Goal: Task Accomplishment & Management: Use online tool/utility

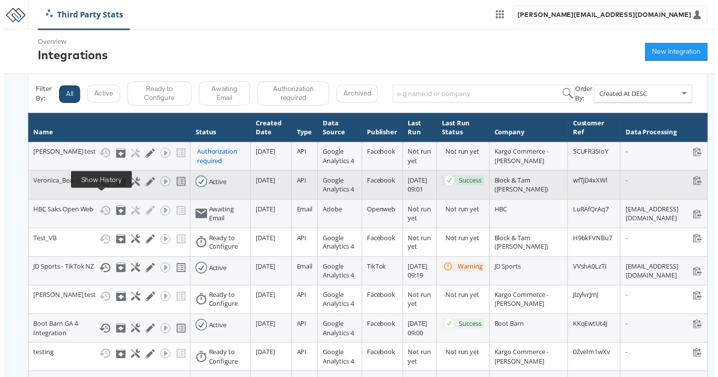
click at [101, 189] on icon at bounding box center [102, 183] width 12 height 12
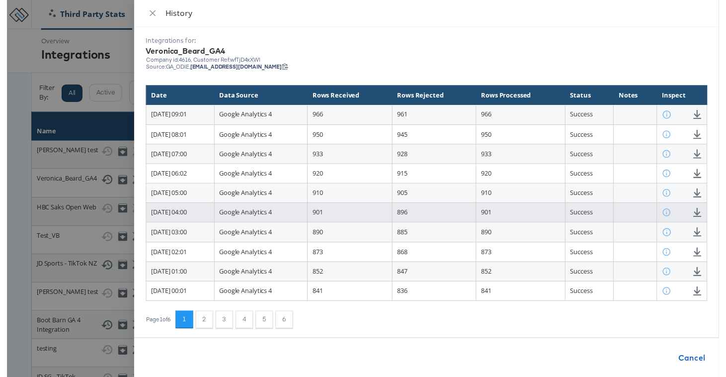
scroll to position [10, 0]
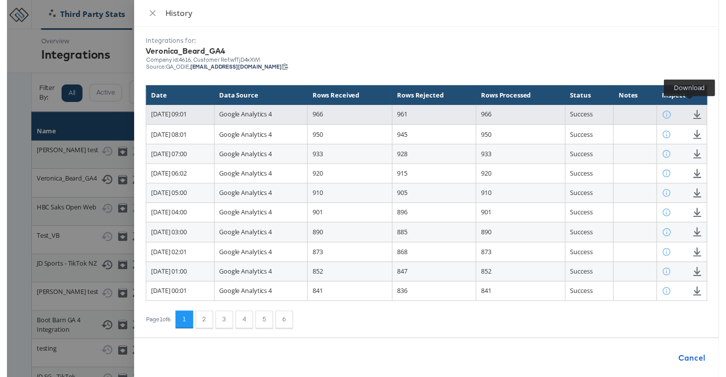
click at [699, 112] on icon at bounding box center [703, 116] width 9 height 9
click at [700, 112] on icon at bounding box center [704, 116] width 8 height 9
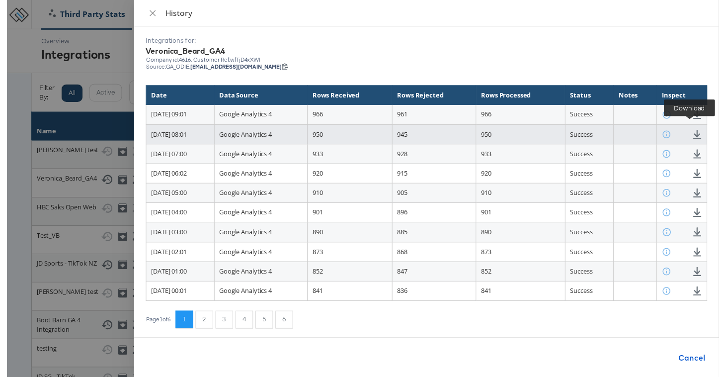
click at [699, 132] on icon at bounding box center [703, 136] width 9 height 9
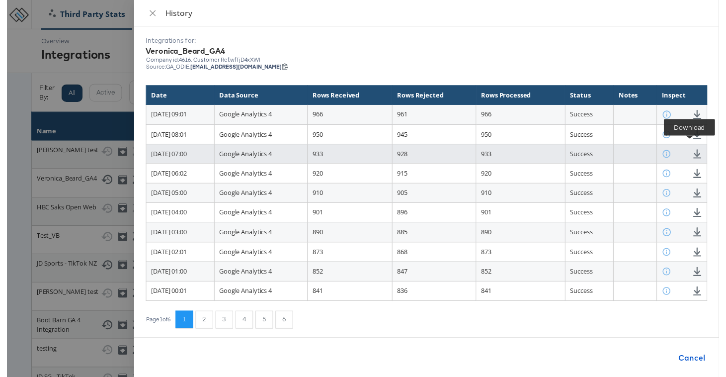
click at [699, 152] on icon at bounding box center [703, 156] width 9 height 9
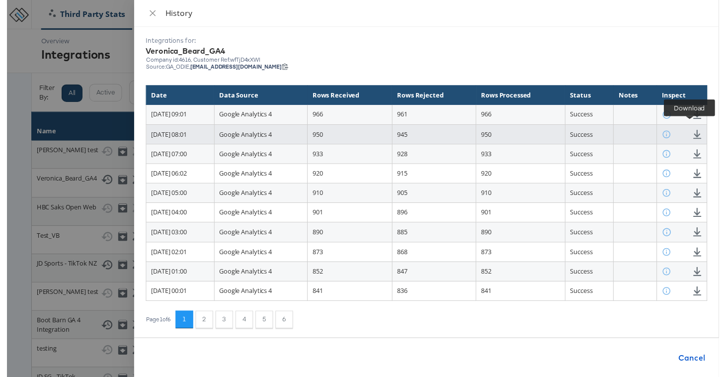
click at [700, 132] on icon at bounding box center [704, 136] width 8 height 9
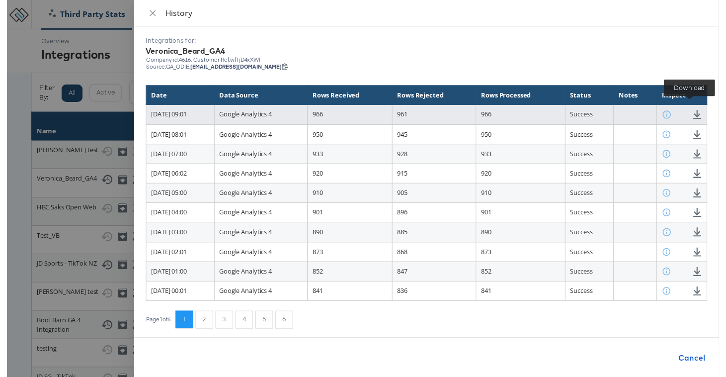
click at [699, 112] on icon at bounding box center [703, 116] width 9 height 9
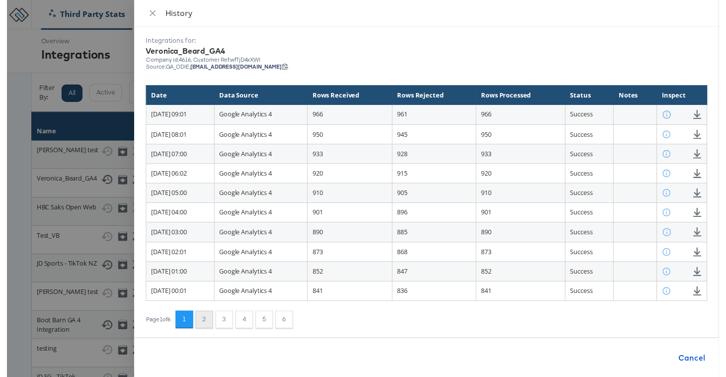
click at [210, 320] on button "2" at bounding box center [201, 326] width 18 height 18
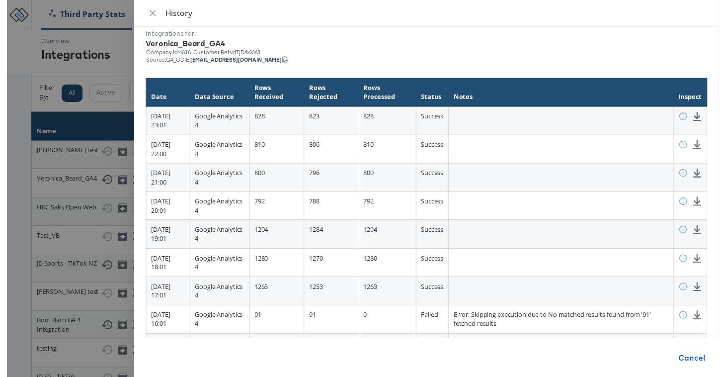
click at [511, 95] on th "Notes" at bounding box center [564, 94] width 229 height 29
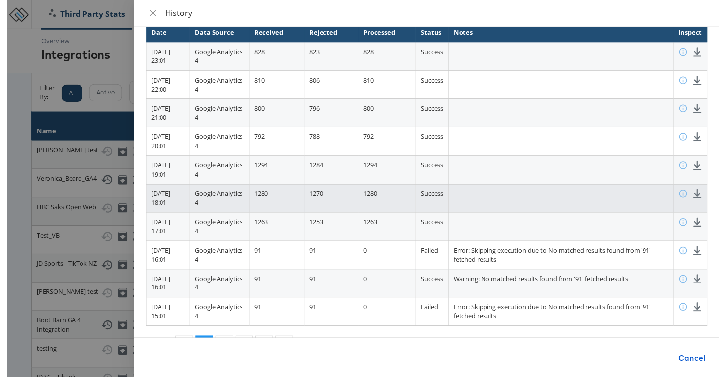
scroll to position [88, 0]
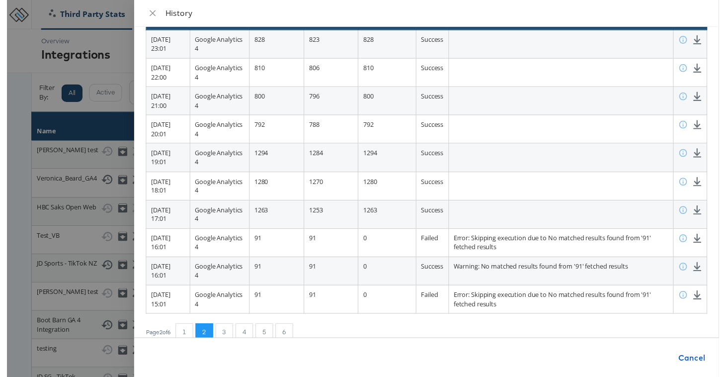
click at [71, 208] on div at bounding box center [363, 192] width 726 height 384
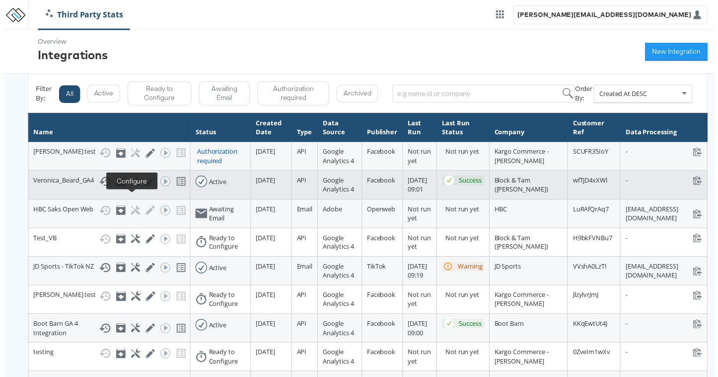
click at [132, 188] on icon at bounding box center [133, 182] width 9 height 9
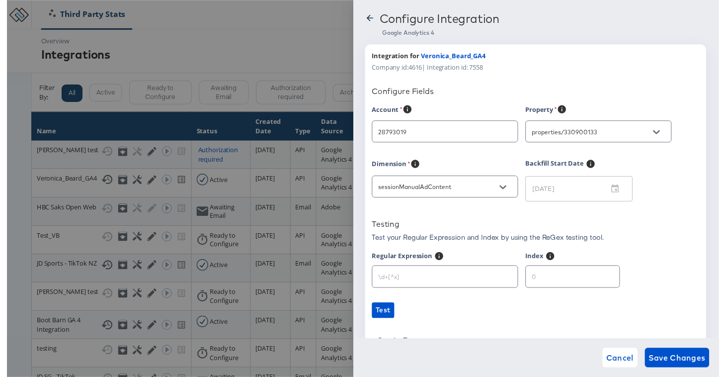
type input "Veronica Beard"
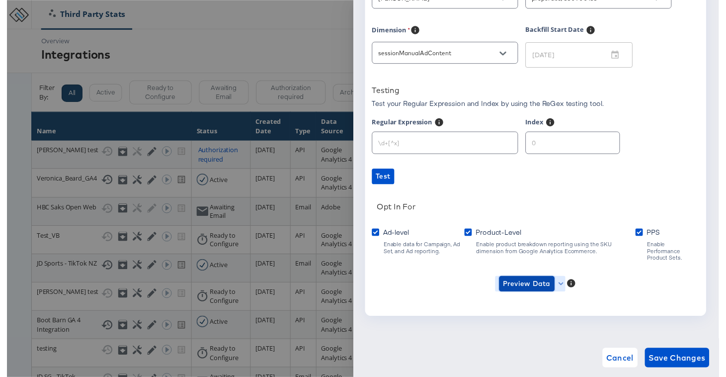
click at [519, 284] on span "Preview Data" at bounding box center [530, 289] width 49 height 12
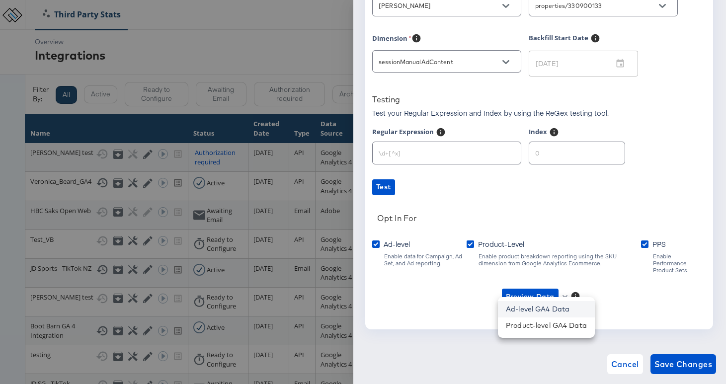
click at [533, 315] on li "Ad-level GA4 Data" at bounding box center [546, 309] width 97 height 16
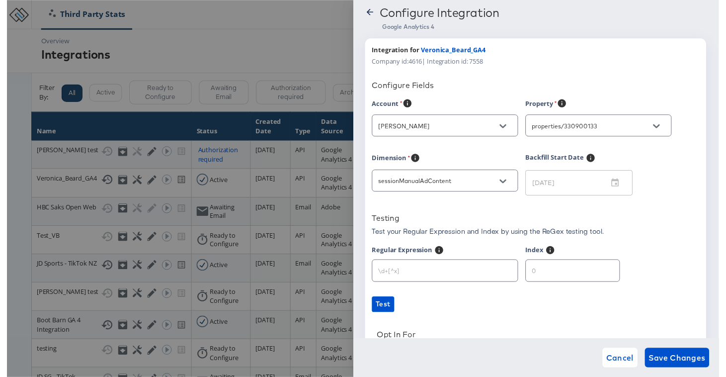
scroll to position [0, 0]
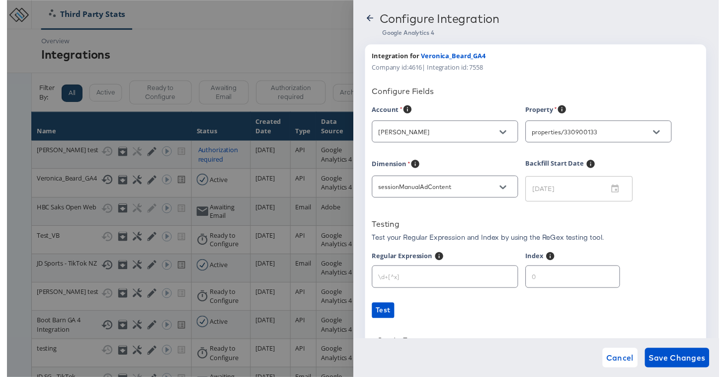
click at [425, 289] on div at bounding box center [446, 281] width 149 height 22
paste input "[^&]*?___(\d+)"
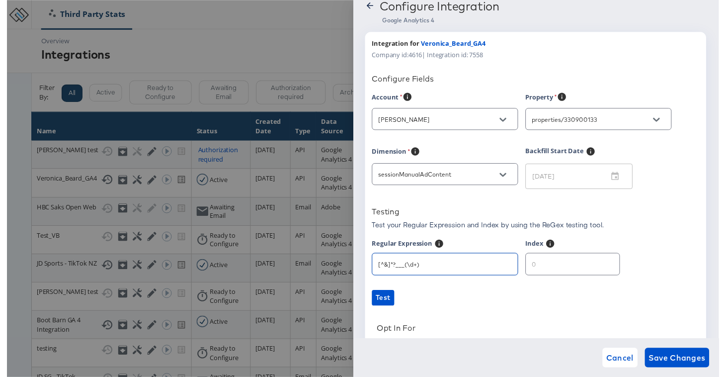
type input "[^&]*?___(\d+)"
click at [561, 273] on input "number" at bounding box center [576, 264] width 95 height 21
type input "1"
click at [522, 302] on link "Test" at bounding box center [539, 303] width 334 height 16
click at [384, 298] on span "Test" at bounding box center [383, 303] width 15 height 12
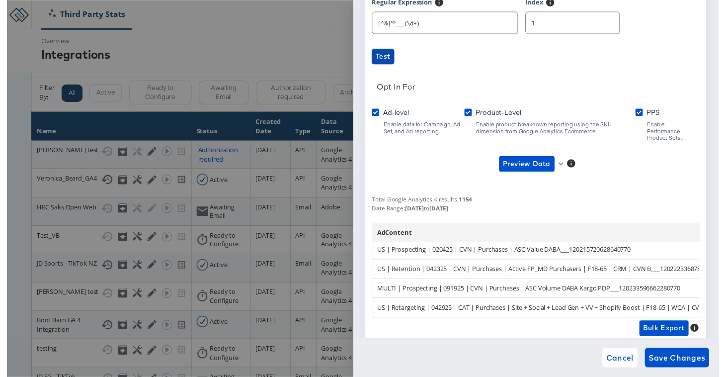
scroll to position [286, 0]
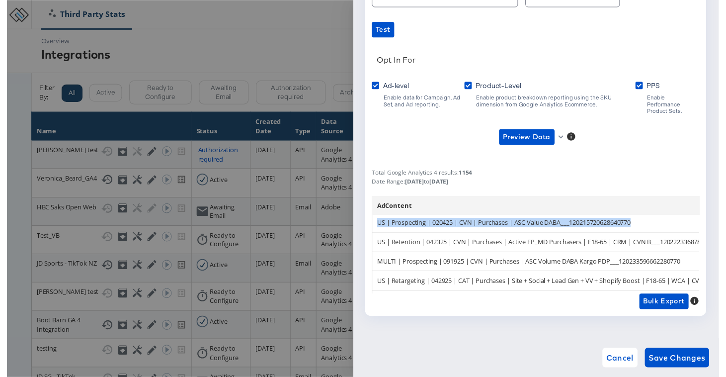
drag, startPoint x: 379, startPoint y: 219, endPoint x: 656, endPoint y: 221, distance: 277.8
click at [656, 221] on td "US | Prospecting | 020425 | CVN | Purchases | ASC Value DABA___1202157206286407…" at bounding box center [605, 227] width 465 height 20
copy td "US | Prospecting | 020425 | CVN | Purchases | ASC Value DABA___1202157206286407…"
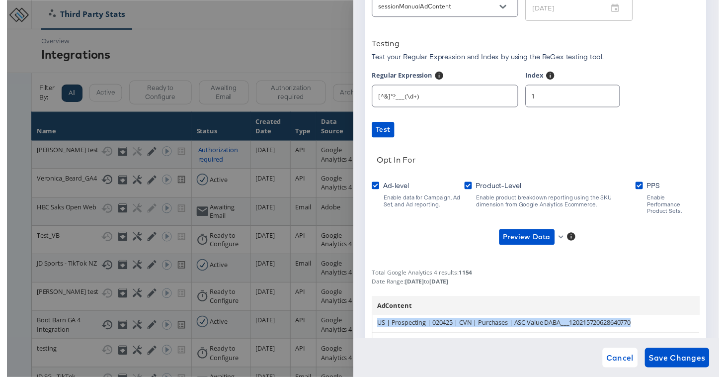
scroll to position [133, 0]
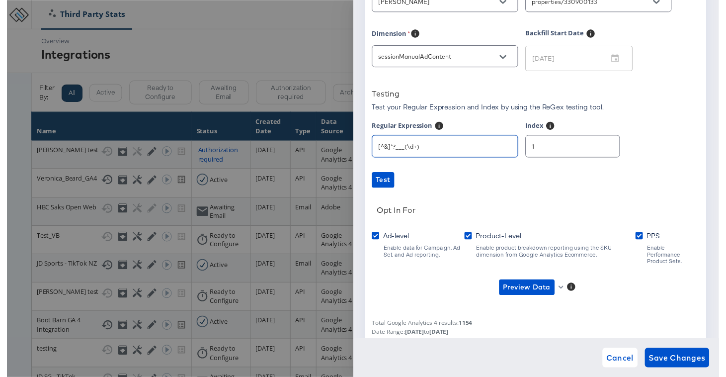
drag, startPoint x: 463, startPoint y: 146, endPoint x: 321, endPoint y: 143, distance: 141.6
click at [321, 143] on div "Configure Integration Google Analytics 4 Integration for Veronica_Beard_GA4 Com…" at bounding box center [363, 192] width 726 height 384
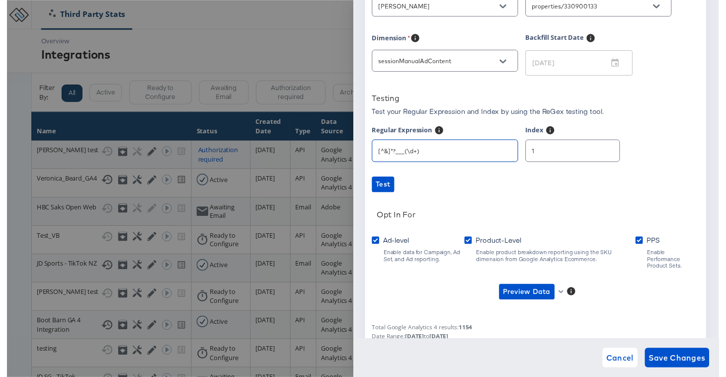
scroll to position [77, 0]
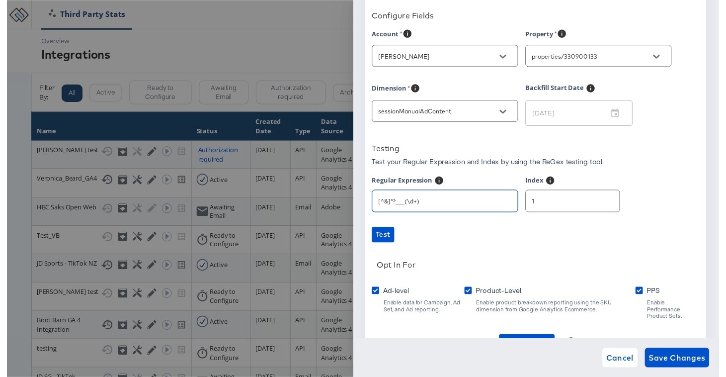
click at [482, 204] on input "[^&]*?___(\d+)" at bounding box center [447, 200] width 148 height 21
click at [471, 229] on div "Account Veronica Beard Property properties/330900133 Dimension sessionManualAdC…" at bounding box center [539, 276] width 334 height 494
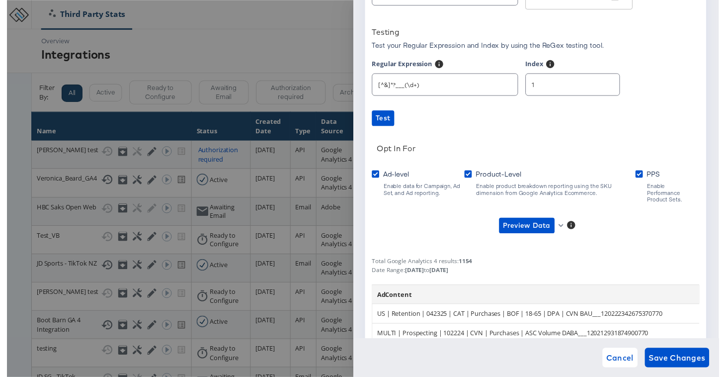
scroll to position [53, 0]
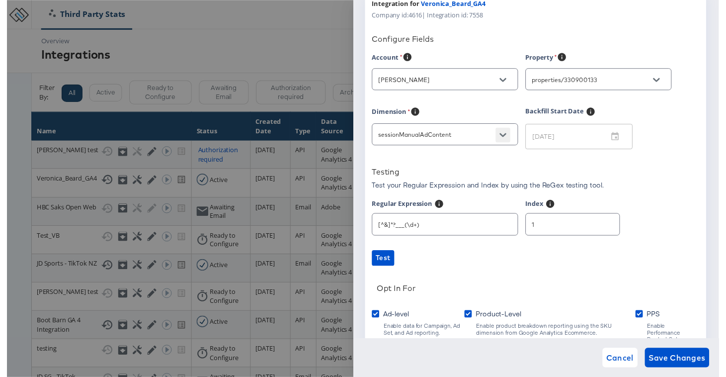
click at [504, 142] on button "Open" at bounding box center [505, 137] width 15 height 15
click at [506, 136] on icon "Open" at bounding box center [505, 137] width 7 height 7
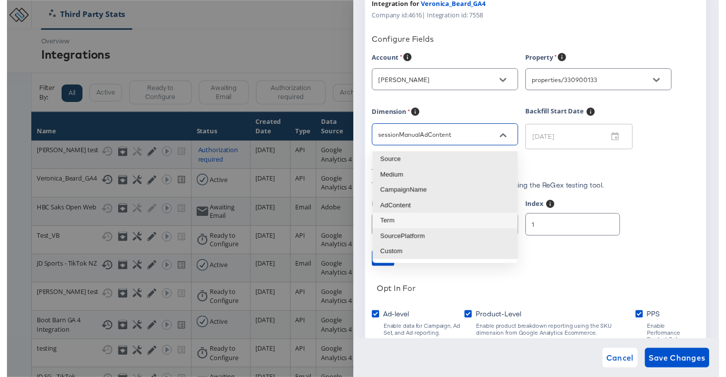
click at [436, 220] on li "Term" at bounding box center [447, 225] width 148 height 16
type input "sessionManualTerm"
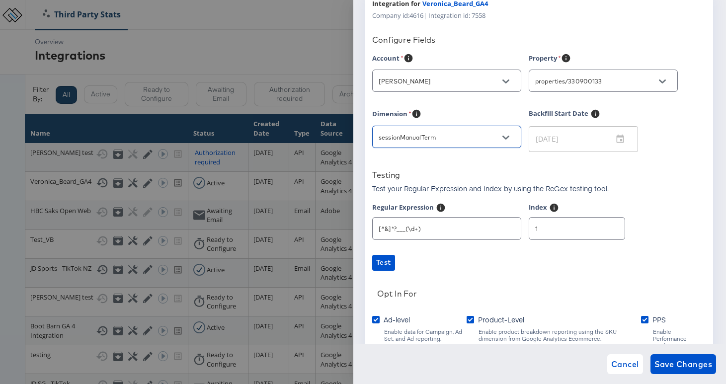
scroll to position [286, 0]
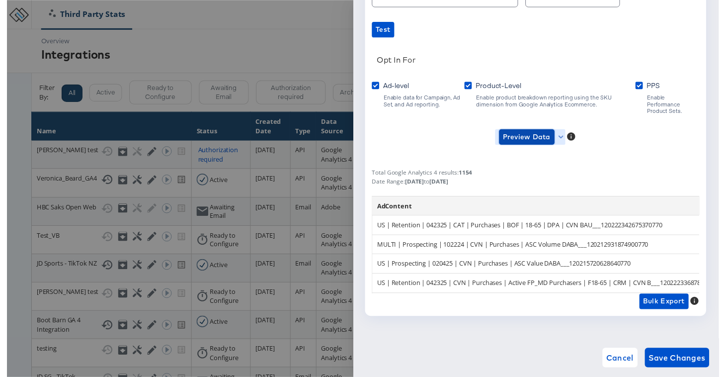
click at [536, 134] on span "Preview Data" at bounding box center [530, 140] width 49 height 12
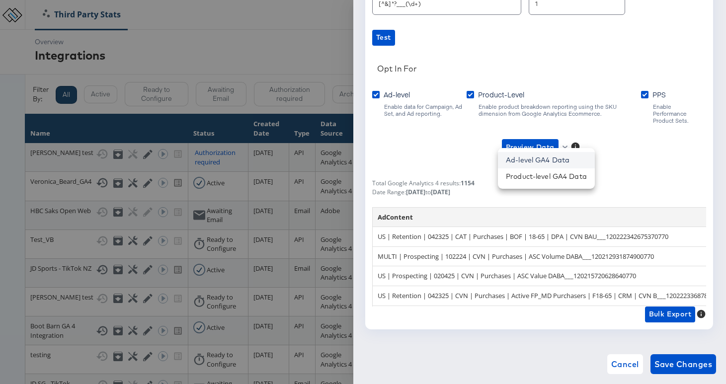
click at [531, 163] on li "Ad-level GA4 Data" at bounding box center [546, 160] width 97 height 16
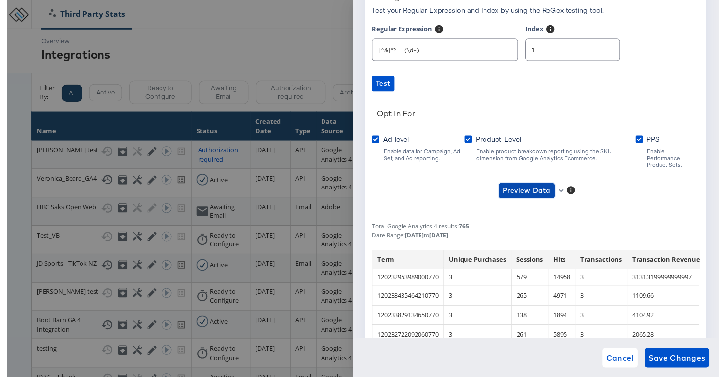
scroll to position [230, 0]
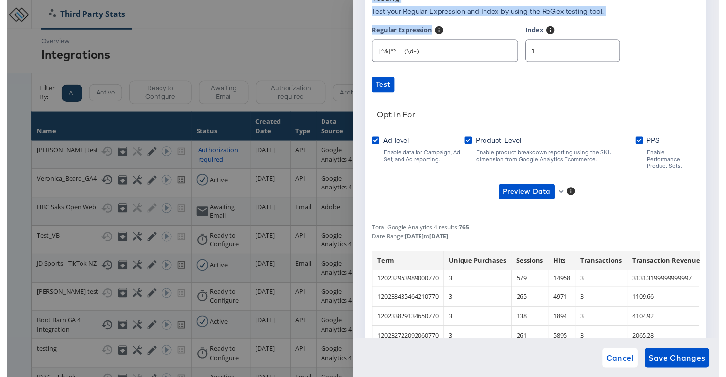
drag, startPoint x: 446, startPoint y: 59, endPoint x: 358, endPoint y: 52, distance: 88.2
click at [335, 53] on div "Configure Integration Google Analytics 4 Integration for Veronica_Beard_GA4 Com…" at bounding box center [363, 192] width 726 height 384
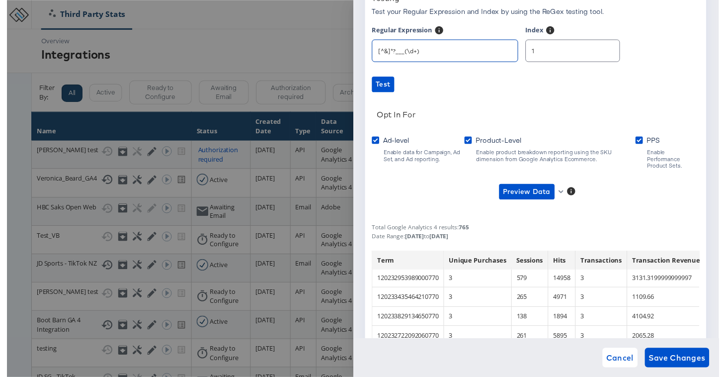
drag, startPoint x: 418, startPoint y: 52, endPoint x: 360, endPoint y: 44, distance: 58.7
click at [360, 44] on div "Configure Integration Google Analytics 4 Integration for Veronica_Beard_GA4 Com…" at bounding box center [539, 192] width 373 height 384
click at [548, 48] on input "1" at bounding box center [576, 47] width 95 height 21
type input "0"
click at [532, 190] on span "Preview Data" at bounding box center [530, 195] width 49 height 12
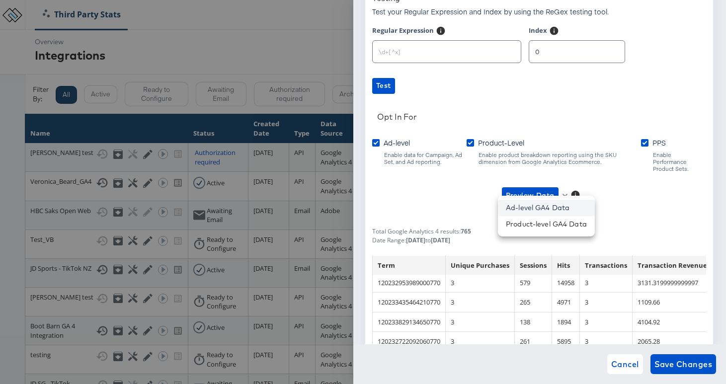
click at [537, 212] on li "Ad-level GA4 Data" at bounding box center [546, 208] width 97 height 16
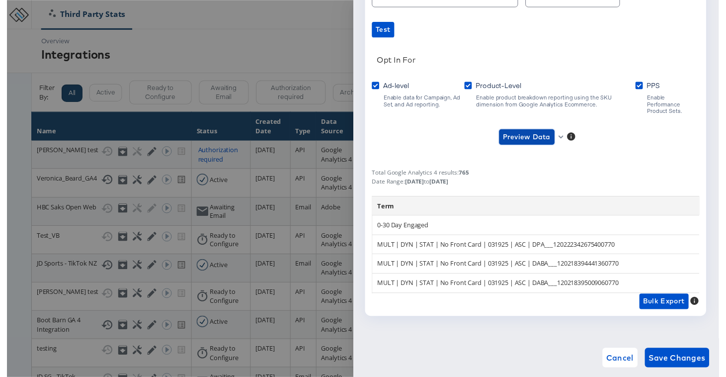
scroll to position [254, 0]
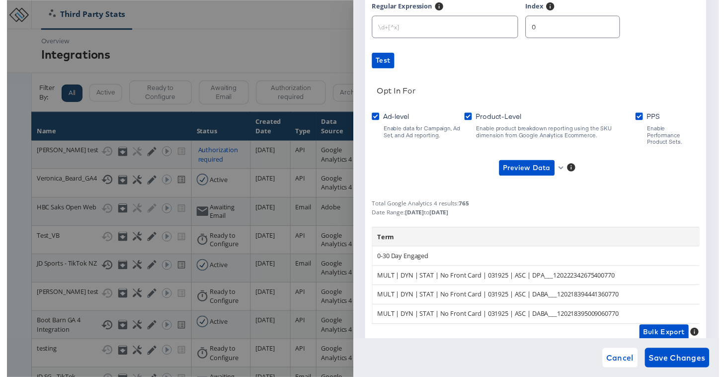
click at [429, 30] on input "text" at bounding box center [447, 22] width 148 height 21
paste input "[^&]*?___(\d+)"
type input "[^&]*?___(\d+)"
drag, startPoint x: 562, startPoint y: 31, endPoint x: 560, endPoint y: 26, distance: 5.4
click at [562, 31] on input "0" at bounding box center [576, 22] width 95 height 21
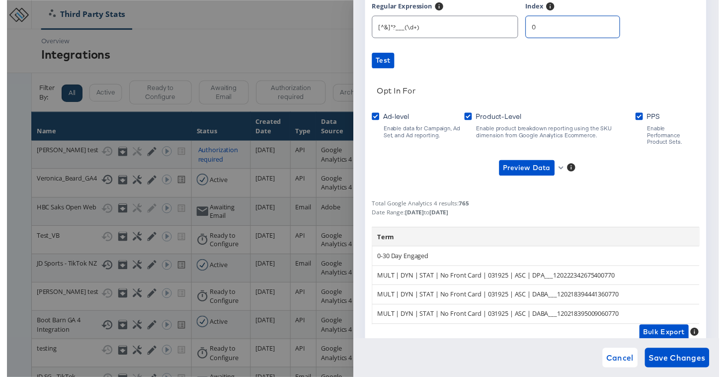
type input "1"
click at [532, 165] on span "Preview Data" at bounding box center [530, 171] width 49 height 12
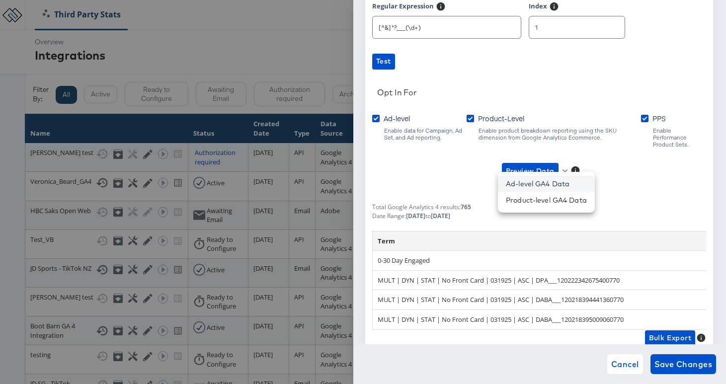
click at [546, 188] on li "Ad-level GA4 Data" at bounding box center [546, 184] width 97 height 16
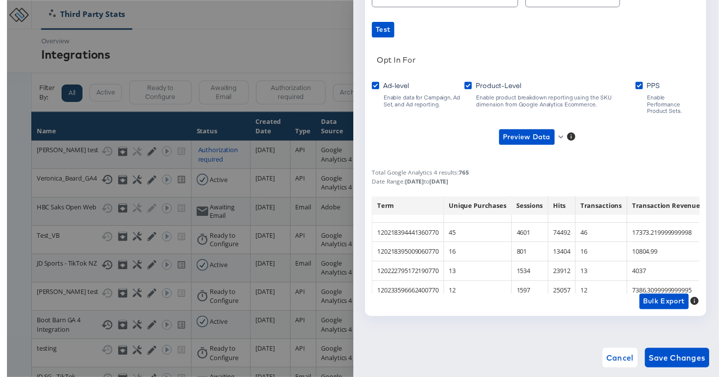
scroll to position [0, 0]
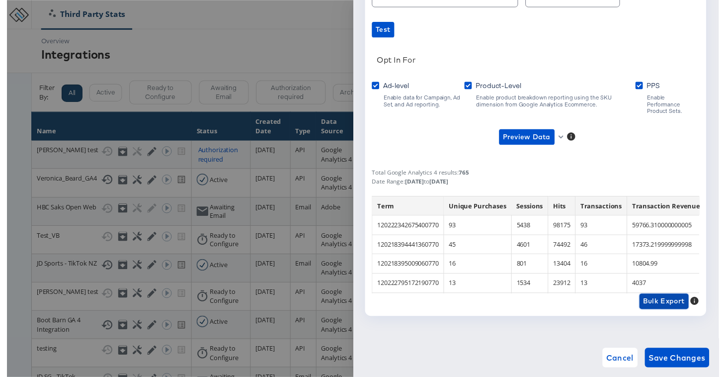
click at [660, 301] on span "Bulk Export" at bounding box center [670, 307] width 42 height 12
click at [431, 132] on div "Preview Data" at bounding box center [539, 140] width 334 height 16
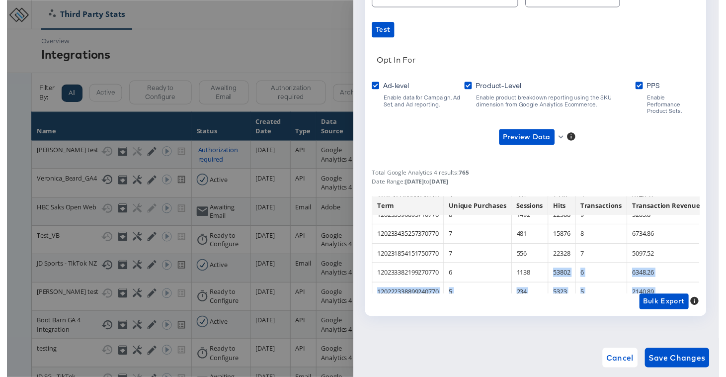
drag, startPoint x: 427, startPoint y: 294, endPoint x: 518, endPoint y: 282, distance: 92.2
click at [518, 282] on div "Total Google Analytics 4 results: 765 Date Range: 2025-09-30 to 2025-10-03 Term…" at bounding box center [539, 239] width 334 height 149
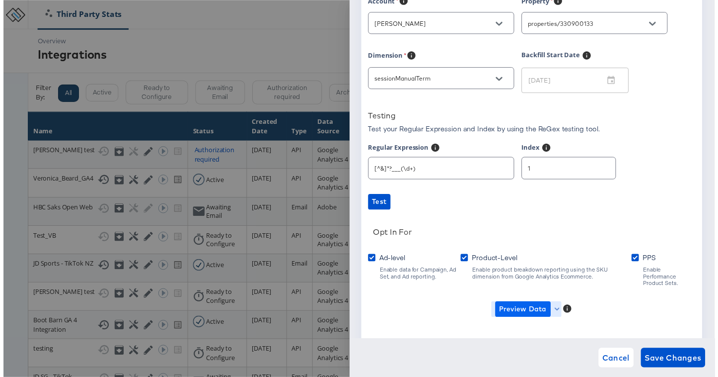
scroll to position [212, 0]
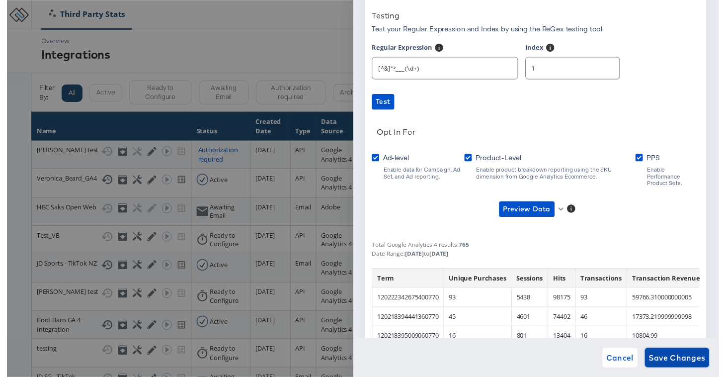
click at [662, 357] on span "Save Changes" at bounding box center [683, 364] width 58 height 14
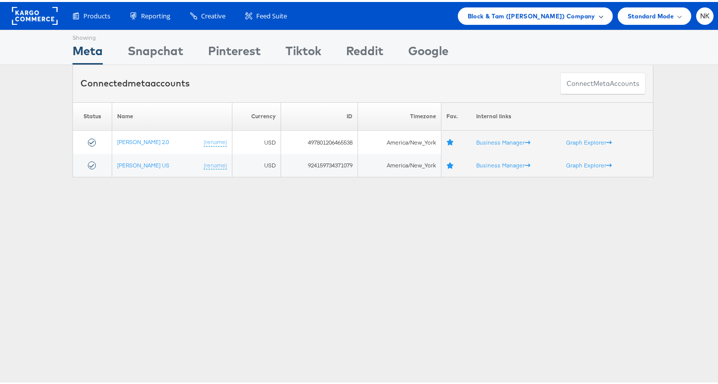
click at [580, 17] on span "Block & Tam (Veronica Beard) Company" at bounding box center [532, 14] width 128 height 10
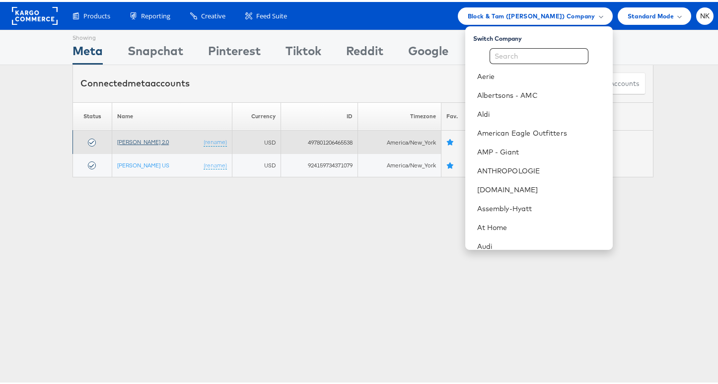
click at [138, 142] on link "[PERSON_NAME] 2.0" at bounding box center [143, 139] width 52 height 7
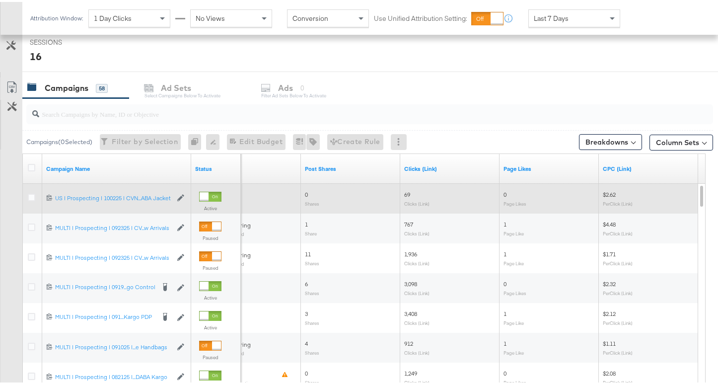
scroll to position [427, 0]
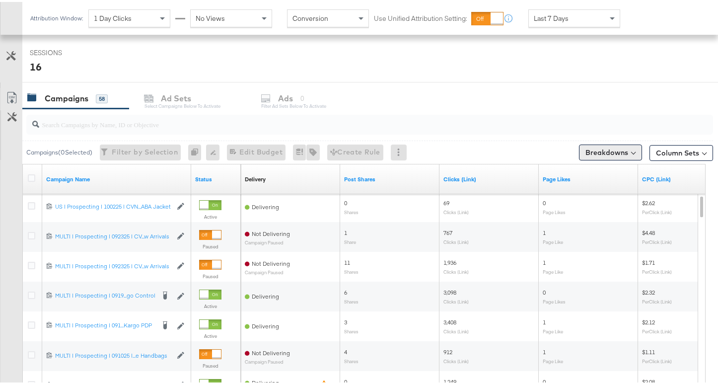
click at [621, 154] on button "Breakdowns" at bounding box center [610, 151] width 63 height 16
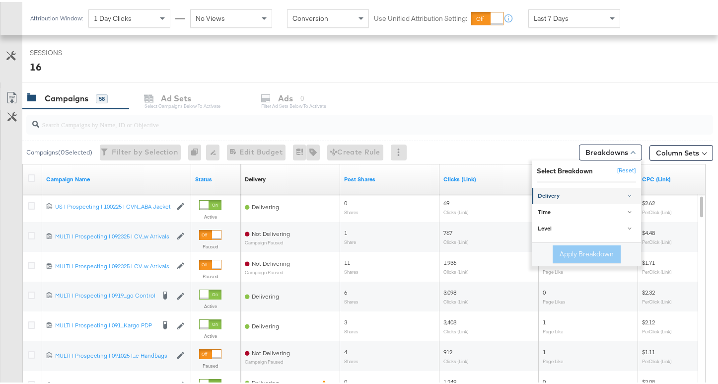
click at [629, 194] on div at bounding box center [630, 192] width 3 height 3
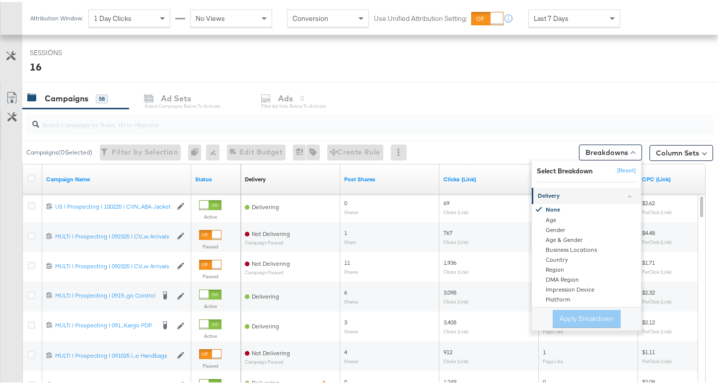
click at [629, 194] on div at bounding box center [630, 195] width 3 height 3
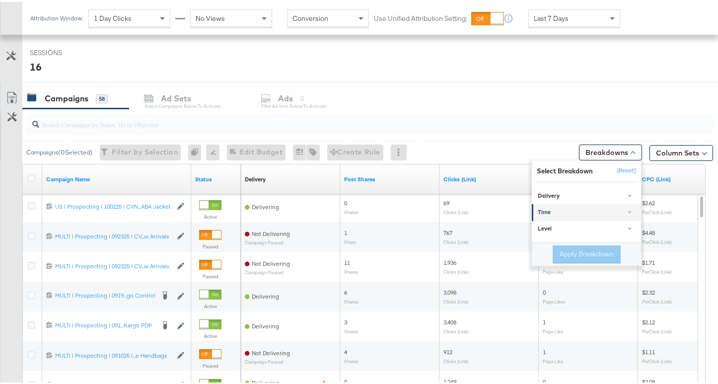
click at [619, 207] on div "Time" at bounding box center [587, 211] width 99 height 8
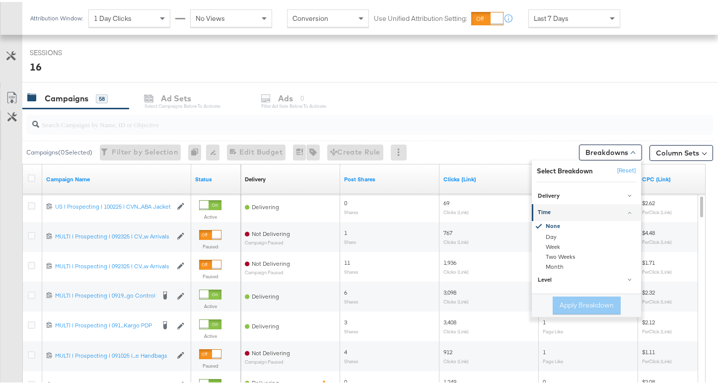
click at [619, 207] on div "Time" at bounding box center [587, 211] width 99 height 8
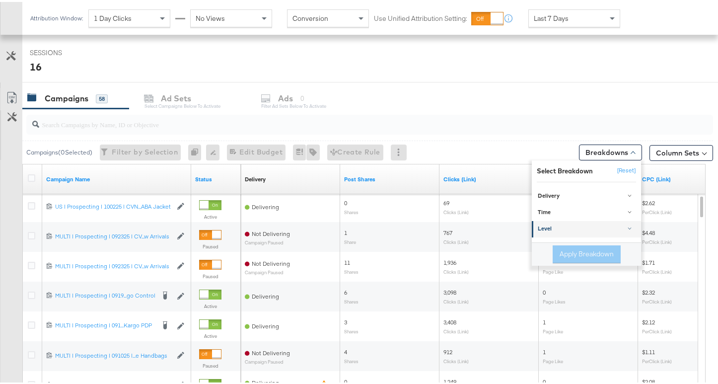
click at [610, 229] on div "Level" at bounding box center [587, 228] width 99 height 8
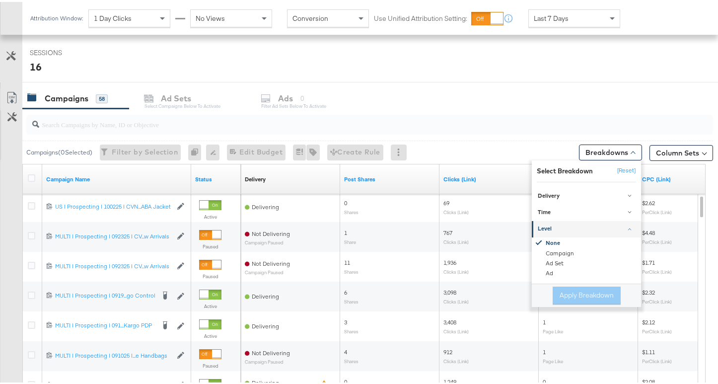
click at [609, 231] on div "Level" at bounding box center [587, 228] width 99 height 8
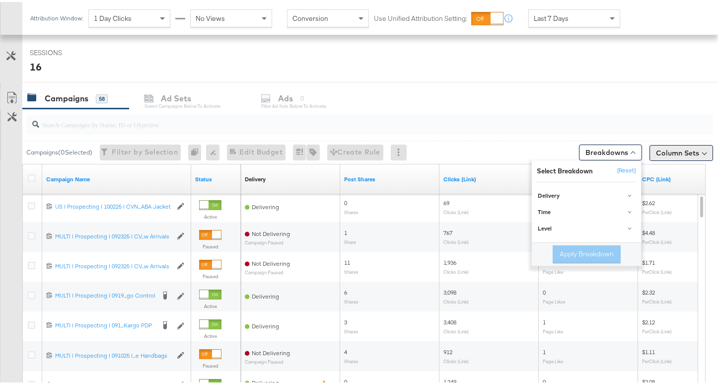
click at [673, 157] on button "Column Sets" at bounding box center [682, 151] width 64 height 16
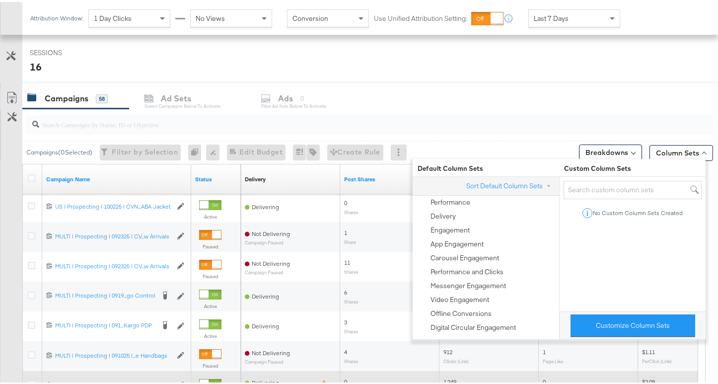
scroll to position [547, 0]
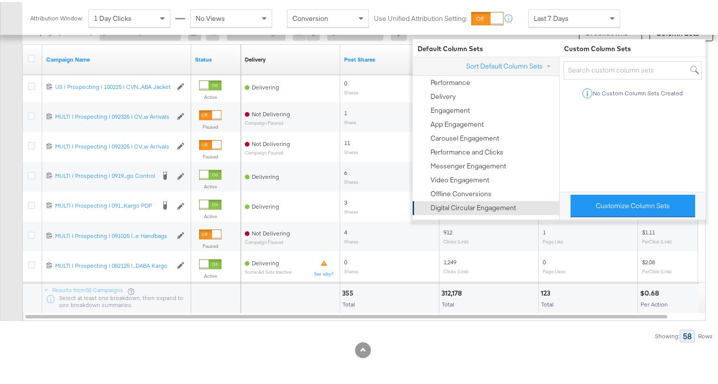
click at [483, 202] on div "Digital Circular Engagement" at bounding box center [473, 205] width 85 height 9
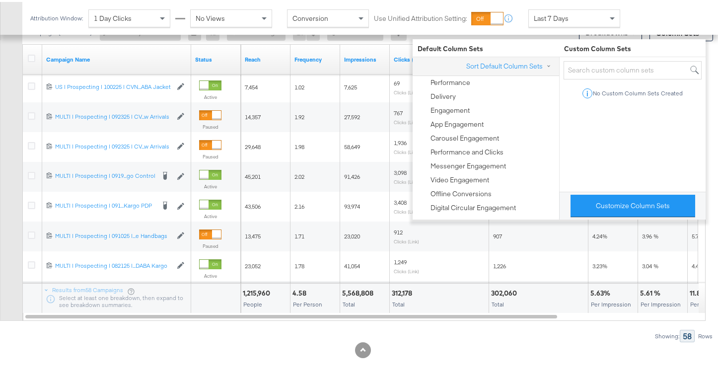
click at [294, 355] on div at bounding box center [363, 348] width 726 height 16
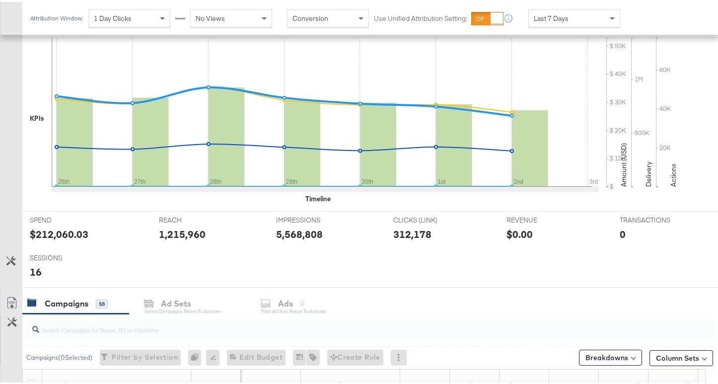
scroll to position [257, 0]
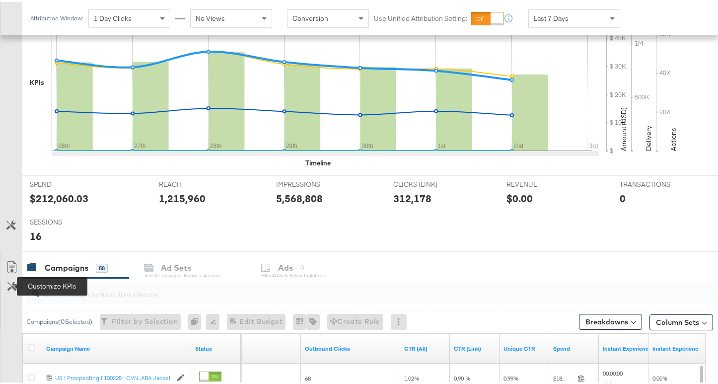
click at [13, 281] on icon at bounding box center [11, 284] width 9 height 9
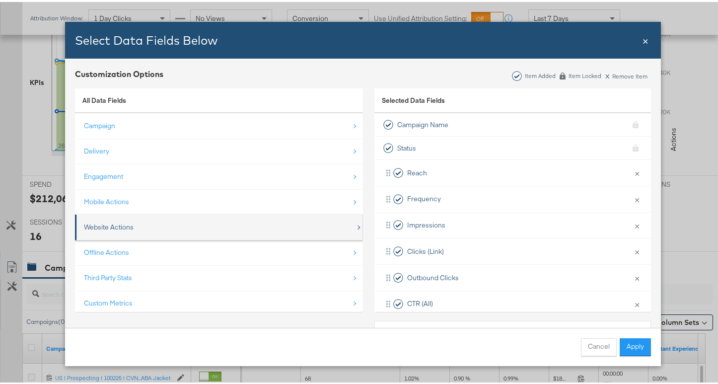
scroll to position [14, 0]
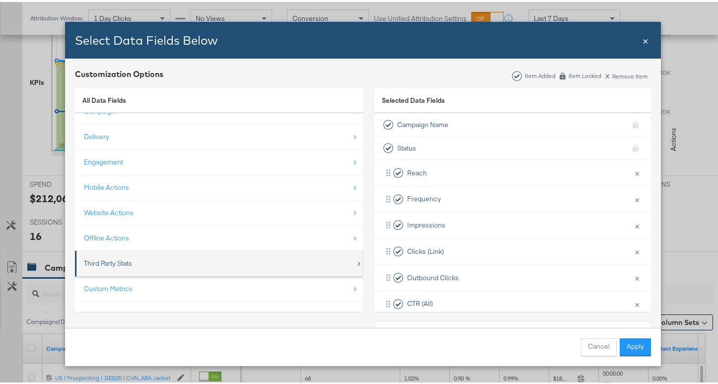
click at [129, 264] on div "Third Party Stats" at bounding box center [220, 261] width 272 height 20
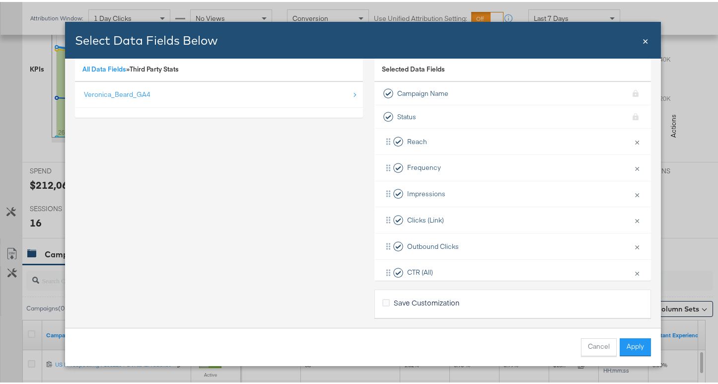
scroll to position [38, 0]
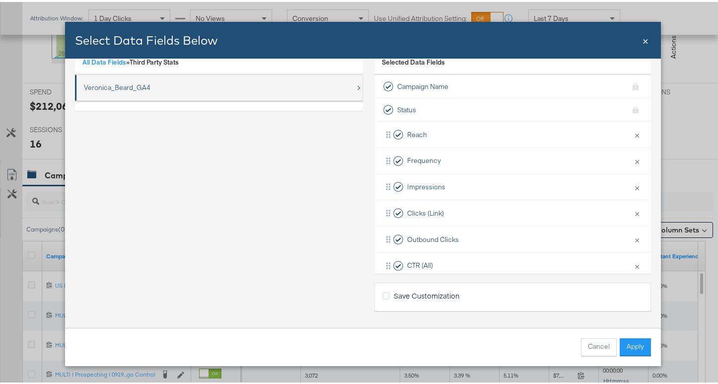
click at [293, 85] on div "Veronica_Beard_GA4" at bounding box center [220, 86] width 272 height 20
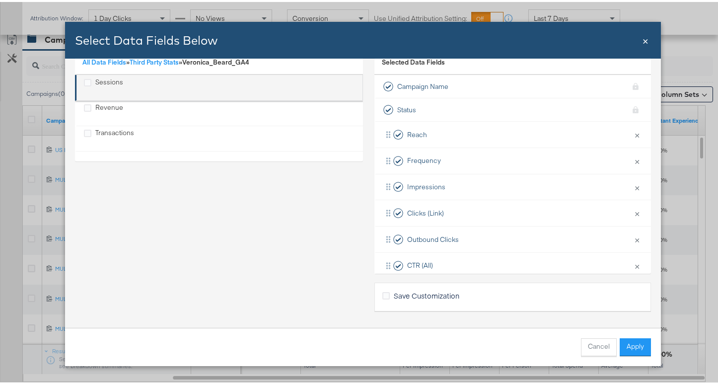
click at [90, 84] on div "Sessions" at bounding box center [103, 86] width 39 height 20
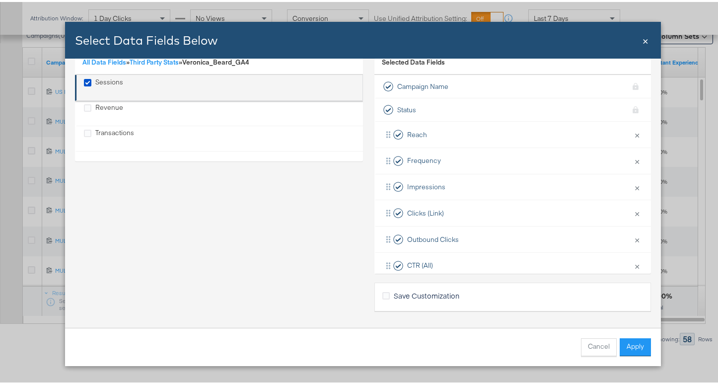
scroll to position [547, 0]
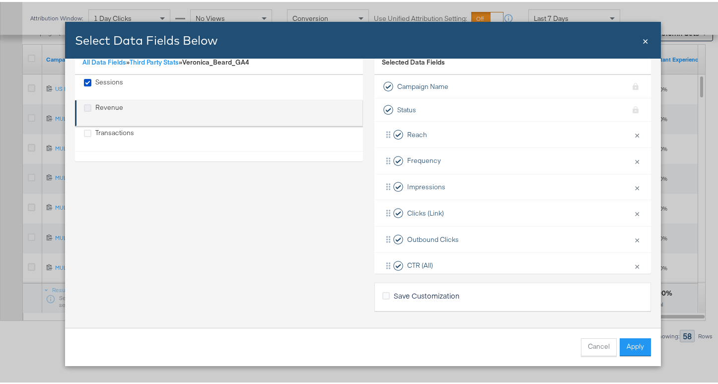
click at [84, 109] on label "Revenue" at bounding box center [87, 105] width 7 height 9
click at [0, 0] on input "Revenue" at bounding box center [0, 0] width 0 height 0
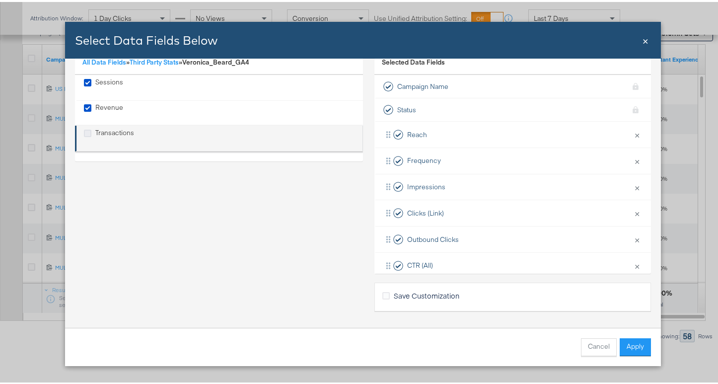
click at [84, 128] on icon "Transactions" at bounding box center [87, 131] width 7 height 7
click at [0, 0] on input "Transactions" at bounding box center [0, 0] width 0 height 0
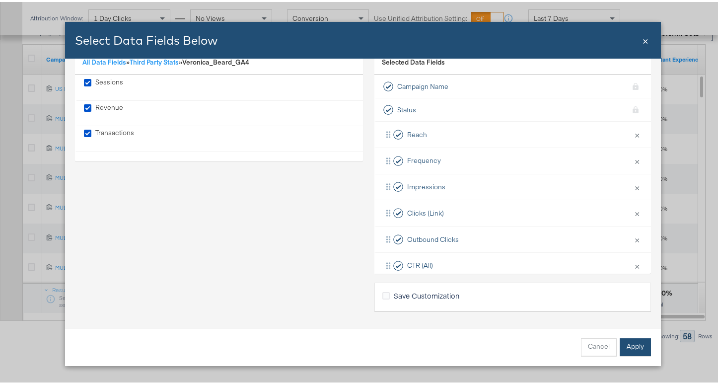
click at [633, 343] on button "Apply" at bounding box center [635, 345] width 31 height 18
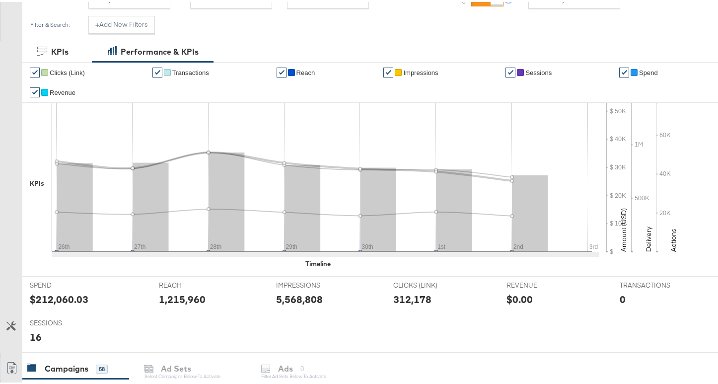
scroll to position [0, 0]
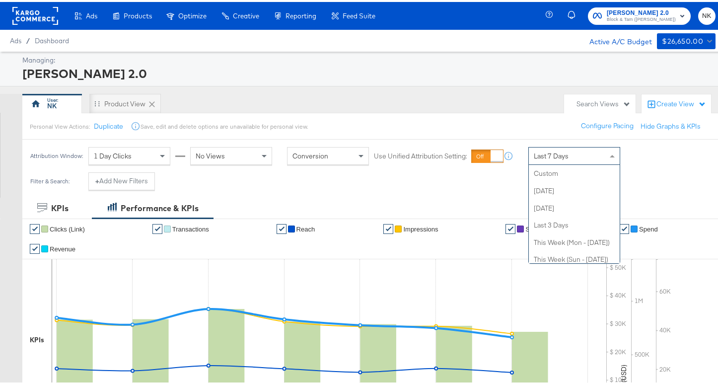
click at [562, 153] on span "Last 7 Days" at bounding box center [551, 154] width 35 height 9
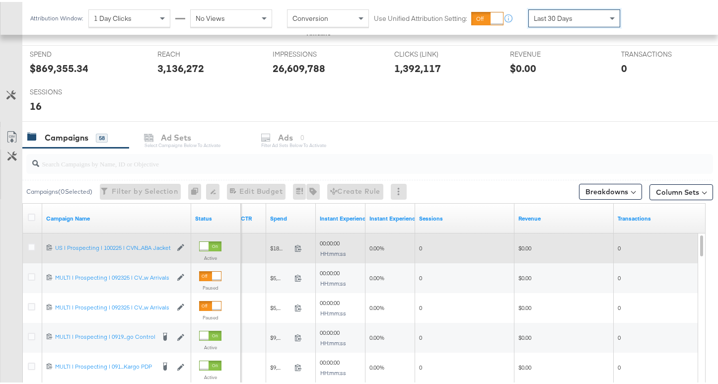
scroll to position [381, 0]
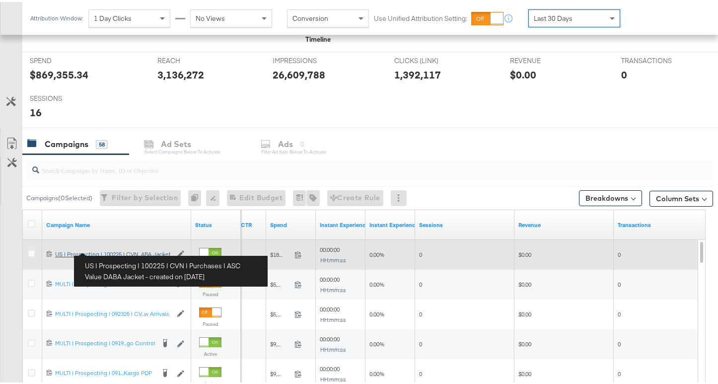
click at [111, 249] on div "US | Prospecting | 100225 | CVN | Purchases | ASC Value DABA Jacket US | Prospe…" at bounding box center [113, 252] width 117 height 8
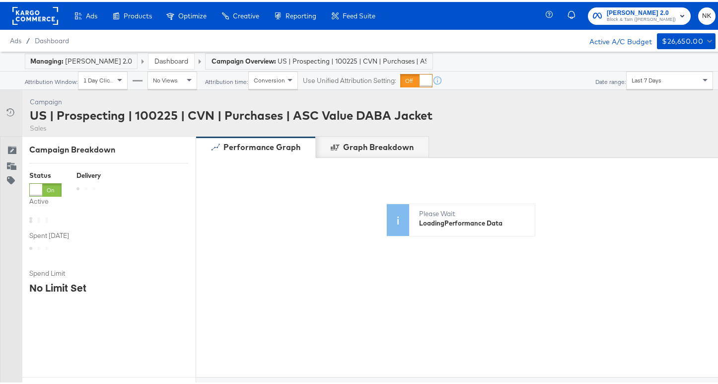
scroll to position [50, 0]
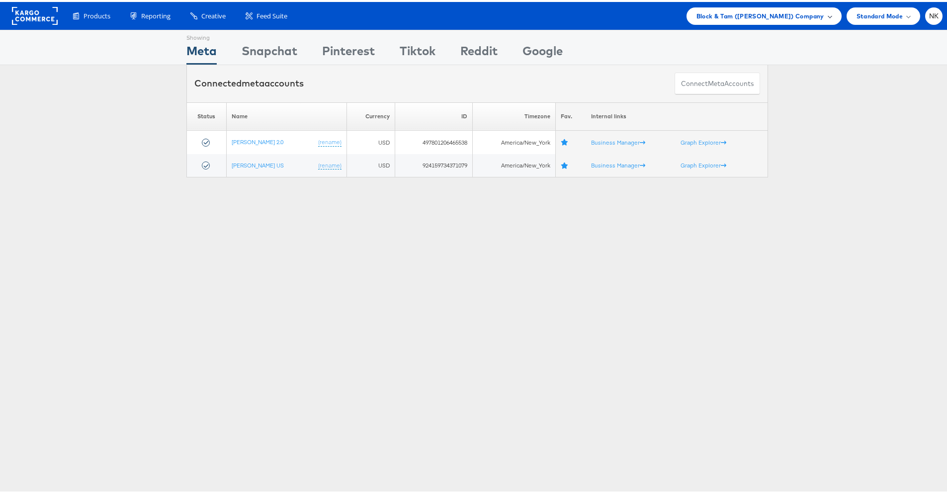
click at [695, 19] on div "Block & Tam (Veronica Beard) Company" at bounding box center [763, 13] width 155 height 17
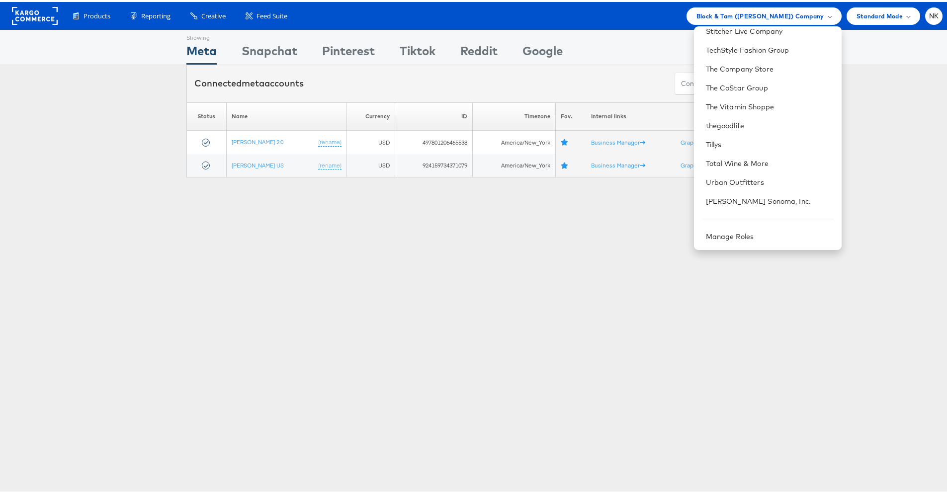
scroll to position [1021, 0]
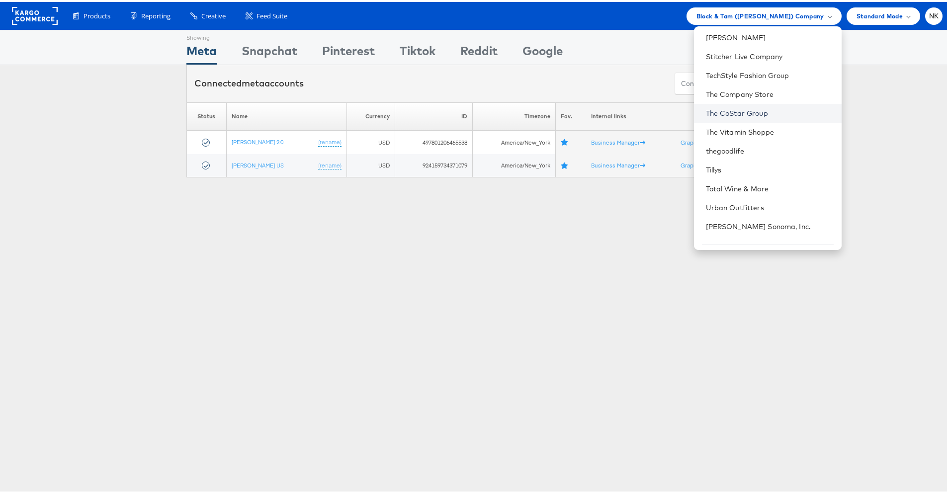
click at [713, 114] on link "The CoStar Group" at bounding box center [770, 111] width 128 height 10
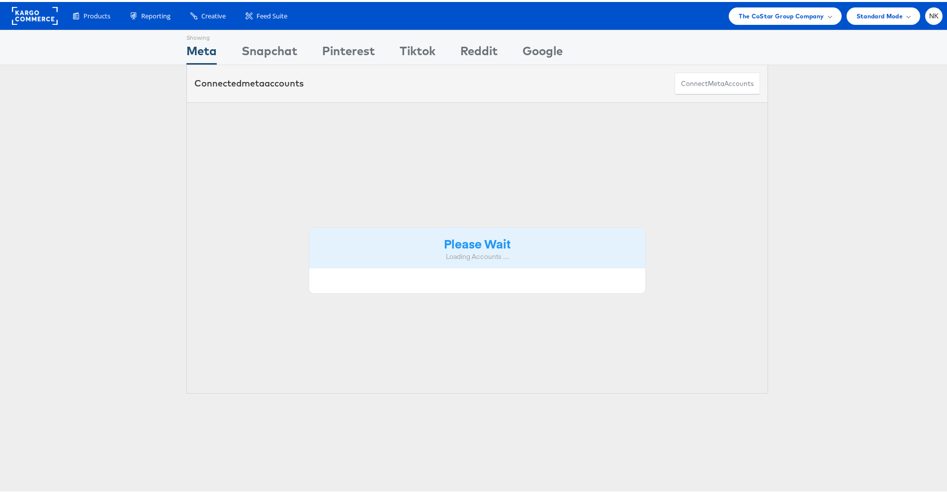
click at [114, 125] on div "Please Wait Loading Accounts .... Status Name Currency ID Timezone Fav. Interna…" at bounding box center [477, 246] width 954 height 292
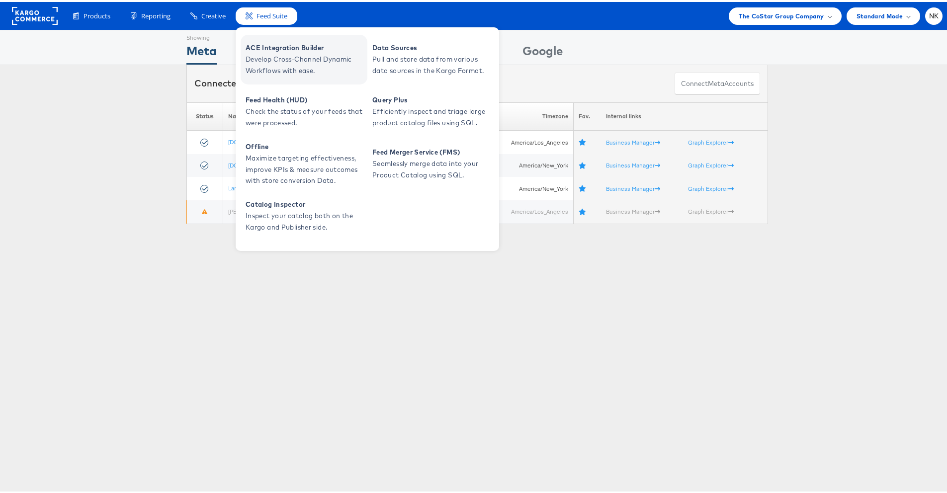
click at [256, 45] on span "ACE Integration Builder" at bounding box center [304, 45] width 119 height 11
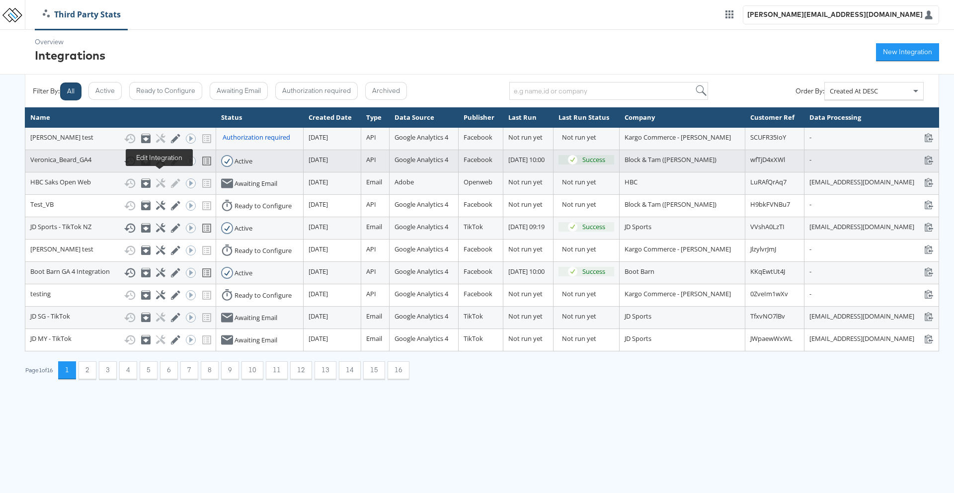
click at [171, 165] on icon at bounding box center [175, 160] width 9 height 9
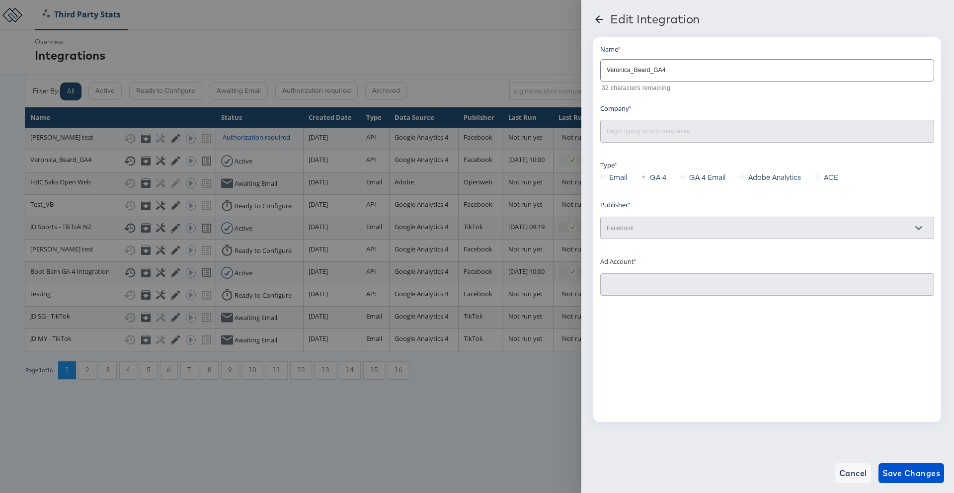
type input "Veronica Beard 2.0: (ACT: 497801206465538)"
type input "Block & Tam ([PERSON_NAME])"
click at [208, 150] on div at bounding box center [477, 246] width 954 height 493
click at [604, 22] on icon at bounding box center [599, 19] width 12 height 12
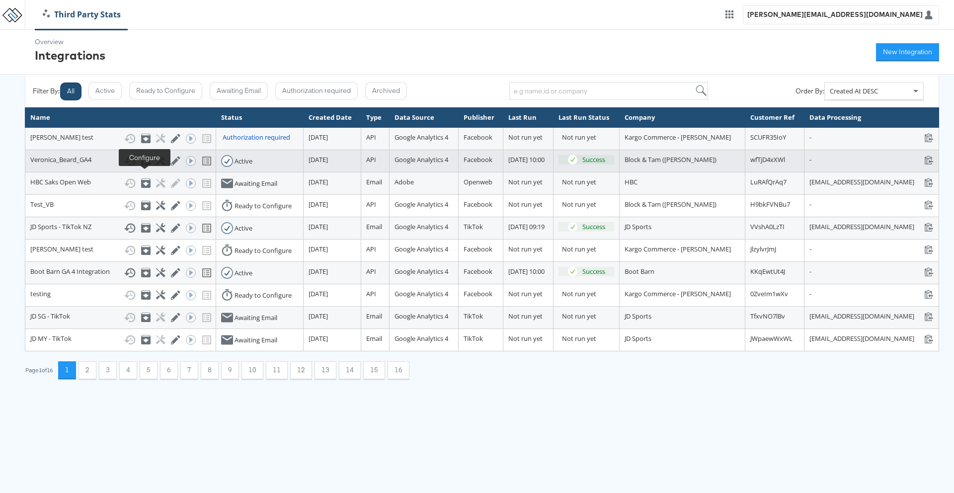
click at [156, 165] on icon at bounding box center [160, 160] width 9 height 9
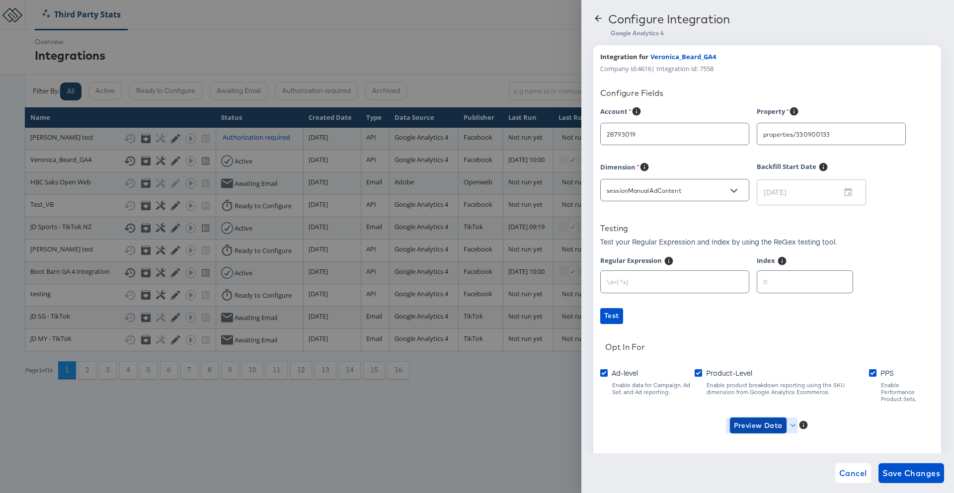
click at [771, 419] on span "Preview Data" at bounding box center [758, 425] width 49 height 12
type input "[PERSON_NAME]"
click at [771, 442] on li "Ad-level GA4 Data" at bounding box center [774, 438] width 97 height 16
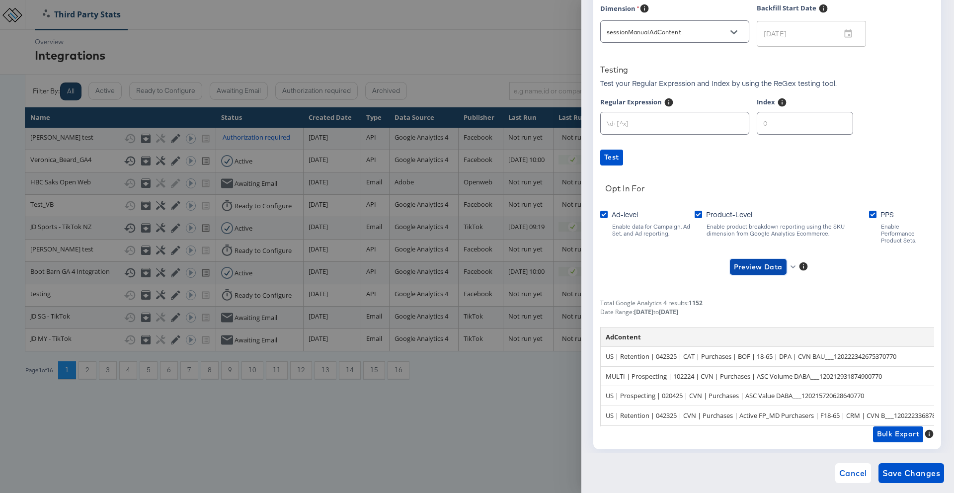
scroll to position [165, 0]
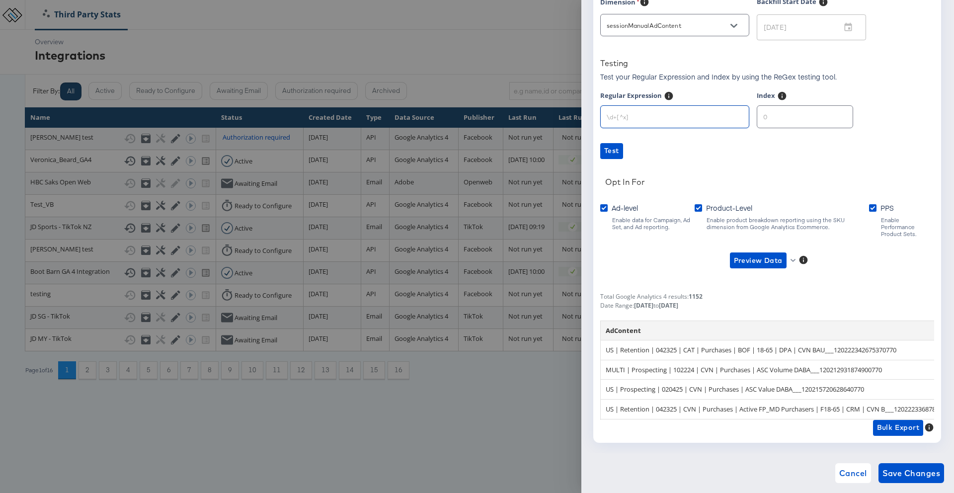
drag, startPoint x: 637, startPoint y: 117, endPoint x: 602, endPoint y: 116, distance: 35.3
click at [602, 116] on input "text" at bounding box center [675, 112] width 148 height 21
drag, startPoint x: 627, startPoint y: 117, endPoint x: 647, endPoint y: 117, distance: 19.9
click at [647, 117] on input "text" at bounding box center [675, 112] width 148 height 21
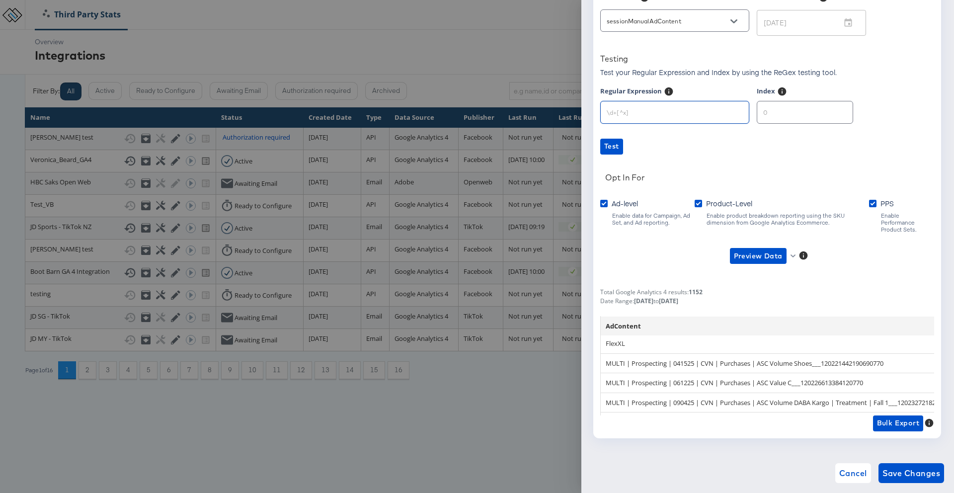
scroll to position [762, 0]
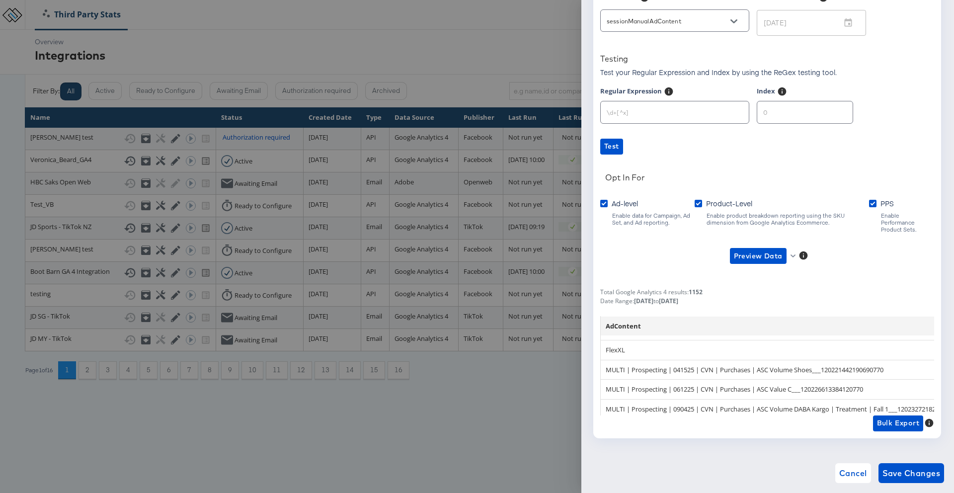
click at [442, 210] on div at bounding box center [477, 246] width 954 height 493
click at [429, 197] on div at bounding box center [477, 246] width 954 height 493
click at [849, 468] on span "Cancel" at bounding box center [853, 473] width 28 height 14
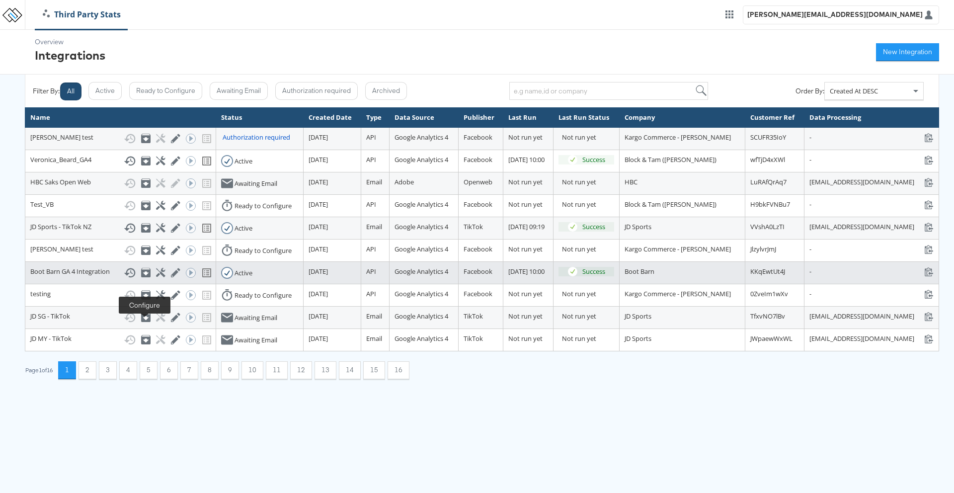
click at [156, 277] on icon at bounding box center [160, 272] width 9 height 9
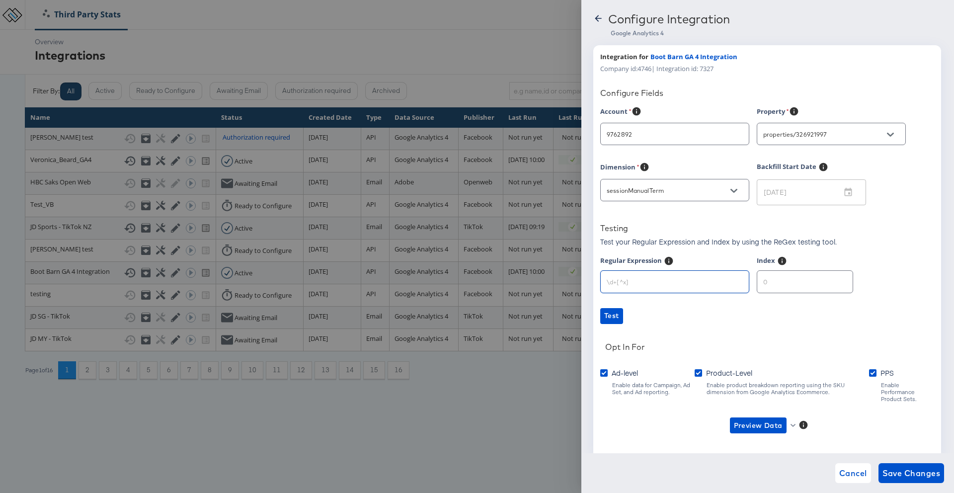
drag, startPoint x: 658, startPoint y: 288, endPoint x: 605, endPoint y: 286, distance: 53.2
click at [627, 288] on input "text" at bounding box center [675, 277] width 148 height 21
type input "Boot Barn"
click at [454, 134] on div at bounding box center [477, 246] width 954 height 493
click at [602, 20] on icon at bounding box center [598, 18] width 10 height 10
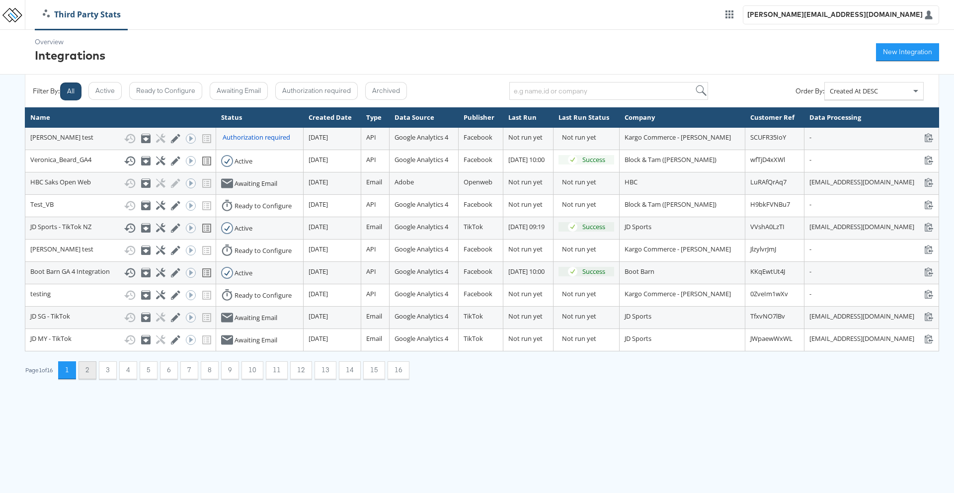
click at [86, 379] on button "2" at bounding box center [88, 370] width 18 height 18
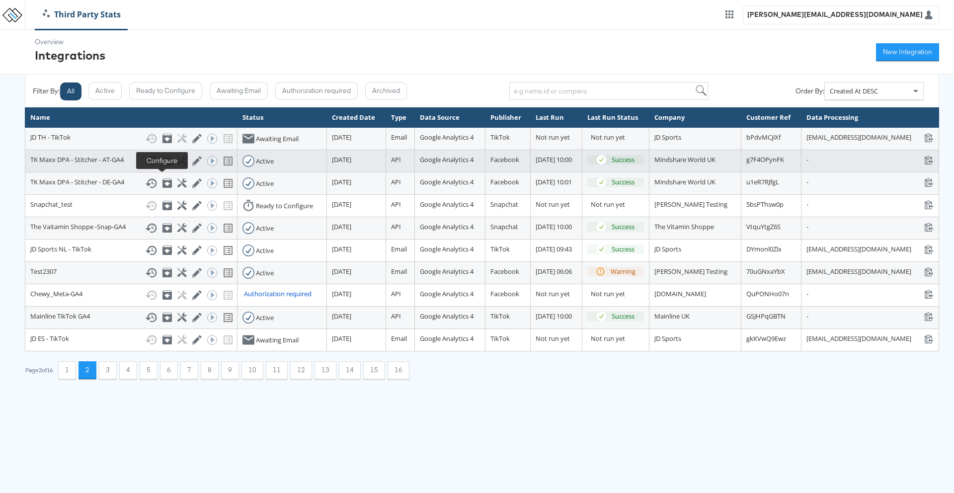
click at [177, 165] on icon at bounding box center [181, 160] width 9 height 9
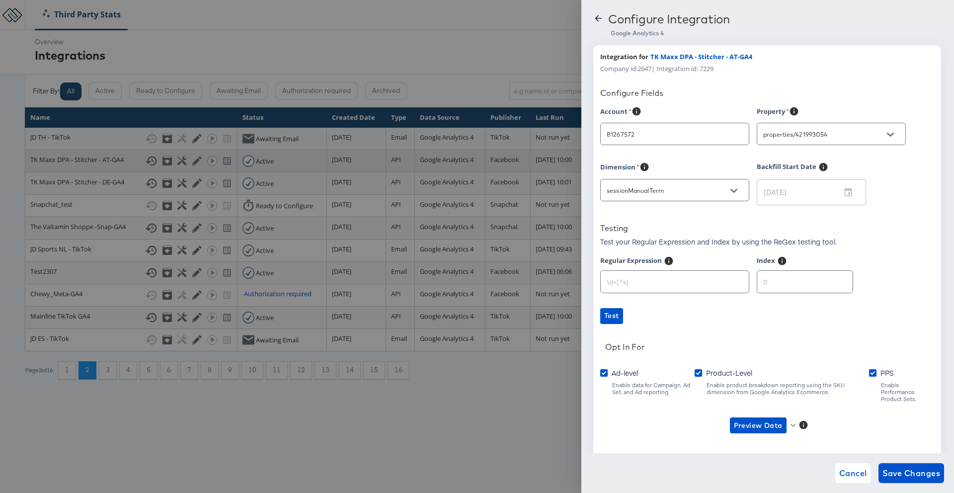
type input "TK Maxx (Hybris)"
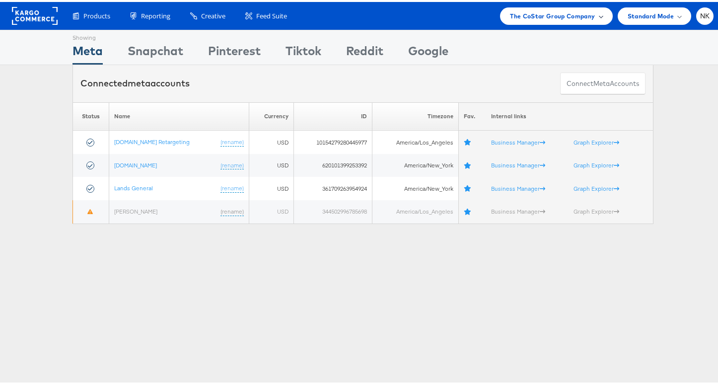
click at [585, 9] on span "The CoStar Group Company" at bounding box center [552, 14] width 85 height 10
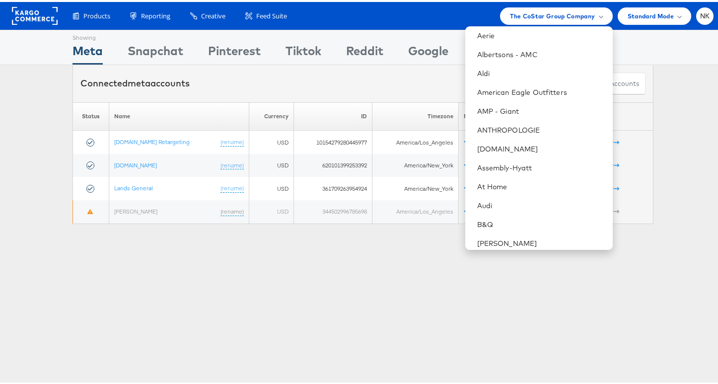
scroll to position [194, 0]
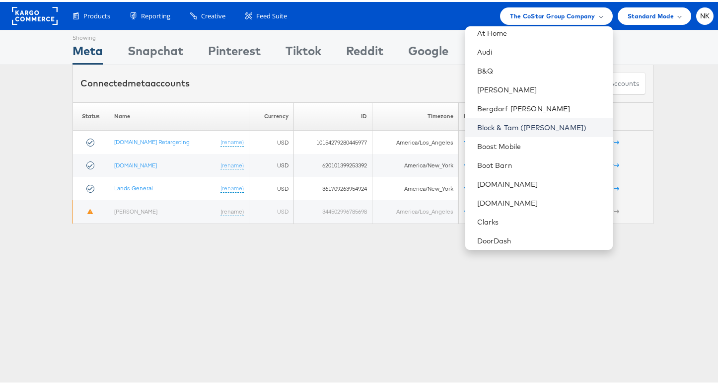
click at [496, 127] on link "Block & Tam ([PERSON_NAME])" at bounding box center [541, 126] width 128 height 10
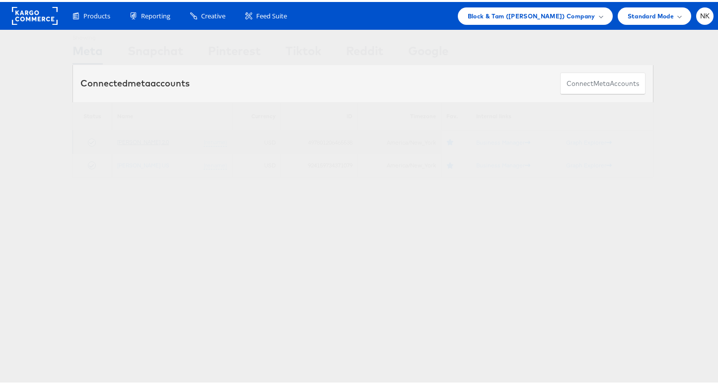
click at [155, 140] on link "[PERSON_NAME] 2.0" at bounding box center [143, 139] width 52 height 7
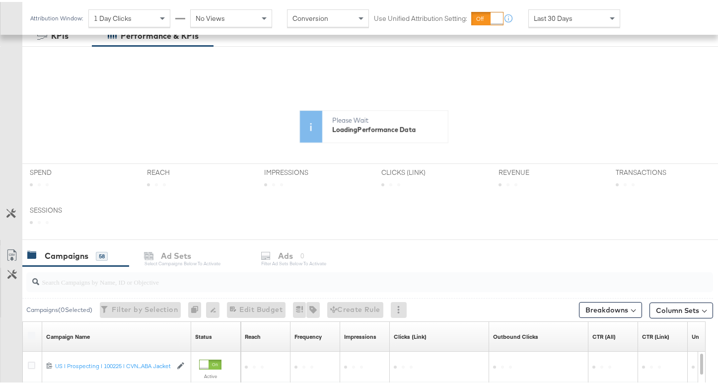
scroll to position [265, 0]
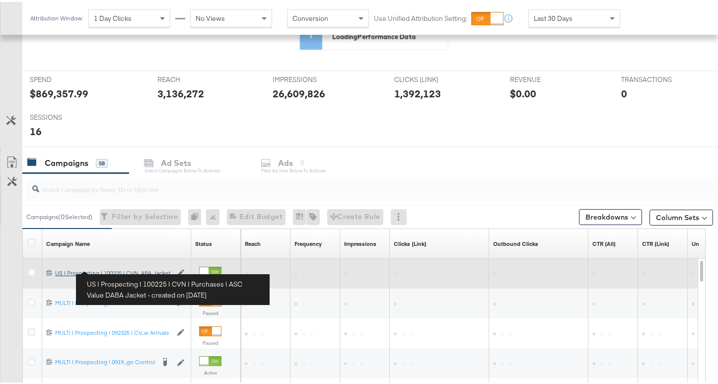
click at [137, 272] on div "US | Prospecting | 100225 | CVN | Purchases | ASC Value DABA Jacket US | Prospe…" at bounding box center [113, 271] width 117 height 8
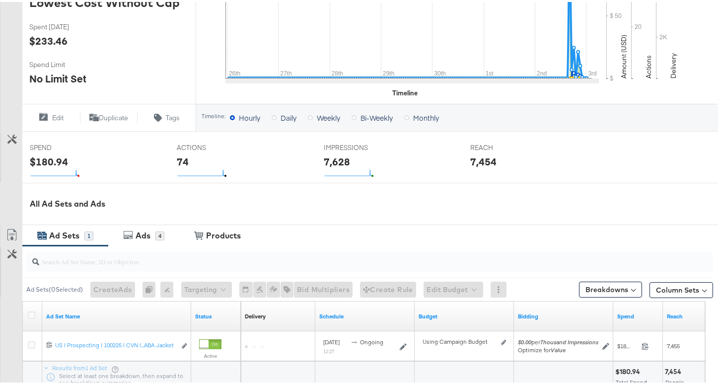
scroll to position [343, 0]
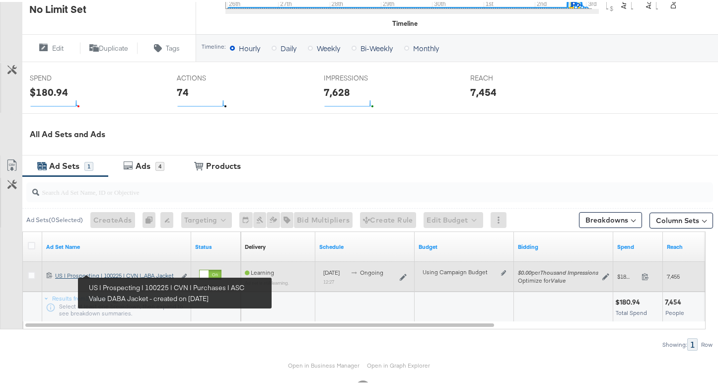
click at [110, 270] on div "US | Prospecting | 100225 | CVN | Purchases | ASC Value DABA Jacket US | Prospe…" at bounding box center [115, 274] width 121 height 8
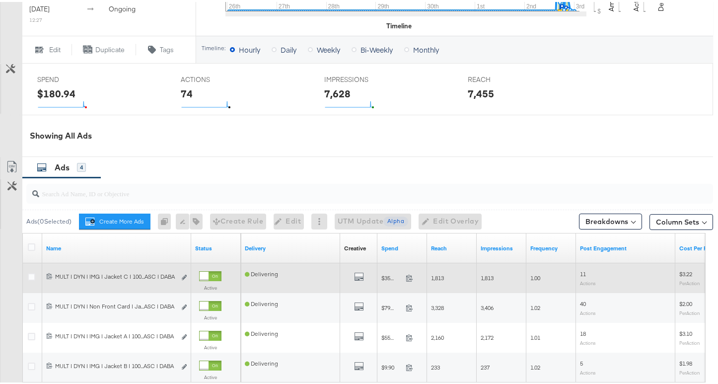
scroll to position [461, 0]
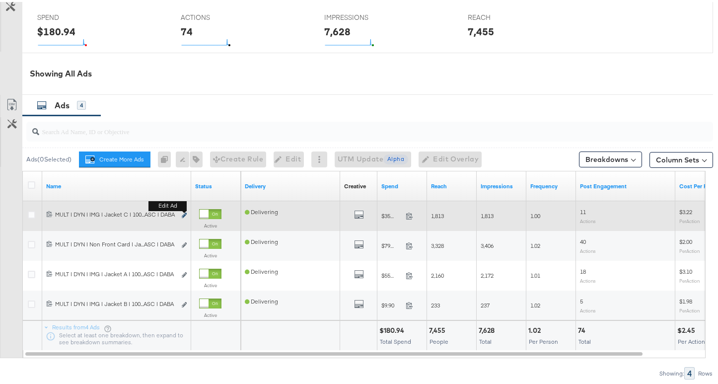
click at [183, 215] on icon "link" at bounding box center [184, 213] width 5 height 5
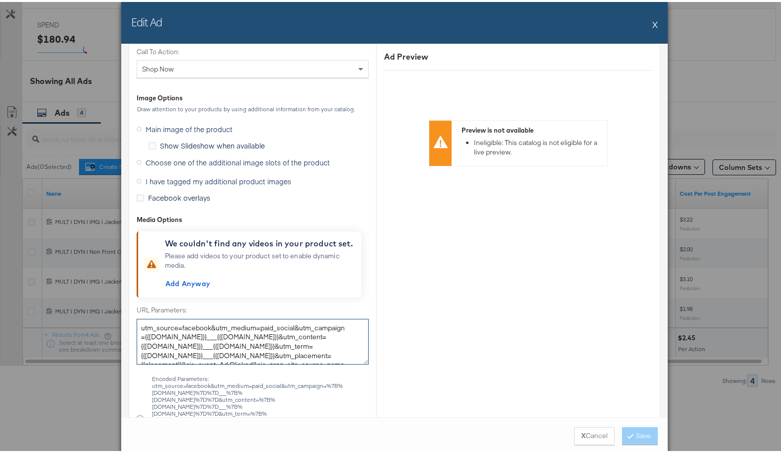
scroll to position [46, 0]
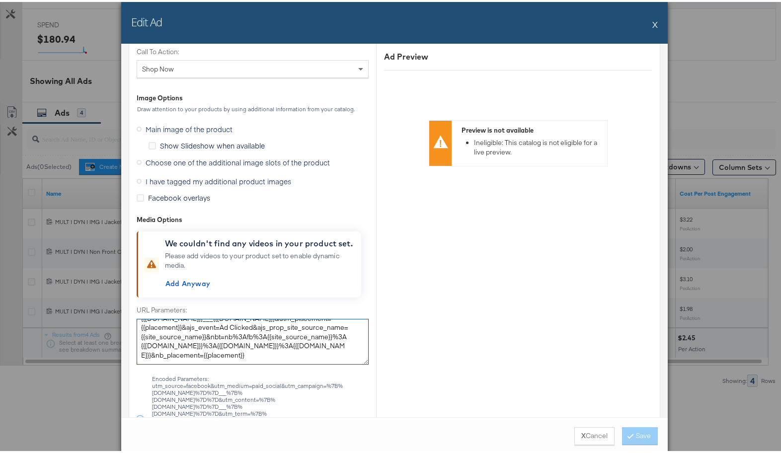
drag, startPoint x: 135, startPoint y: 327, endPoint x: 241, endPoint y: 357, distance: 110.6
click at [241, 357] on textarea "utm_source=facebook&utm_medium=paid_social&utm_campaign={{campaign.name}}___{{c…" at bounding box center [253, 340] width 232 height 46
click at [240, 348] on textarea "utm_source=facebook&utm_medium=paid_social&utm_campaign={{campaign.name}}___{{c…" at bounding box center [253, 340] width 232 height 46
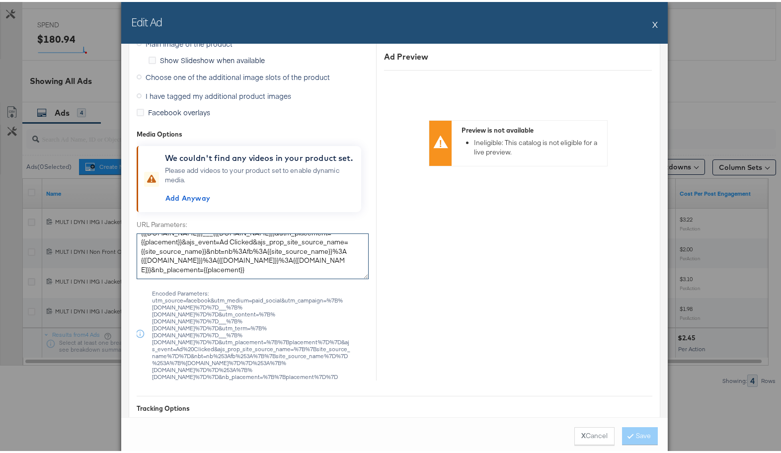
drag, startPoint x: 136, startPoint y: 326, endPoint x: 260, endPoint y: 370, distance: 132.2
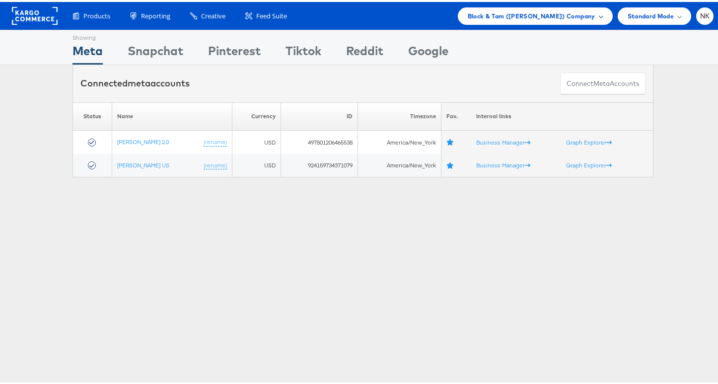
click at [529, 21] on div "Block & Tam ([PERSON_NAME]) Company" at bounding box center [535, 13] width 155 height 17
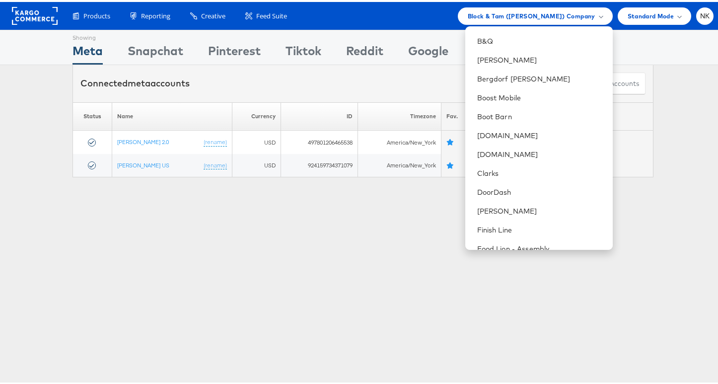
scroll to position [421, 0]
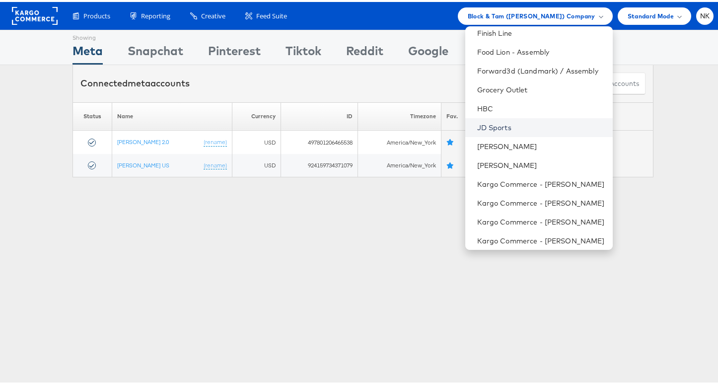
click at [519, 127] on link "JD Sports" at bounding box center [541, 126] width 128 height 10
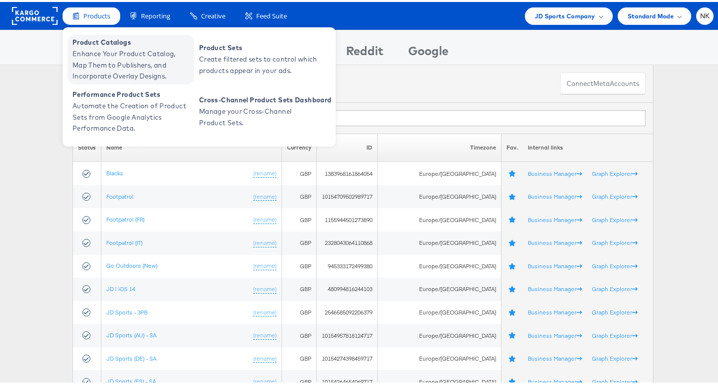
click at [110, 44] on span "Product Catalogs" at bounding box center [132, 40] width 119 height 11
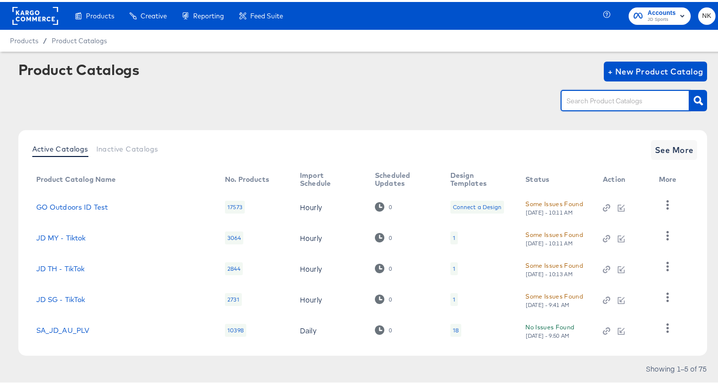
click at [632, 104] on input "text" at bounding box center [618, 98] width 106 height 11
paste input "Stitcherads_JD_NZ"
type input "Stitcherads_JD_NZ"
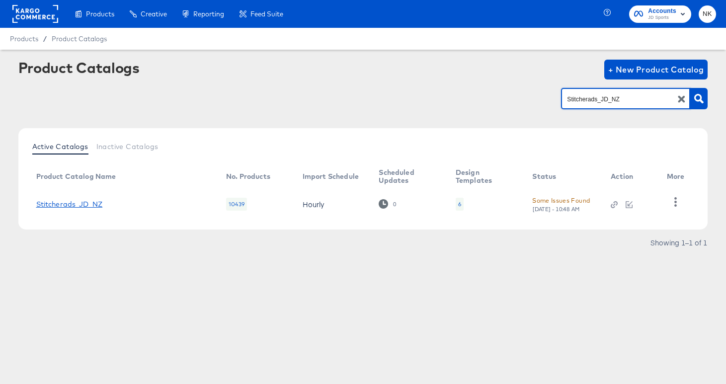
click at [83, 206] on link "Stitcherads_JD_NZ" at bounding box center [69, 204] width 67 height 8
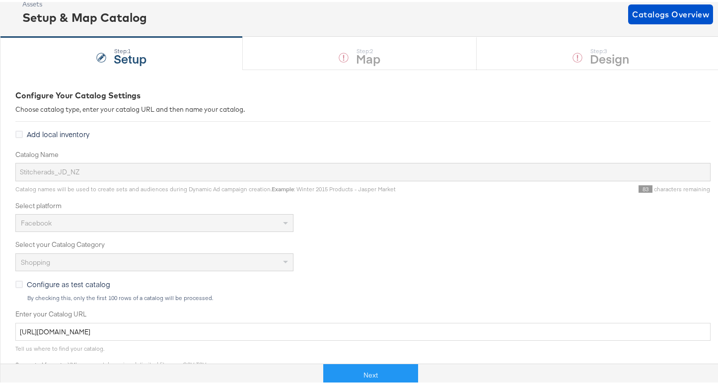
scroll to position [179, 0]
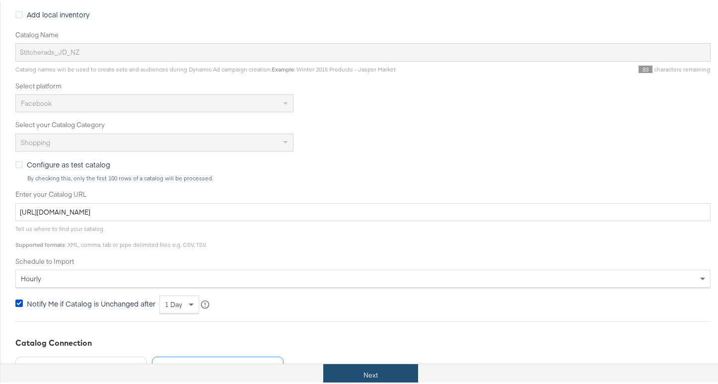
click at [359, 364] on button "Next" at bounding box center [370, 373] width 95 height 22
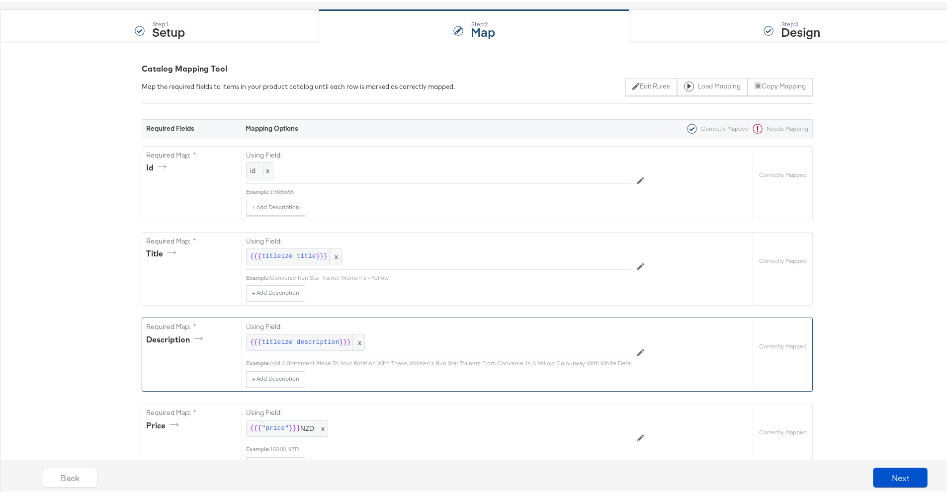
scroll to position [0, 0]
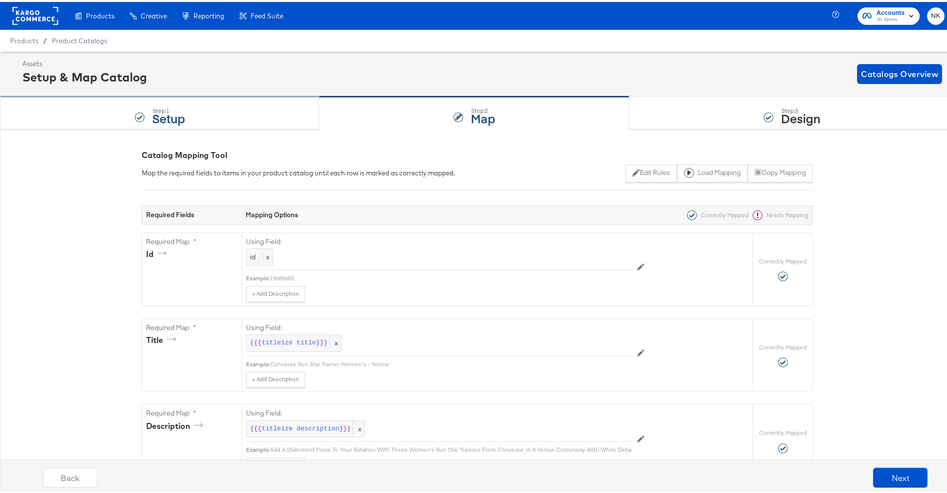
click at [219, 108] on div "Step: 1 Setup" at bounding box center [159, 111] width 319 height 33
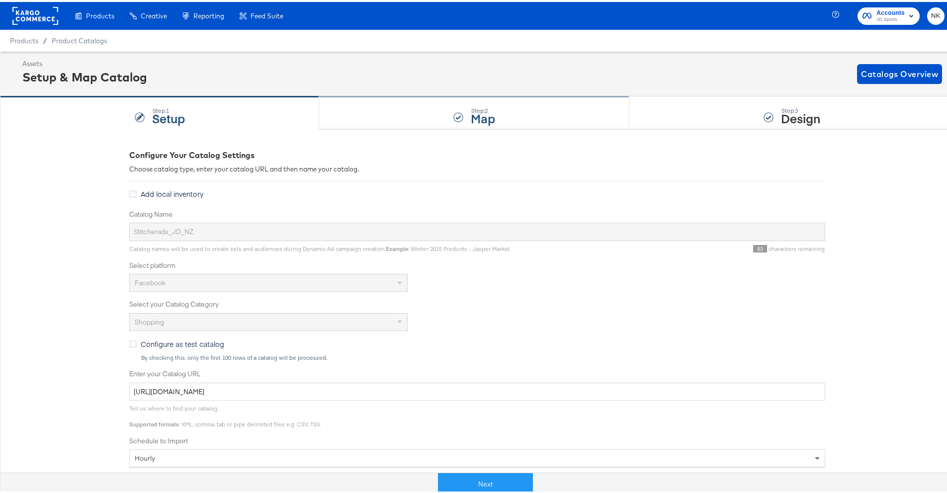
click at [378, 113] on div "Step: 2 Map" at bounding box center [474, 111] width 310 height 33
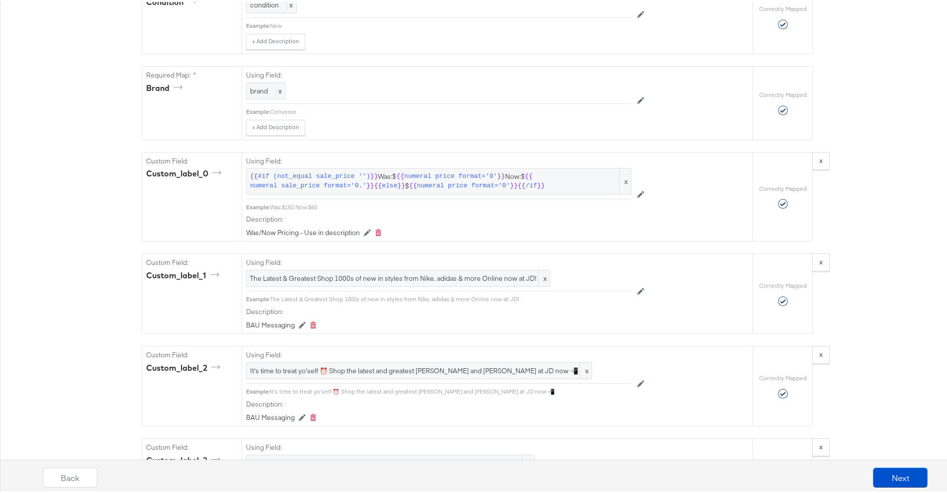
scroll to position [1079, 0]
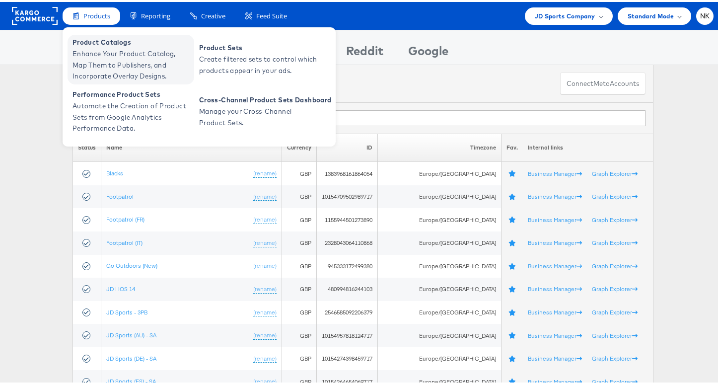
click at [100, 48] on span "Enhance Your Product Catalog, Map Them to Publishers, and Incorporate Overlay D…" at bounding box center [132, 63] width 119 height 34
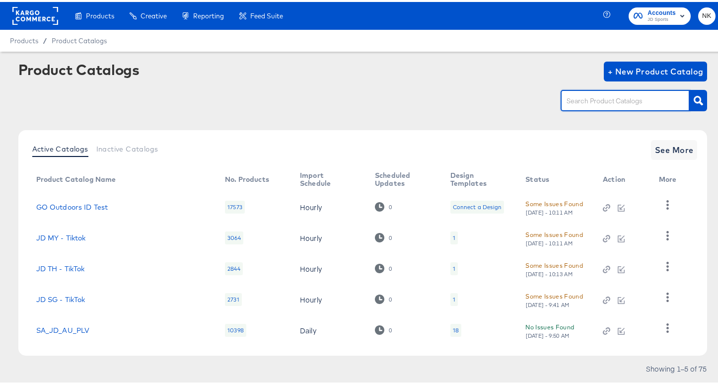
click at [592, 104] on input "text" at bounding box center [618, 98] width 106 height 11
paste input "StitcherAds_JD_AU"
type input "StitcherAds_JD_AU"
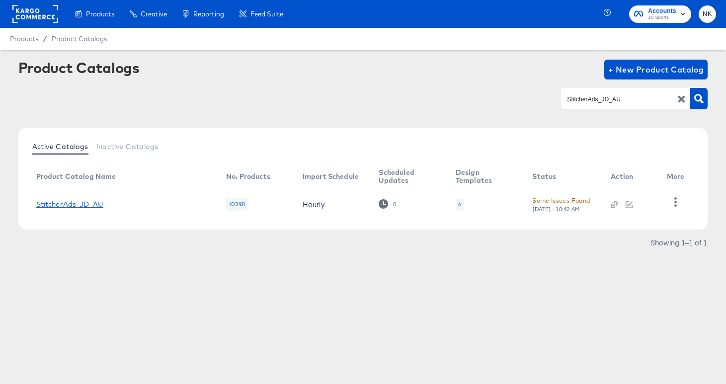
click at [60, 207] on link "StitcherAds_JD_AU" at bounding box center [70, 204] width 68 height 8
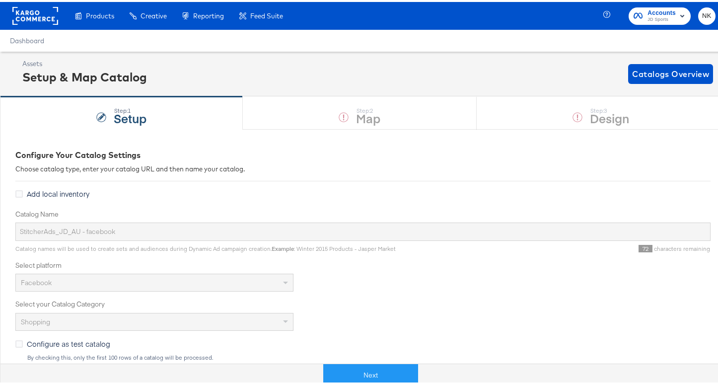
scroll to position [194, 0]
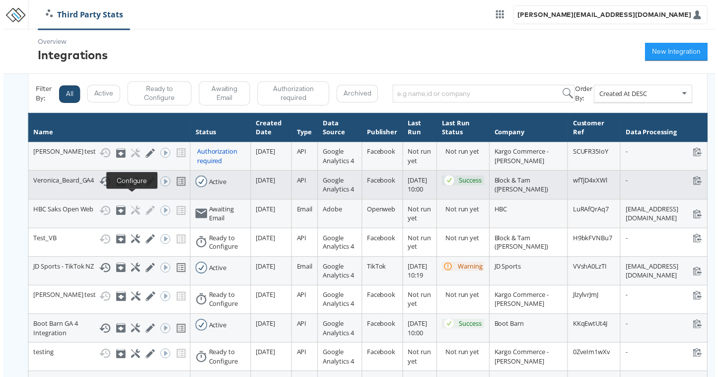
click at [129, 188] on icon at bounding box center [133, 182] width 9 height 9
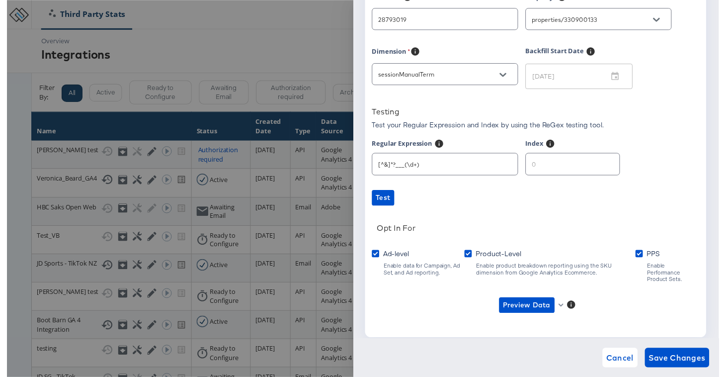
type input "[PERSON_NAME]"
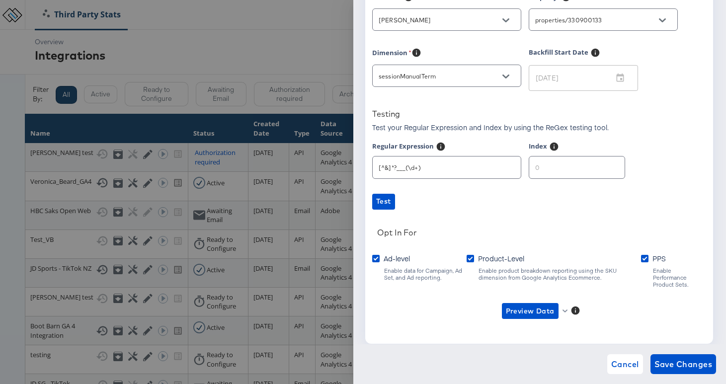
scroll to position [137, 0]
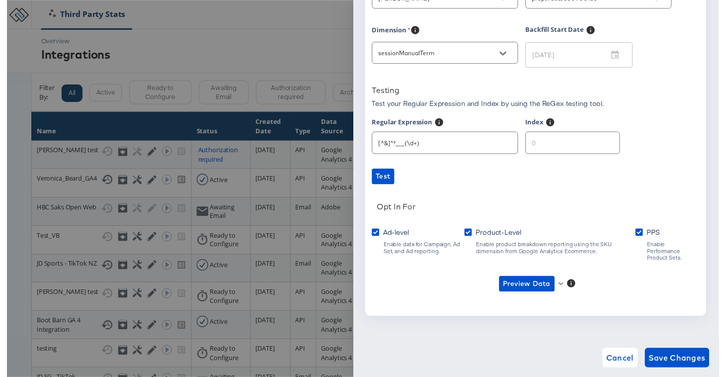
click at [572, 149] on input "number" at bounding box center [576, 141] width 95 height 21
type input "1"
click at [604, 143] on input "1" at bounding box center [576, 141] width 95 height 21
click at [541, 283] on span "Preview Data" at bounding box center [530, 289] width 49 height 12
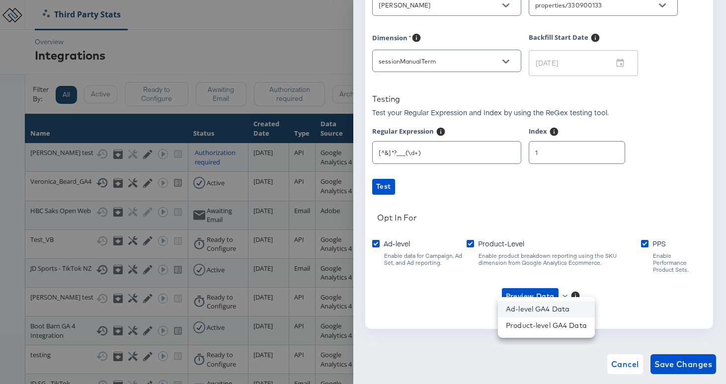
click at [545, 313] on li "Ad-level GA4 Data" at bounding box center [546, 309] width 97 height 16
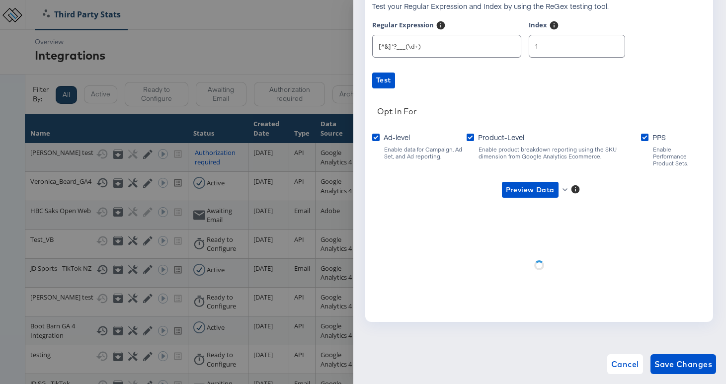
scroll to position [137, 0]
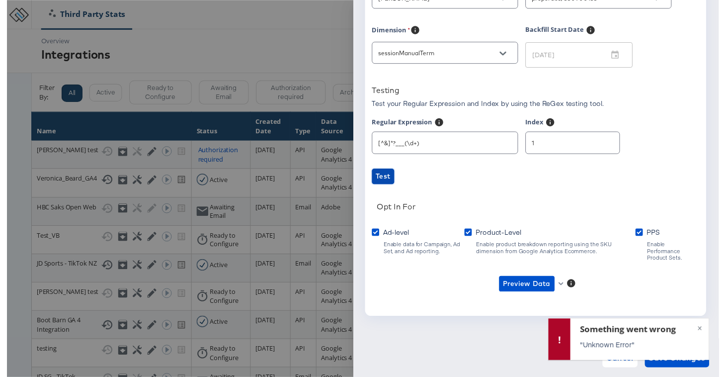
click at [382, 180] on span "Test" at bounding box center [383, 179] width 15 height 12
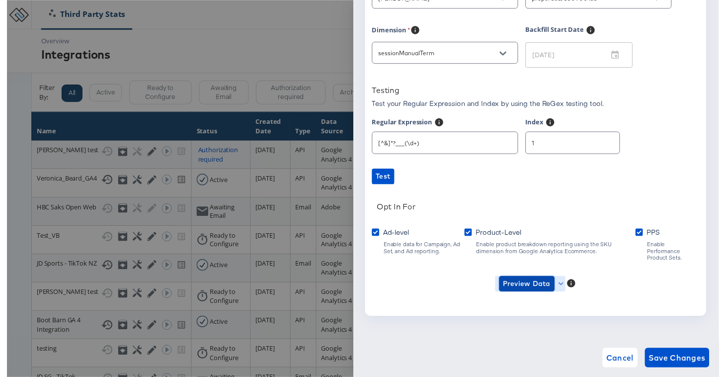
click at [530, 283] on span "Preview Data" at bounding box center [530, 289] width 49 height 12
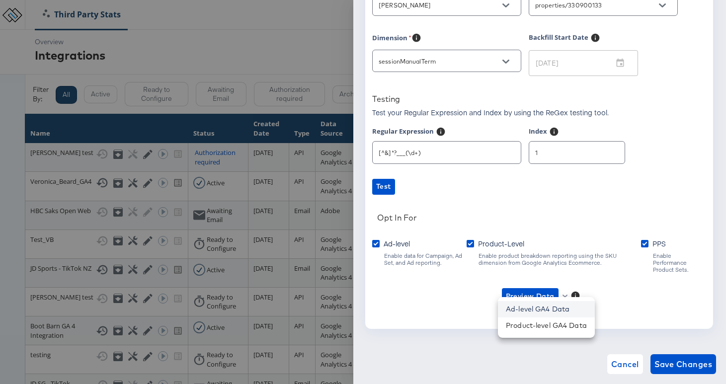
click at [535, 301] on li "Ad-level GA4 Data" at bounding box center [546, 309] width 97 height 16
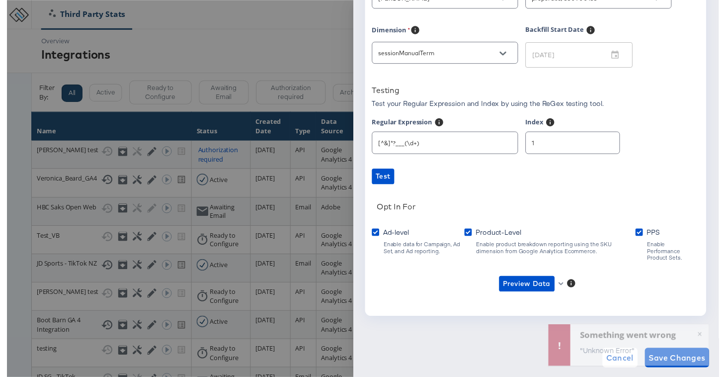
click at [605, 330] on div "Something went wrong" at bounding box center [643, 335] width 119 height 12
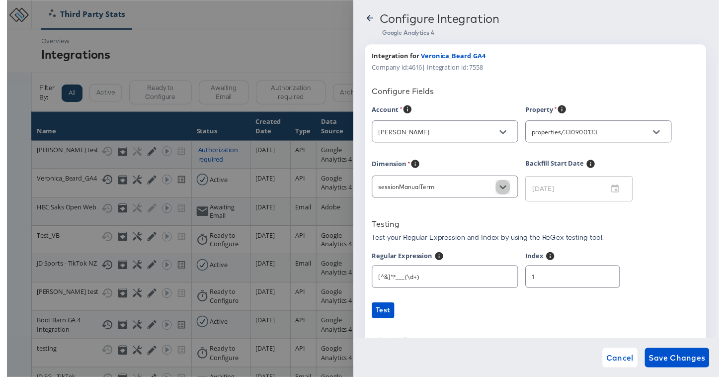
click at [503, 186] on button "Open" at bounding box center [505, 190] width 15 height 15
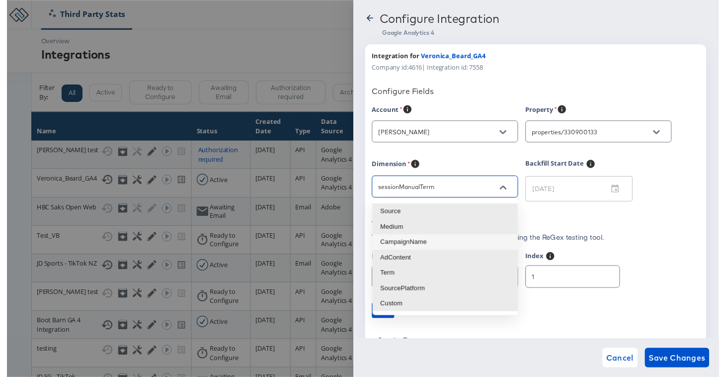
click at [448, 278] on li "Term" at bounding box center [447, 278] width 148 height 16
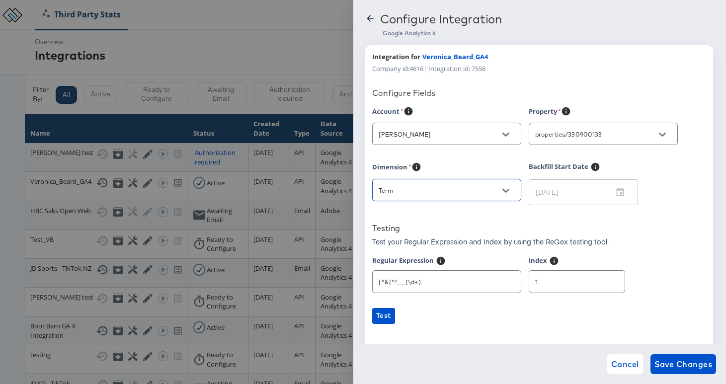
scroll to position [137, 0]
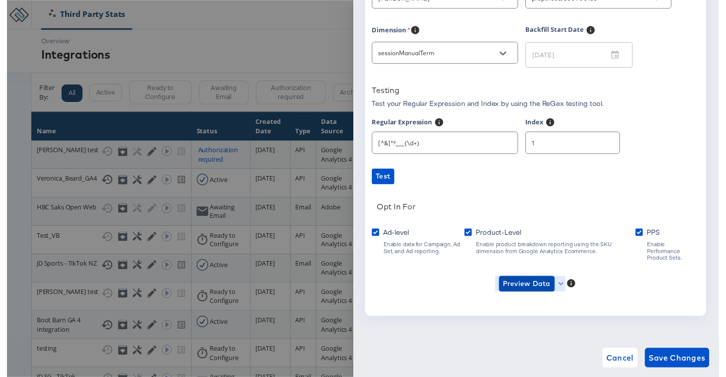
click at [528, 283] on span "Preview Data" at bounding box center [530, 289] width 49 height 12
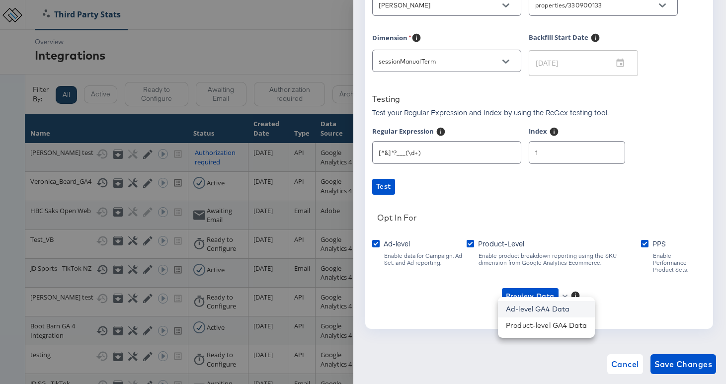
click at [556, 313] on li "Ad-level GA4 Data" at bounding box center [546, 309] width 97 height 16
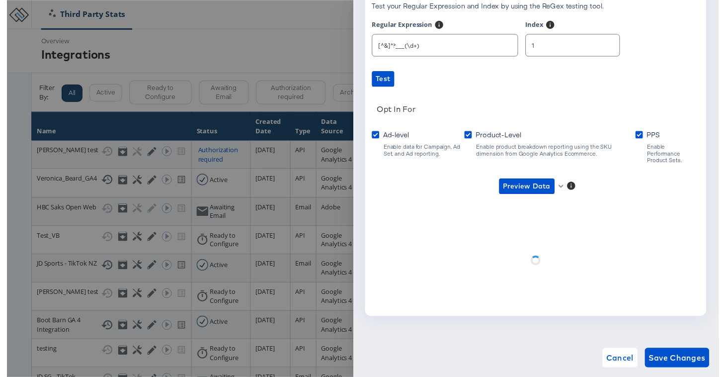
scroll to position [137, 0]
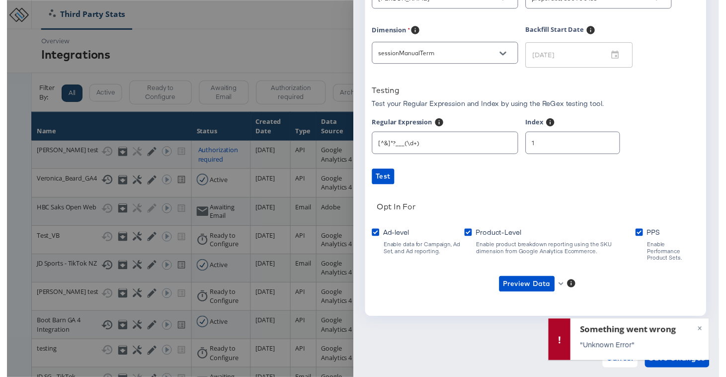
click at [598, 329] on div "Something went wrong" at bounding box center [643, 335] width 119 height 12
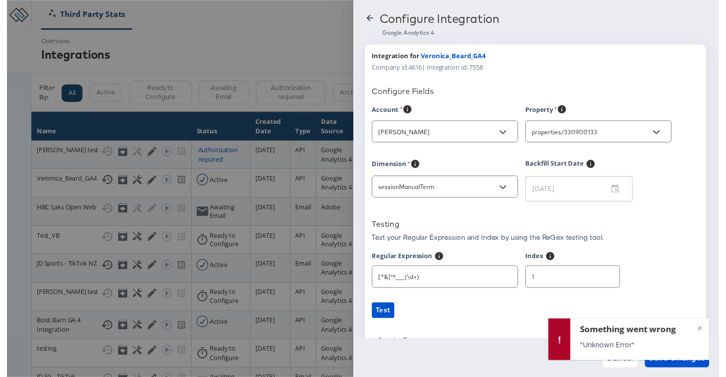
click at [700, 60] on div "Integration for Veronica_Beard_GA4" at bounding box center [539, 56] width 334 height 9
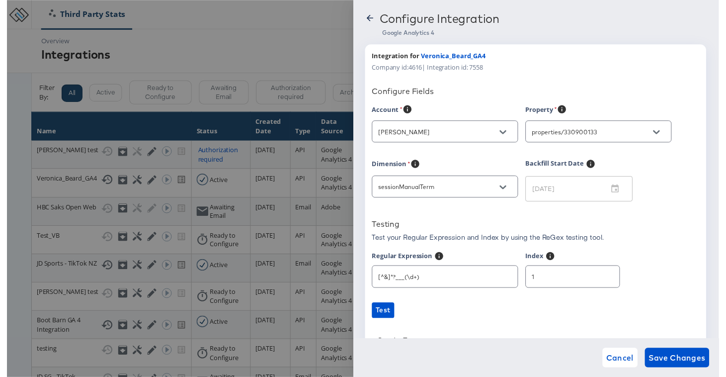
scroll to position [19, 0]
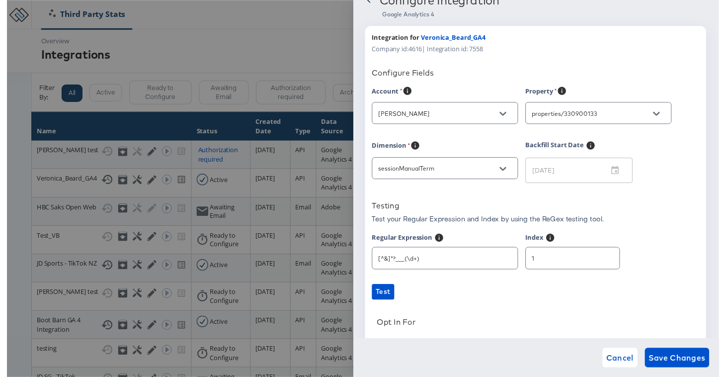
click at [459, 177] on div "sessionManualTerm" at bounding box center [446, 171] width 149 height 22
click at [510, 172] on button "Open" at bounding box center [505, 171] width 15 height 15
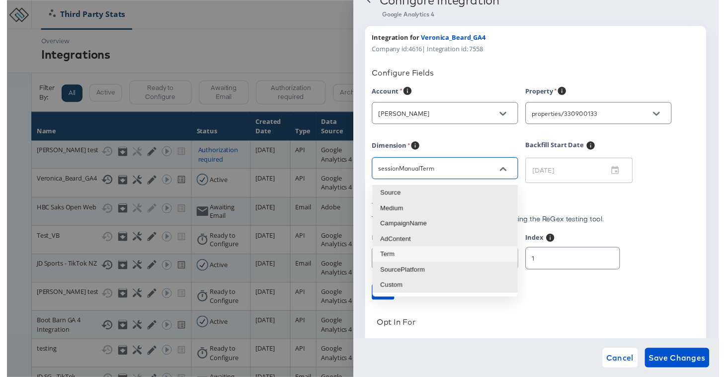
click at [436, 258] on li "Term" at bounding box center [447, 259] width 148 height 16
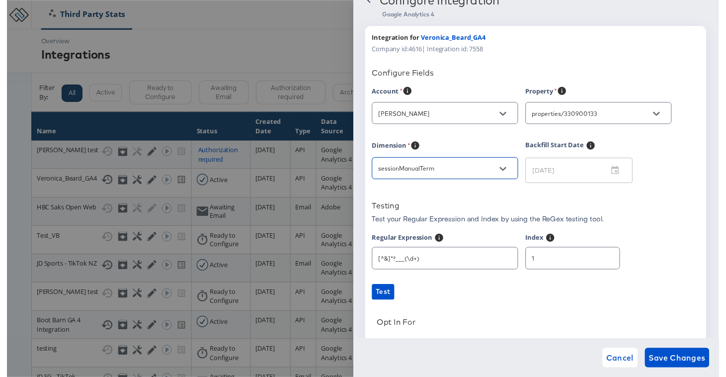
click at [460, 209] on div "Testing" at bounding box center [539, 210] width 334 height 13
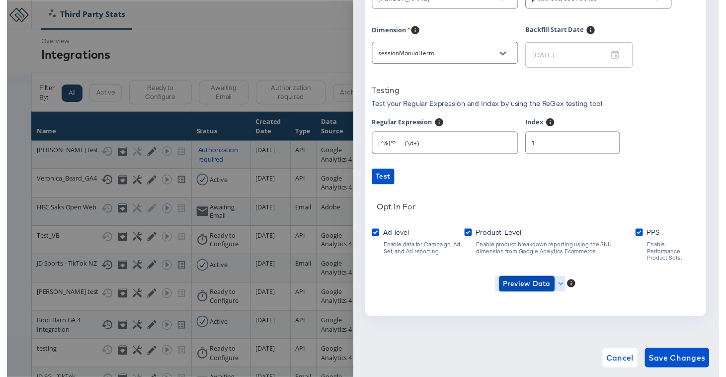
click at [512, 283] on span "Preview Data" at bounding box center [530, 289] width 49 height 12
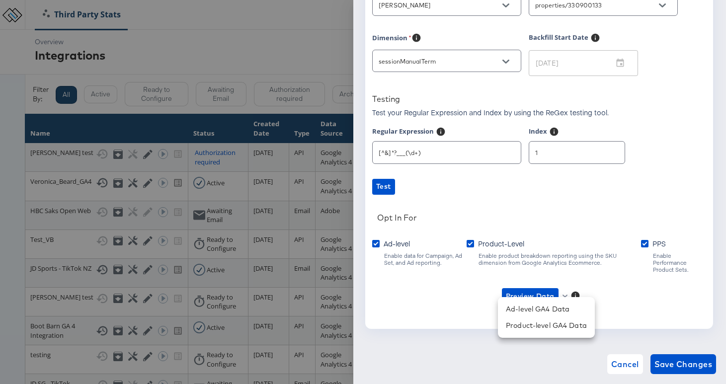
click at [473, 81] on div at bounding box center [363, 192] width 726 height 384
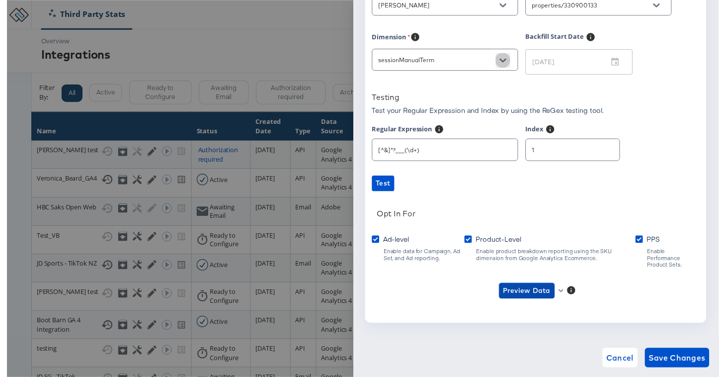
click at [503, 58] on icon "Open" at bounding box center [505, 61] width 7 height 7
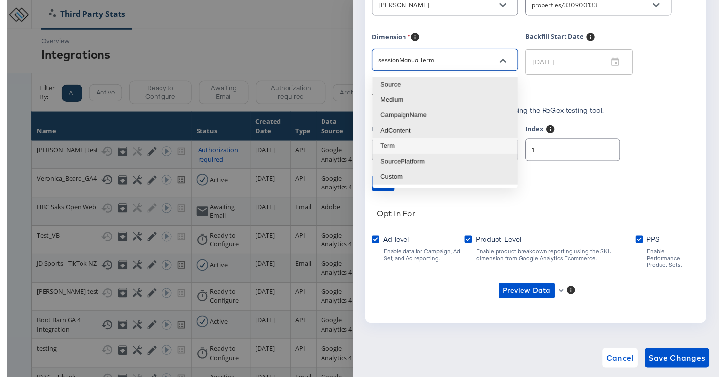
click at [464, 149] on li "Term" at bounding box center [447, 149] width 148 height 16
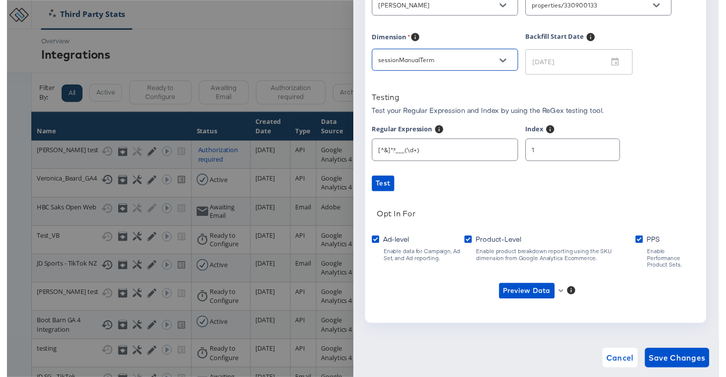
click at [476, 109] on p "Test your Regular Expression and Index by using the ReGex testing tool." at bounding box center [490, 112] width 237 height 10
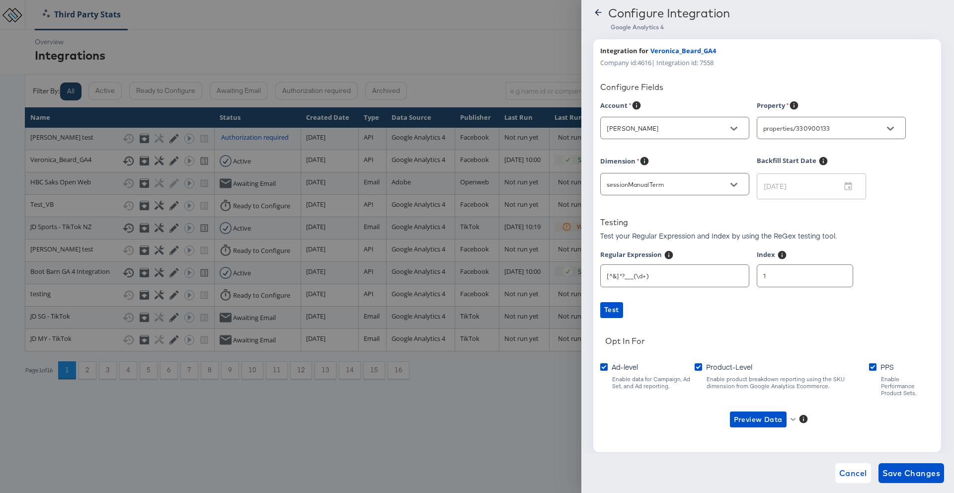
scroll to position [20, 0]
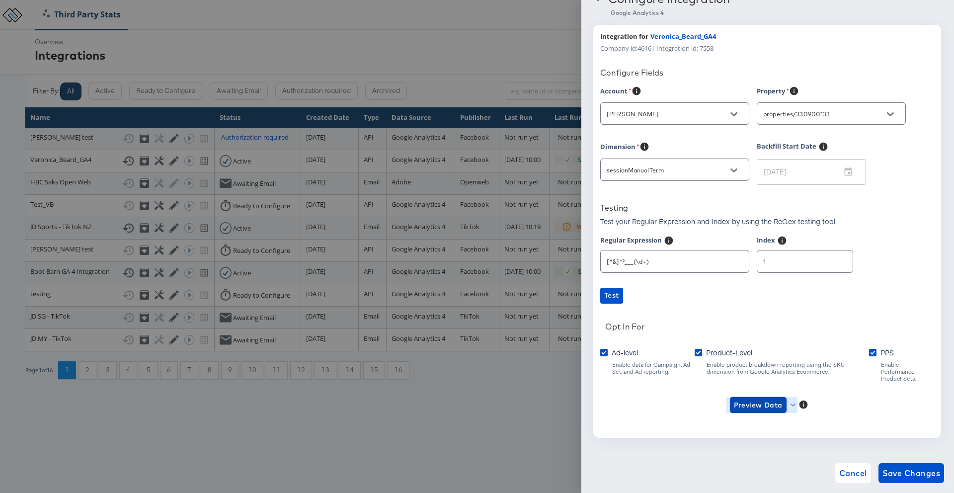
click at [725, 384] on span "Preview Data" at bounding box center [758, 405] width 49 height 12
click at [725, 384] on li "Ad-level GA4 Data" at bounding box center [774, 418] width 97 height 16
click at [725, 169] on icon "Open" at bounding box center [733, 170] width 7 height 7
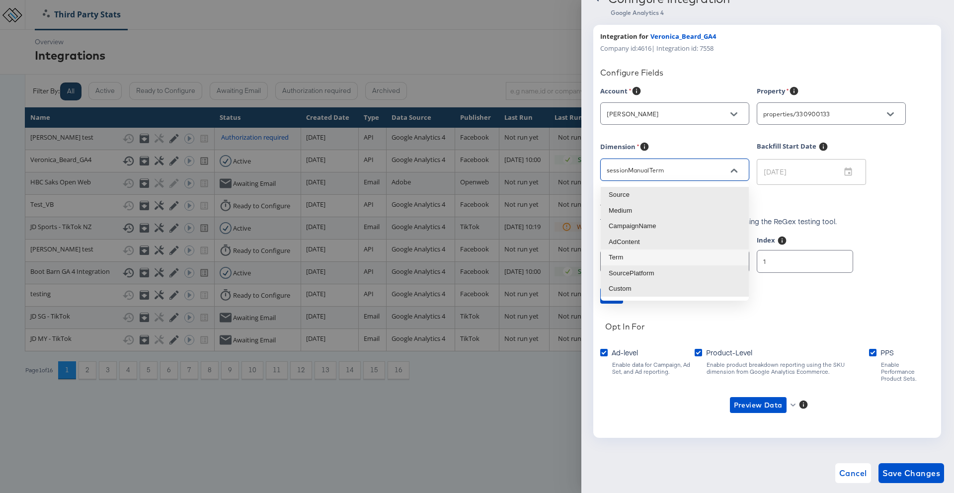
click at [675, 255] on li "Term" at bounding box center [675, 257] width 148 height 16
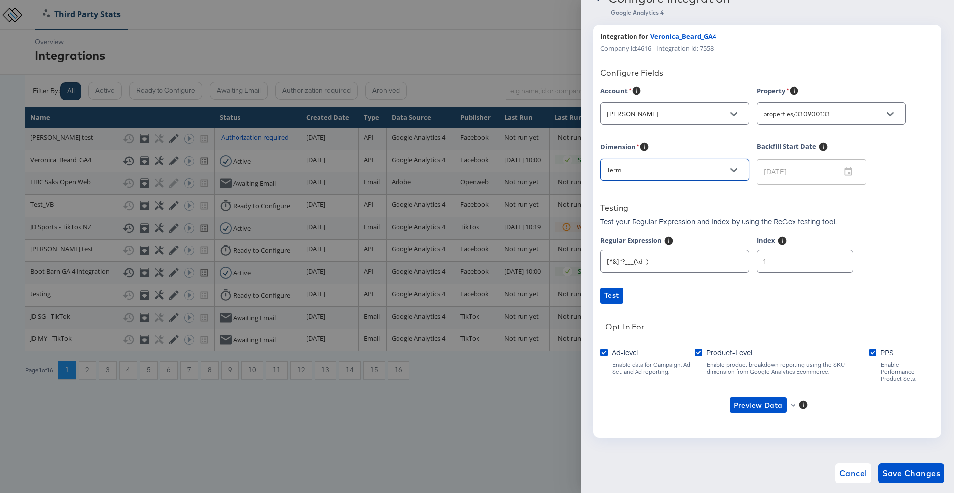
type input "sessionManualTerm"
click at [689, 303] on div "Account Veronica Beard Property properties/330900133 Dimension sessionManualTer…" at bounding box center [767, 258] width 334 height 345
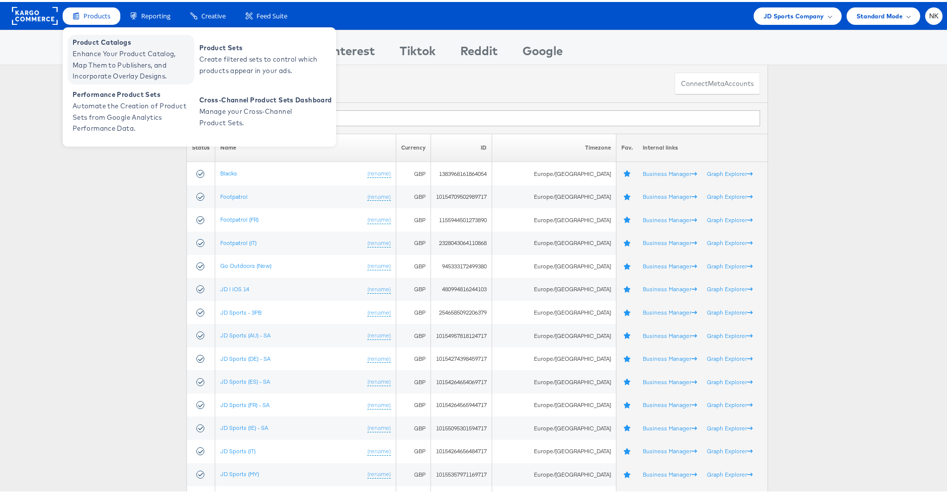
click at [99, 47] on span "Enhance Your Product Catalog, Map Them to Publishers, and Incorporate Overlay D…" at bounding box center [132, 63] width 119 height 34
click at [92, 39] on span "Product Catalogs" at bounding box center [132, 40] width 119 height 11
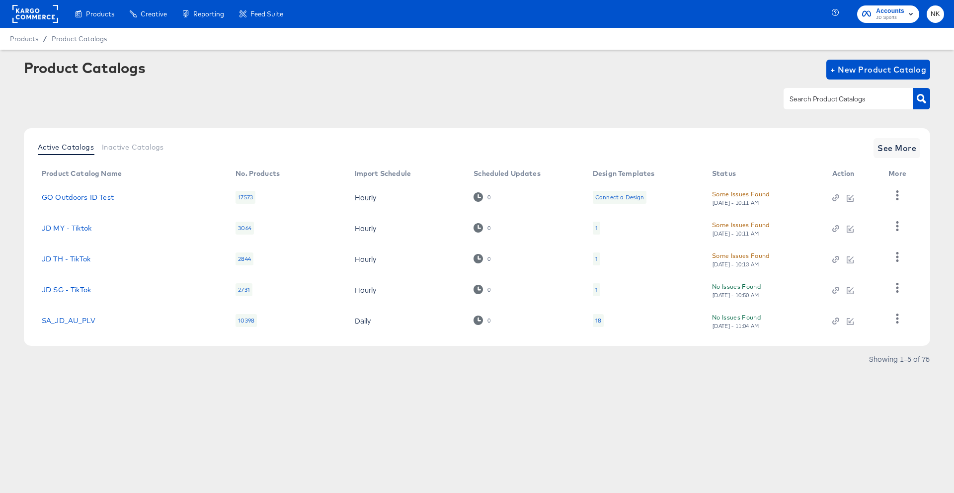
click at [802, 101] on input "text" at bounding box center [841, 98] width 106 height 11
paste input "Stitcherads_JD_NZ"
type input "Stitcherads_JD_NZ"
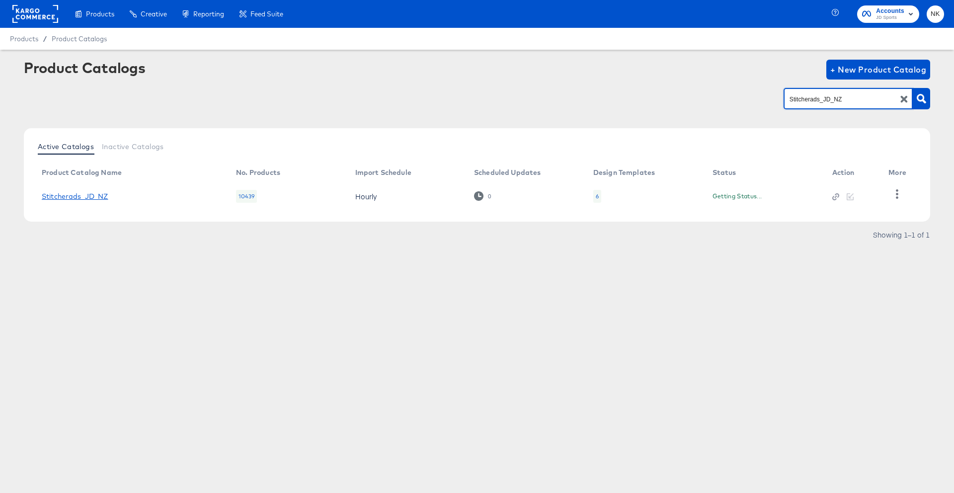
click at [107, 198] on link "Stitcherads_JD_NZ" at bounding box center [75, 196] width 67 height 8
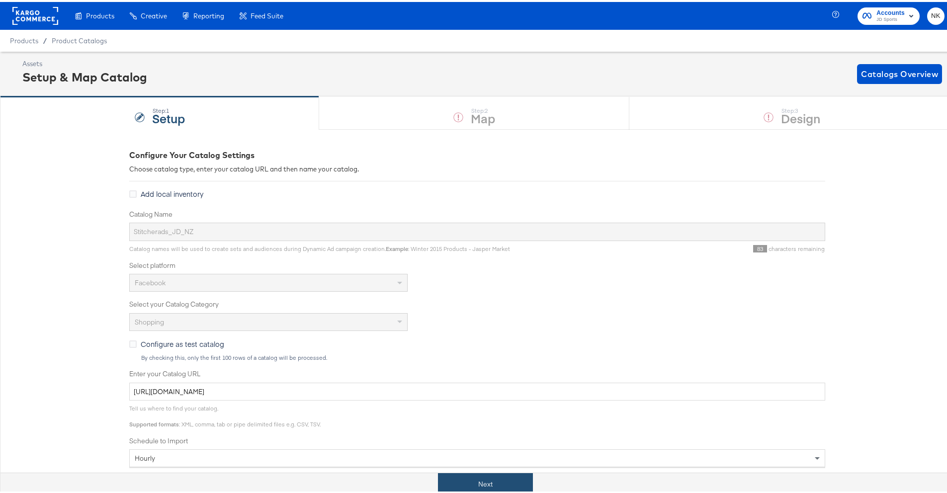
click at [506, 484] on button "Next" at bounding box center [485, 482] width 95 height 22
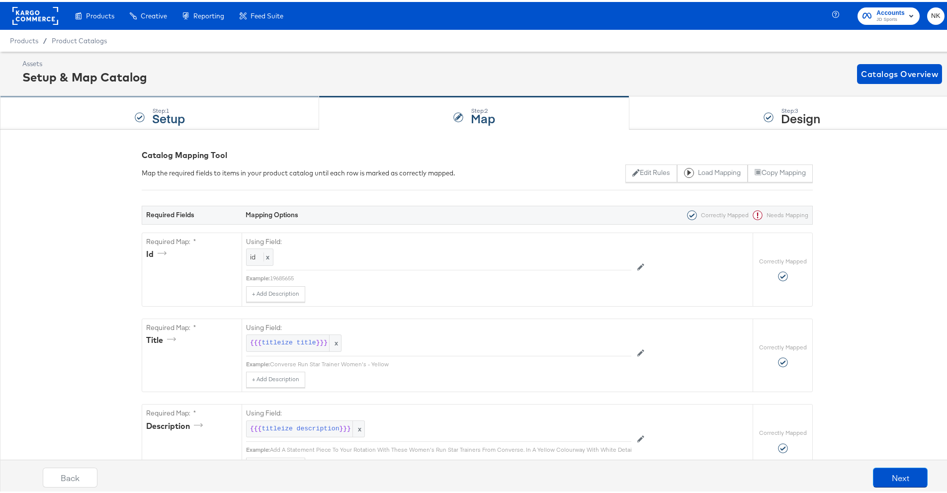
click at [130, 116] on div "Step: 1 Setup" at bounding box center [159, 111] width 319 height 33
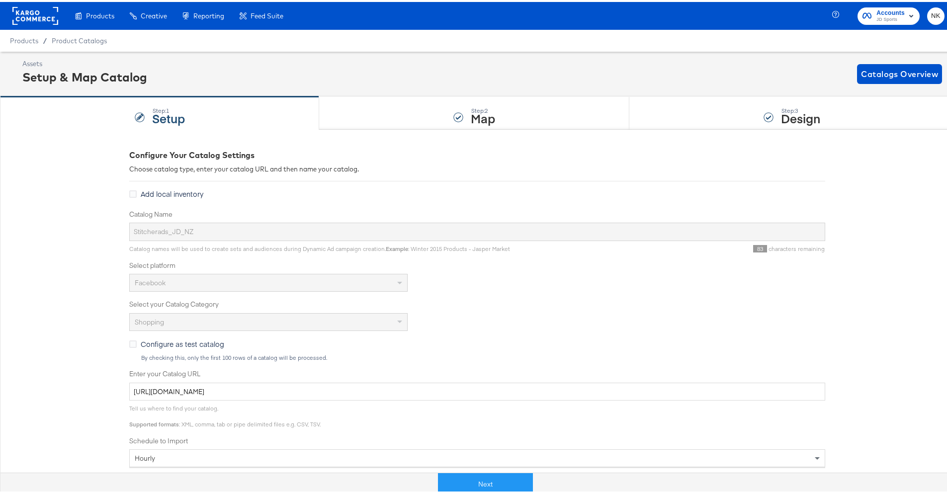
scroll to position [205, 0]
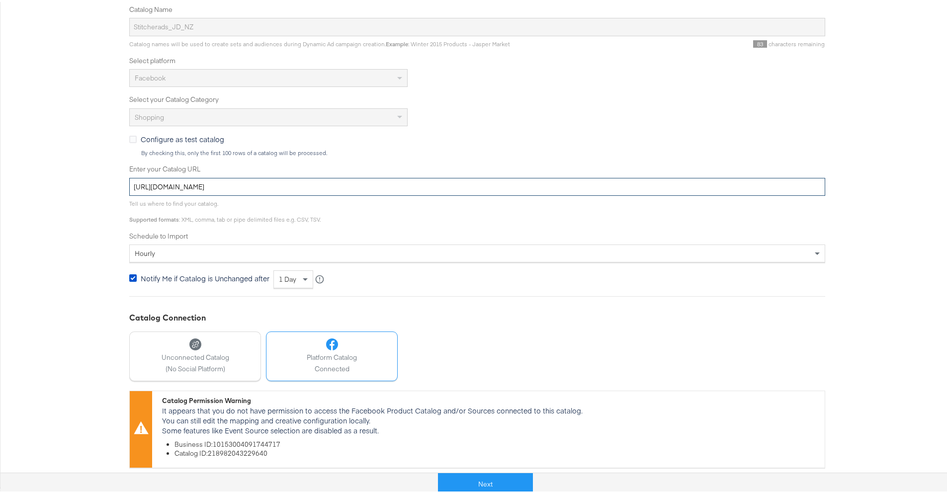
drag, startPoint x: 587, startPoint y: 185, endPoint x: 93, endPoint y: 177, distance: 493.5
click at [93, 177] on div "Configure Your Catalog Settings Choose catalog type, enter your catalog URL and…" at bounding box center [477, 203] width 954 height 562
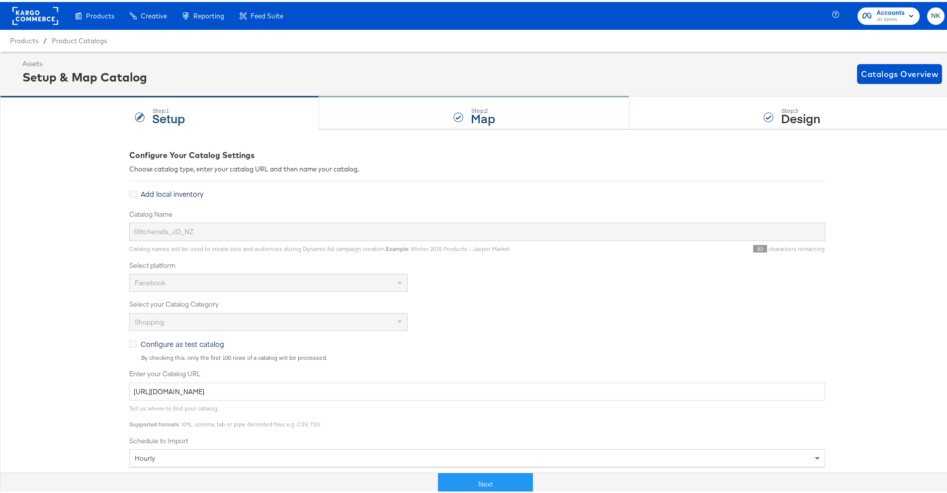
click at [518, 100] on div "Step: 2 Map" at bounding box center [474, 111] width 310 height 33
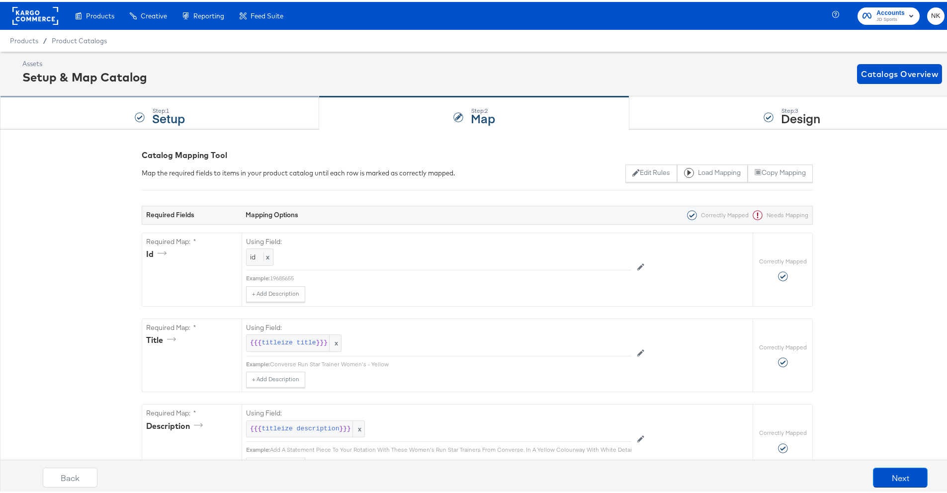
click at [274, 124] on div "Step: 1 Setup" at bounding box center [159, 111] width 319 height 33
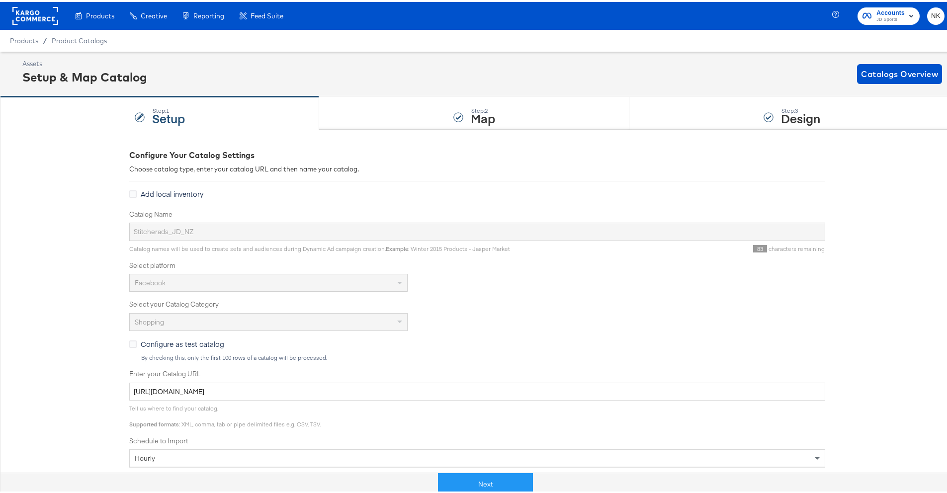
drag, startPoint x: 382, startPoint y: 113, endPoint x: 489, endPoint y: 69, distance: 115.6
click at [382, 113] on div "Step: 2 Map" at bounding box center [474, 111] width 310 height 33
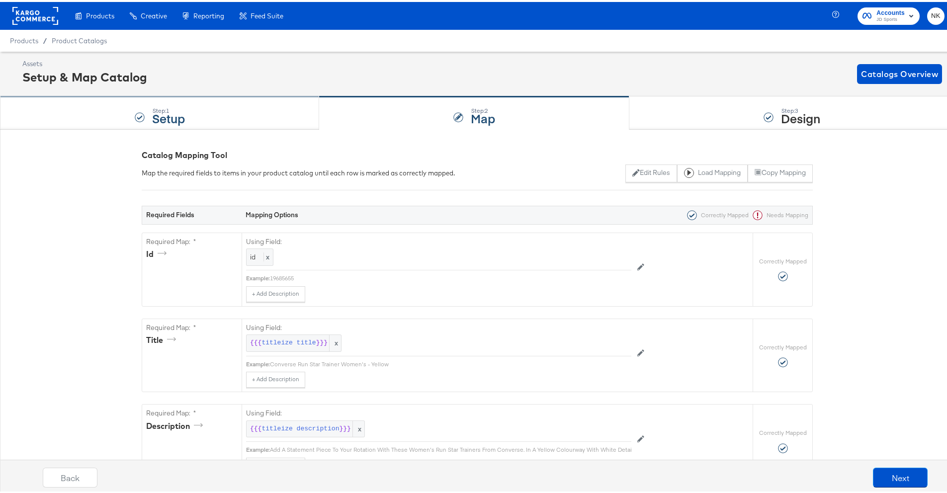
click at [226, 108] on div "Step: 1 Setup" at bounding box center [159, 111] width 319 height 33
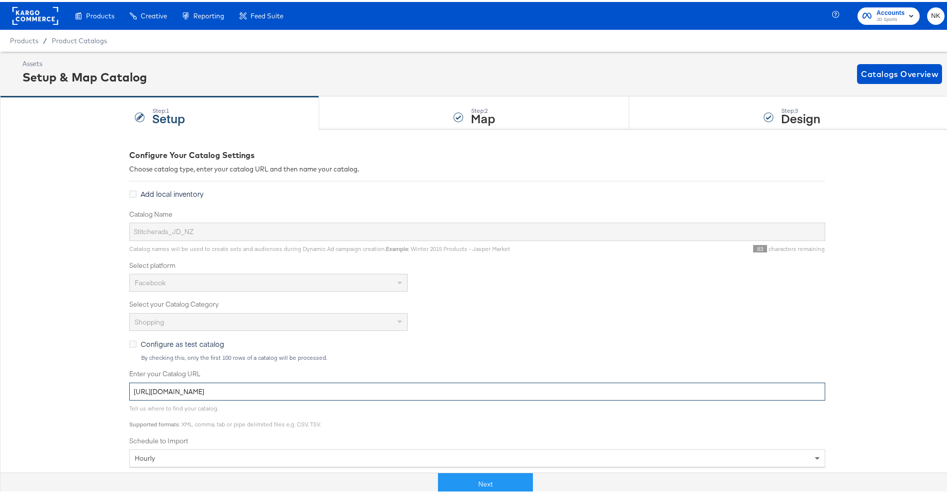
drag, startPoint x: 583, startPoint y: 390, endPoint x: 93, endPoint y: 378, distance: 490.6
click at [93, 378] on div "Configure Your Catalog Settings Choose catalog type, enter your catalog URL and…" at bounding box center [477, 408] width 954 height 562
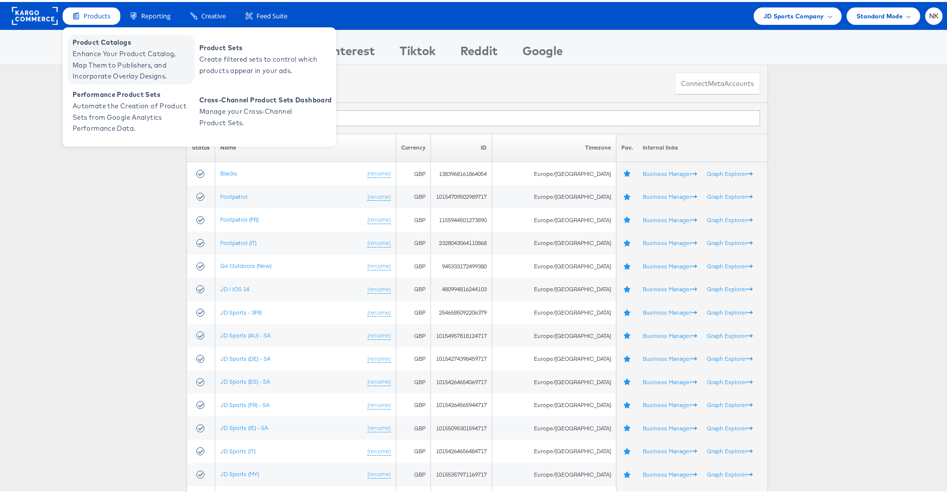
click at [107, 41] on span "Product Catalogs" at bounding box center [132, 40] width 119 height 11
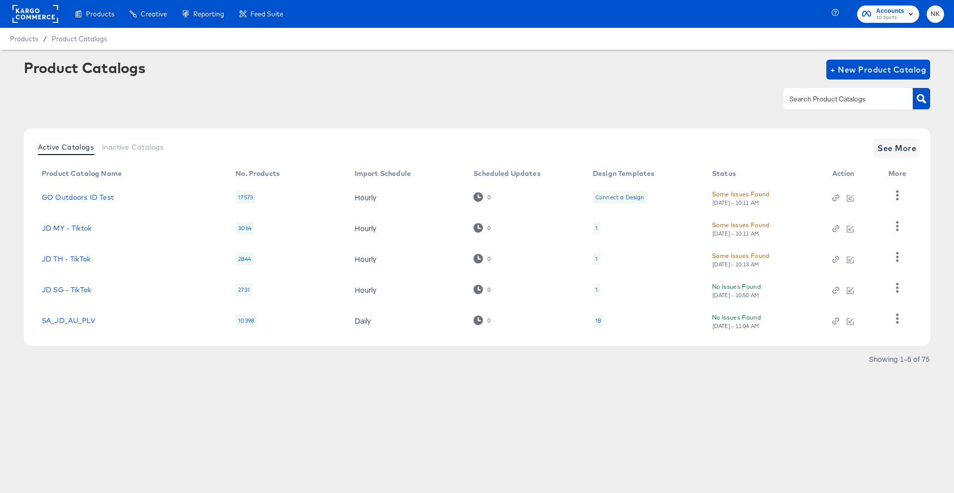
click at [806, 96] on input "text" at bounding box center [841, 98] width 106 height 11
paste input "StitcherAds_JD_AU"
type input "StitcherAds_JD_AU"
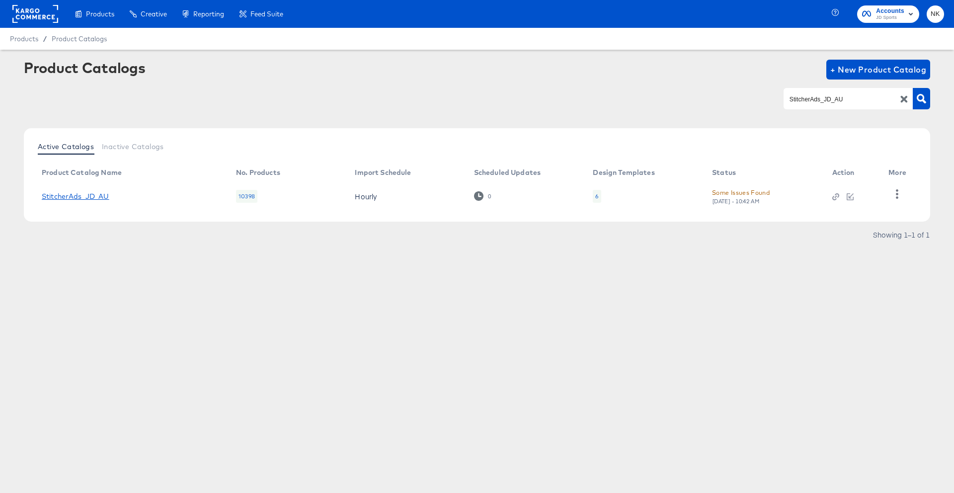
click at [101, 199] on link "StitcherAds_JD_AU" at bounding box center [76, 196] width 68 height 8
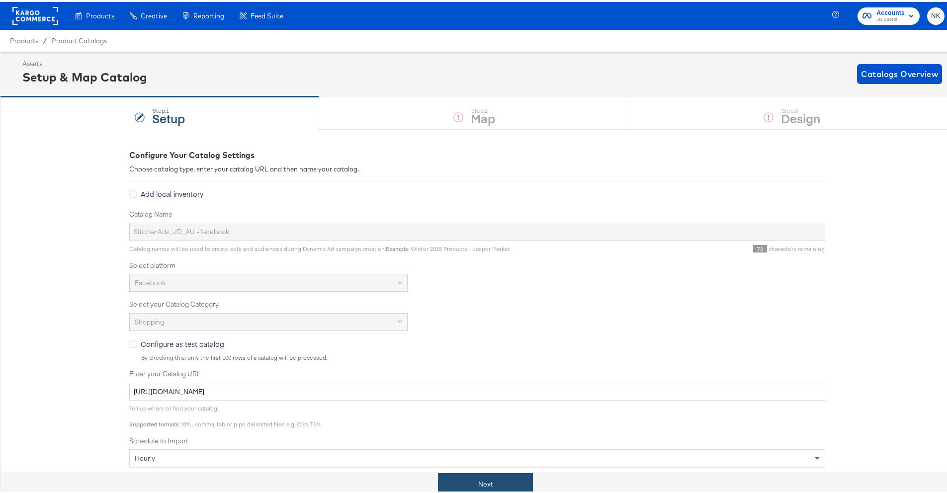
click at [497, 481] on button "Next" at bounding box center [485, 482] width 95 height 22
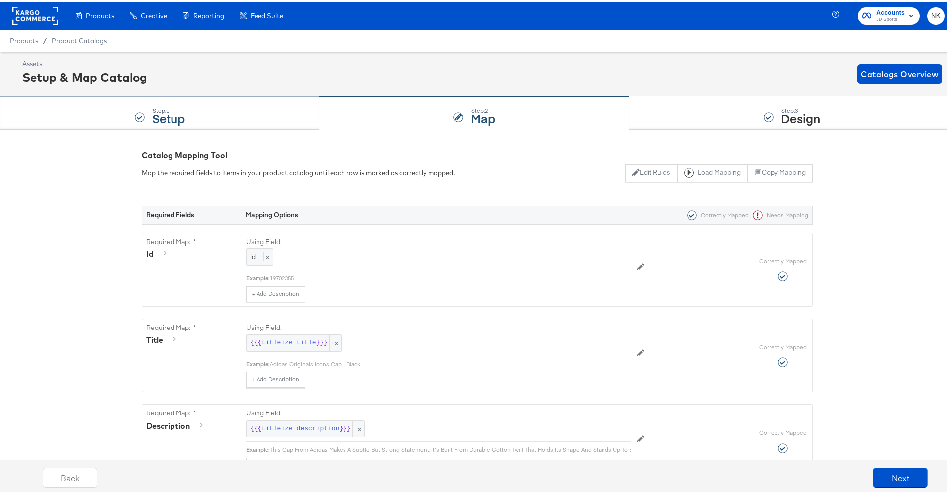
click at [287, 118] on div "Step: 1 Setup" at bounding box center [159, 111] width 319 height 33
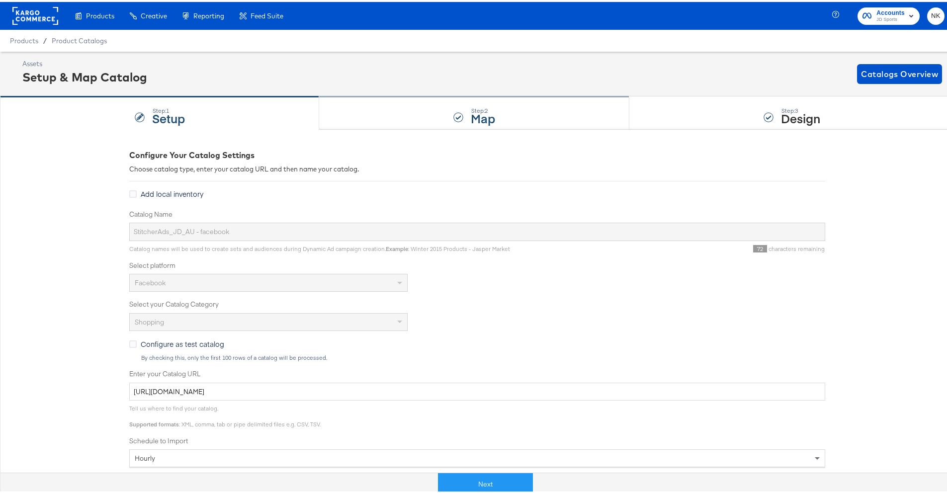
click at [362, 115] on div "Step: 2 Map" at bounding box center [474, 111] width 310 height 33
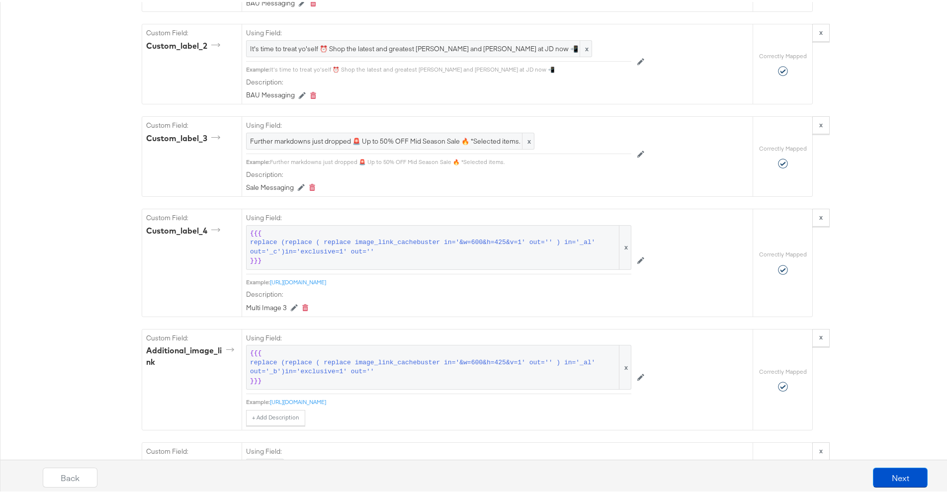
scroll to position [1251, 0]
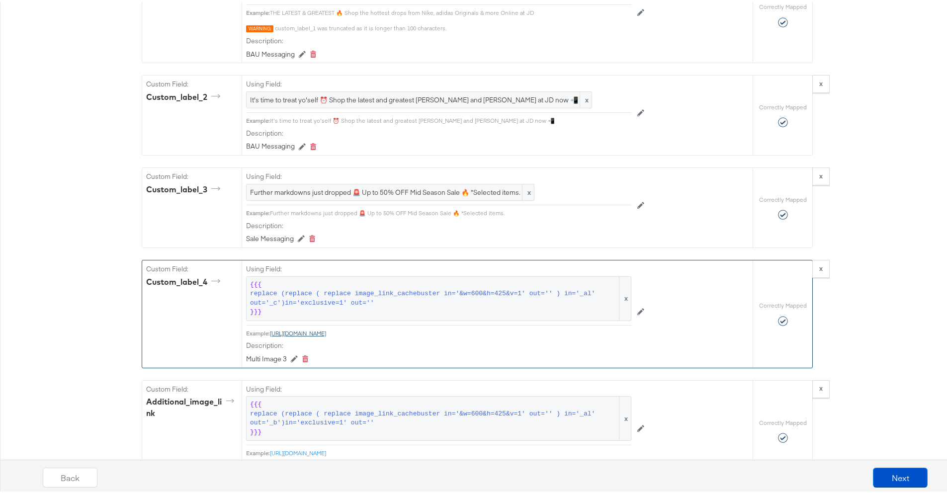
click at [292, 335] on link "https://i8.amplience.net/t/jpl/jd_product_list?plu=jd_ANZ0138440_c" at bounding box center [298, 330] width 56 height 7
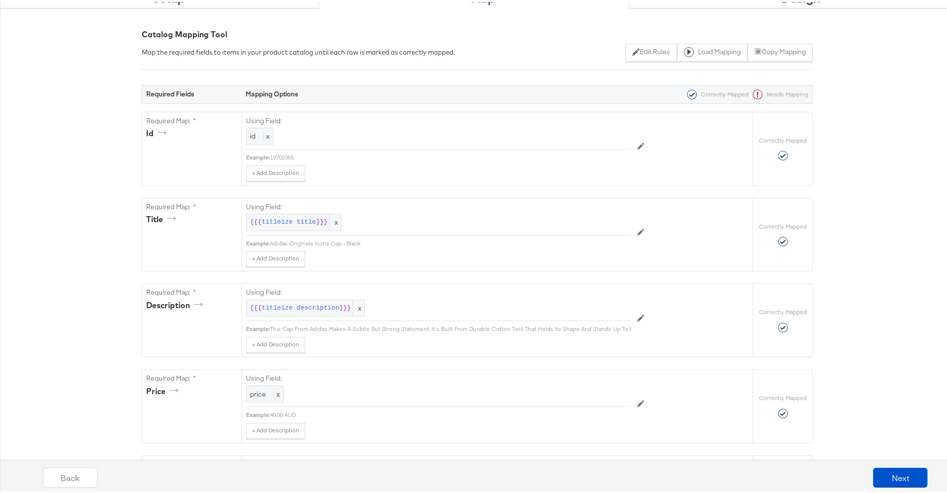
scroll to position [0, 0]
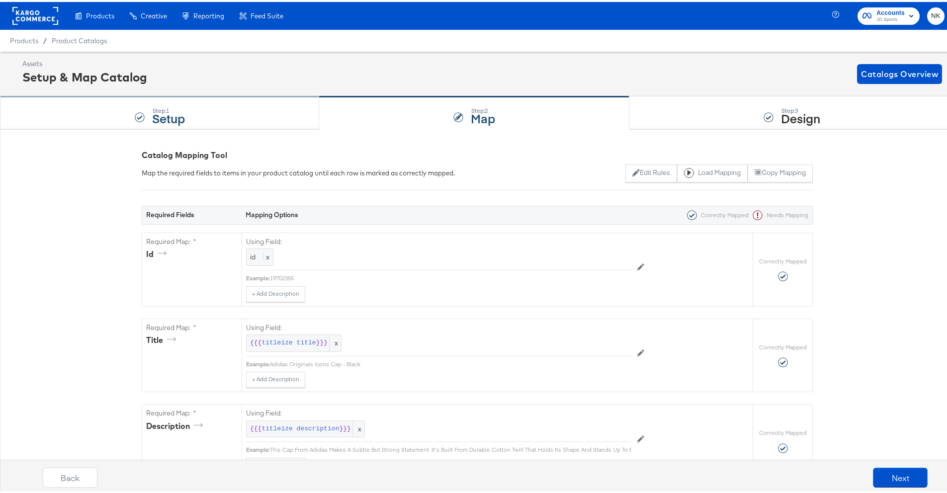
click at [254, 119] on div "Step: 1 Setup" at bounding box center [159, 111] width 319 height 33
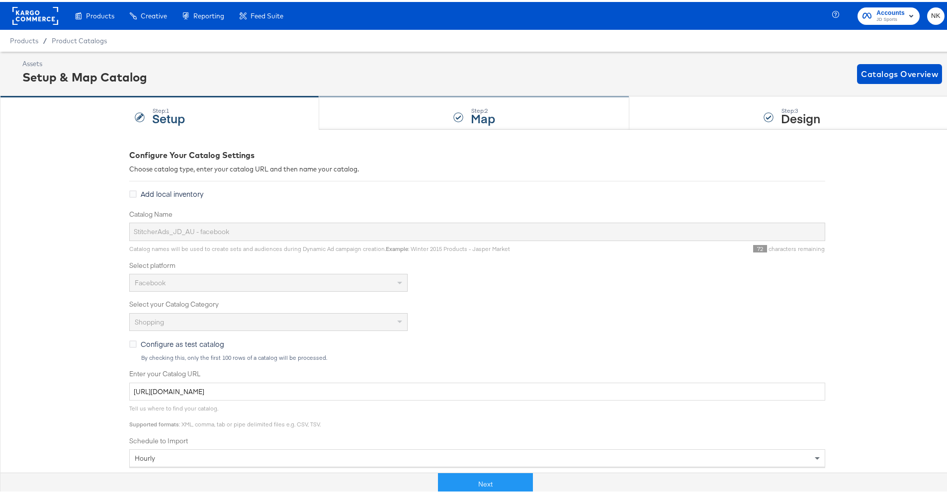
click at [375, 115] on div "Step: 2 Map" at bounding box center [474, 111] width 310 height 33
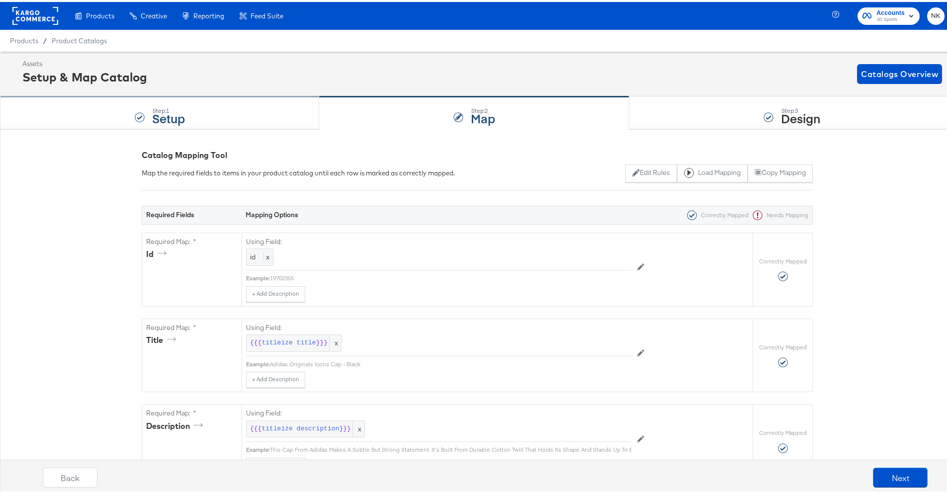
click at [169, 113] on strong "Setup" at bounding box center [168, 116] width 33 height 16
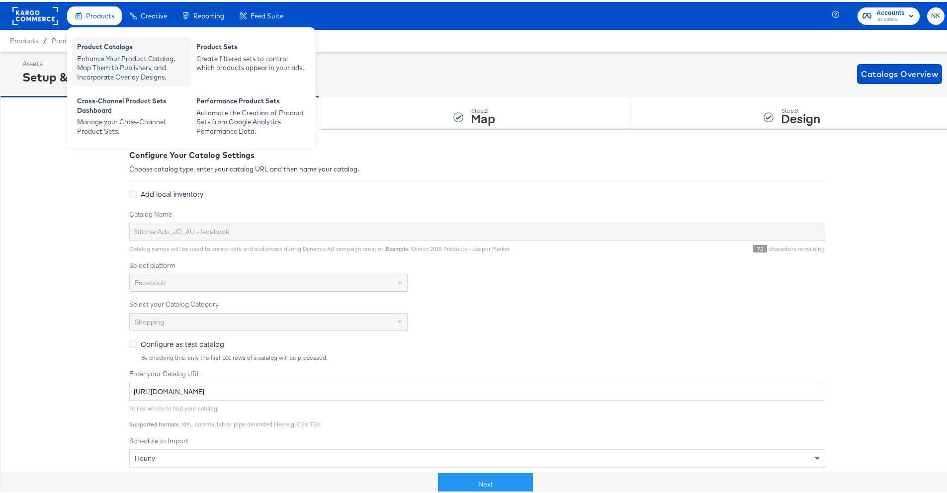
click at [96, 44] on div "Product Catalogs" at bounding box center [131, 46] width 109 height 12
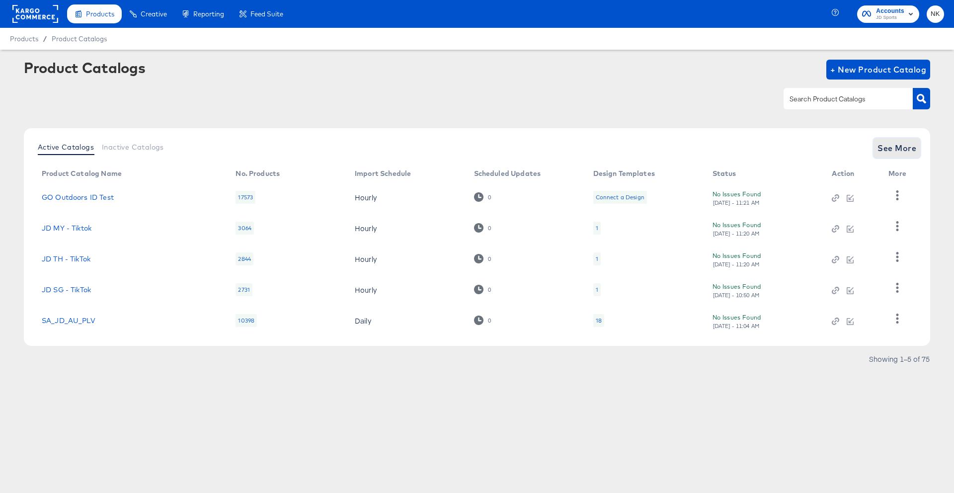
click at [886, 153] on span "See More" at bounding box center [896, 148] width 39 height 14
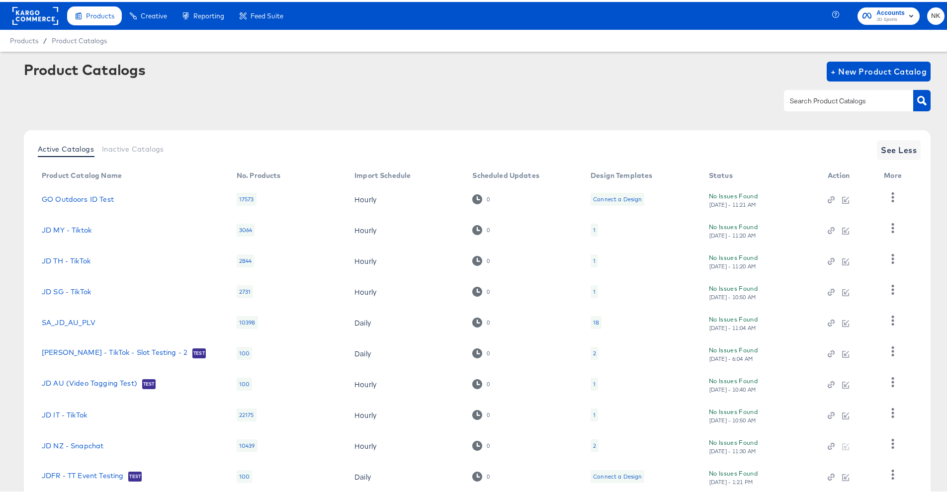
scroll to position [63, 0]
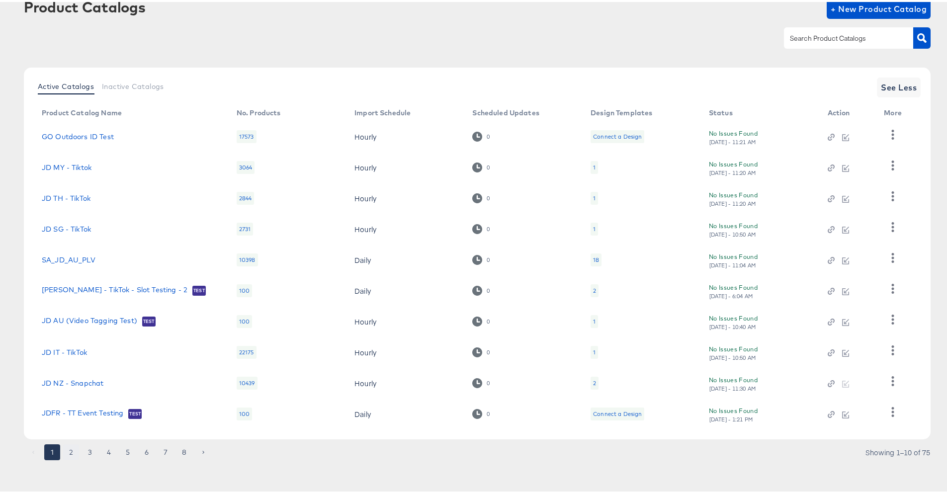
click at [70, 452] on button "2" at bounding box center [71, 450] width 16 height 16
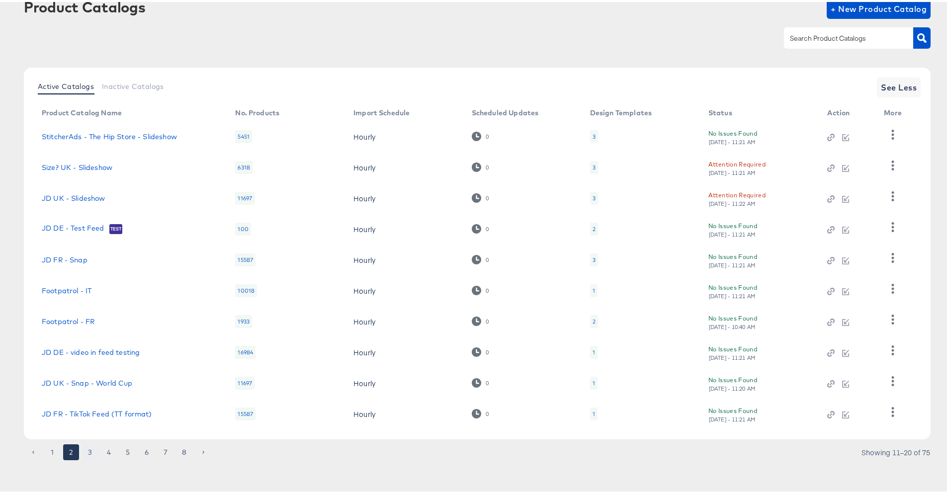
click at [87, 451] on button "3" at bounding box center [90, 450] width 16 height 16
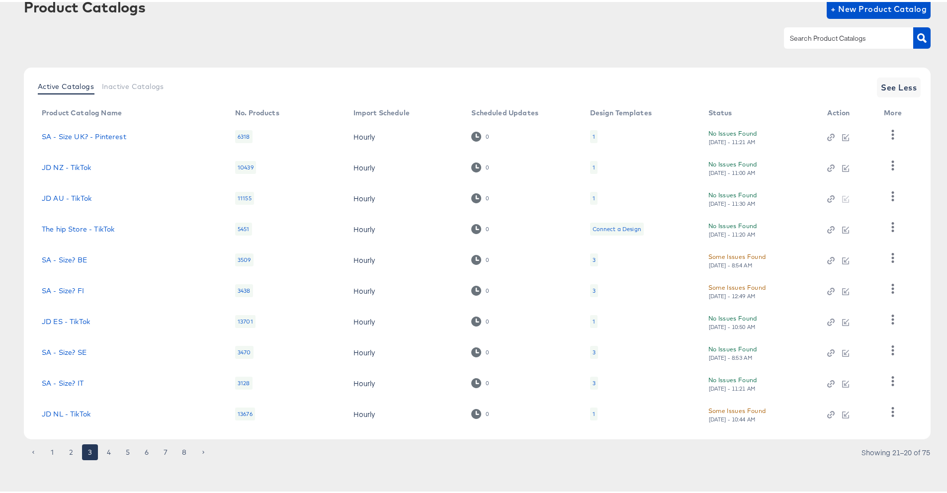
click at [106, 458] on div "1 2 3 4 5 6 7 8 Showing 21–20 of 75" at bounding box center [477, 455] width 906 height 16
click at [106, 456] on button "4" at bounding box center [109, 450] width 16 height 16
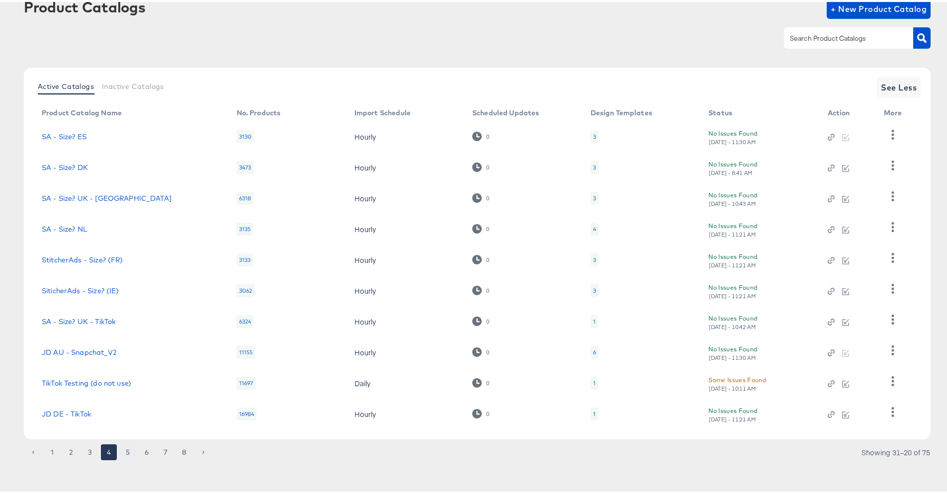
click at [127, 450] on button "5" at bounding box center [128, 450] width 16 height 16
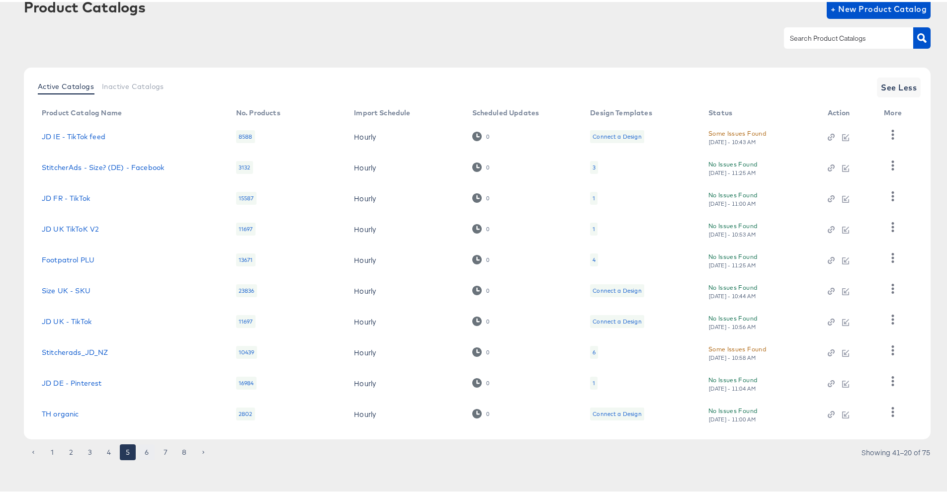
click at [147, 454] on button "6" at bounding box center [147, 450] width 16 height 16
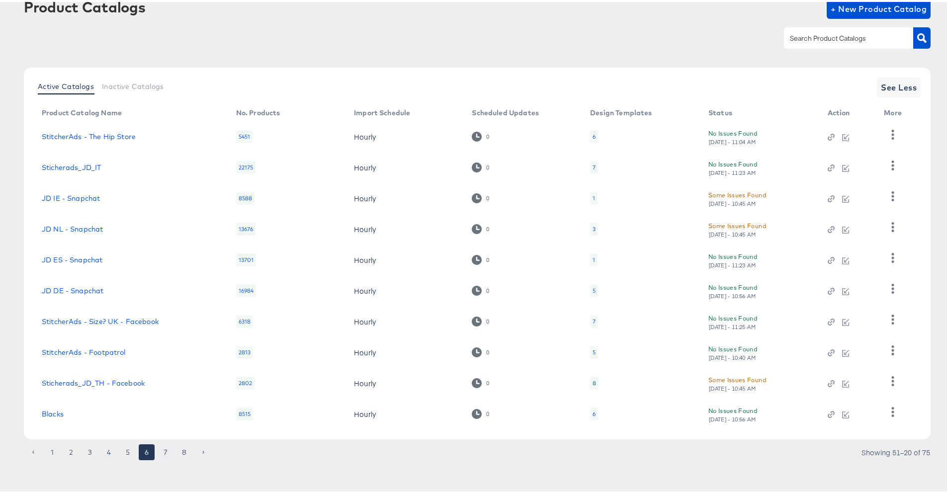
click at [163, 454] on button "7" at bounding box center [166, 450] width 16 height 16
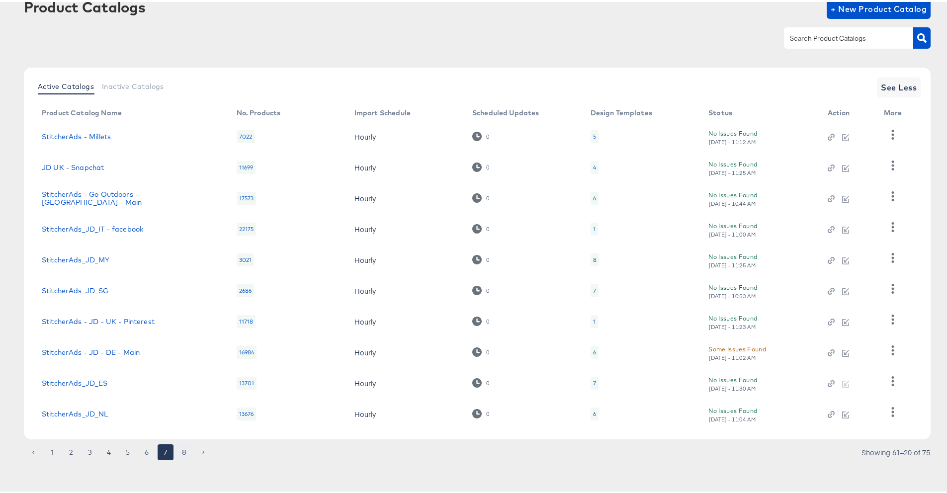
click at [181, 452] on button "8" at bounding box center [184, 450] width 16 height 16
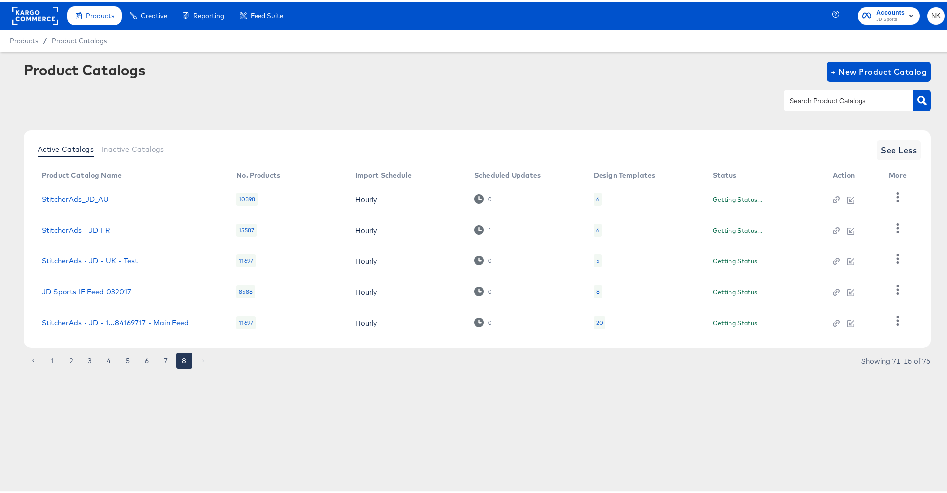
scroll to position [0, 0]
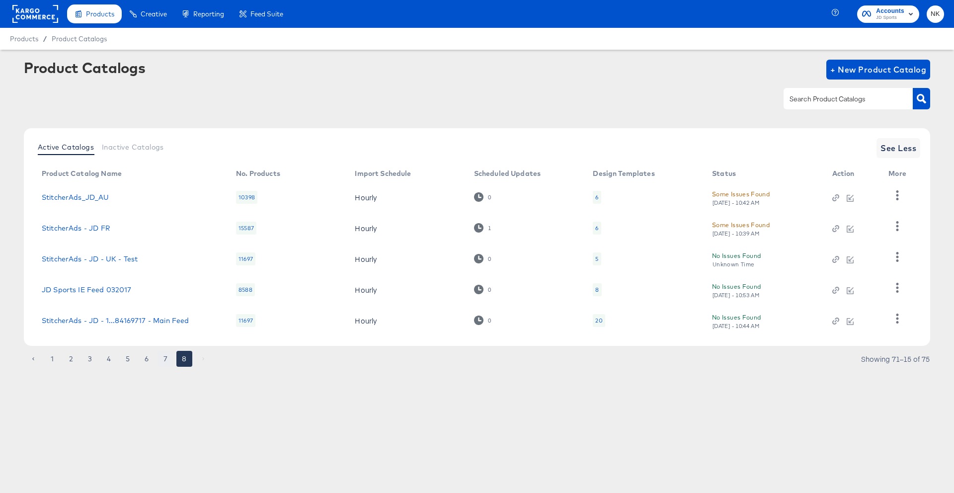
click at [169, 359] on button "7" at bounding box center [166, 359] width 16 height 16
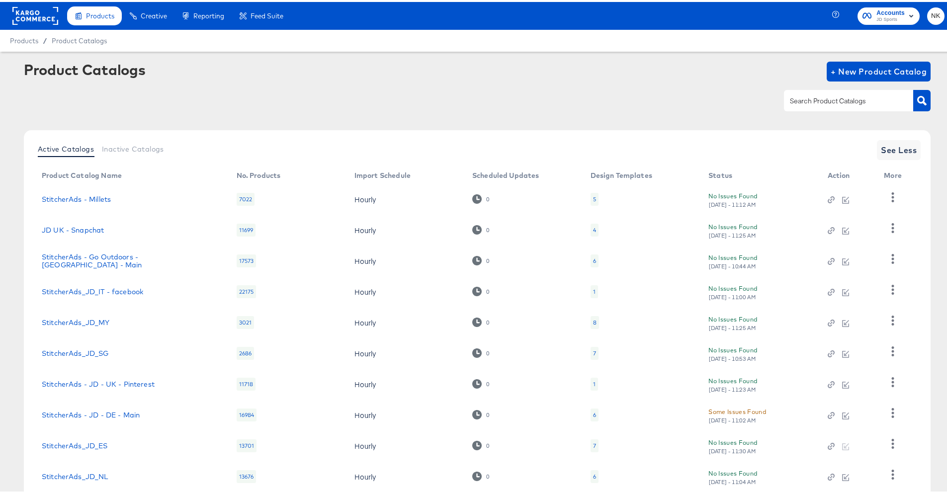
scroll to position [63, 0]
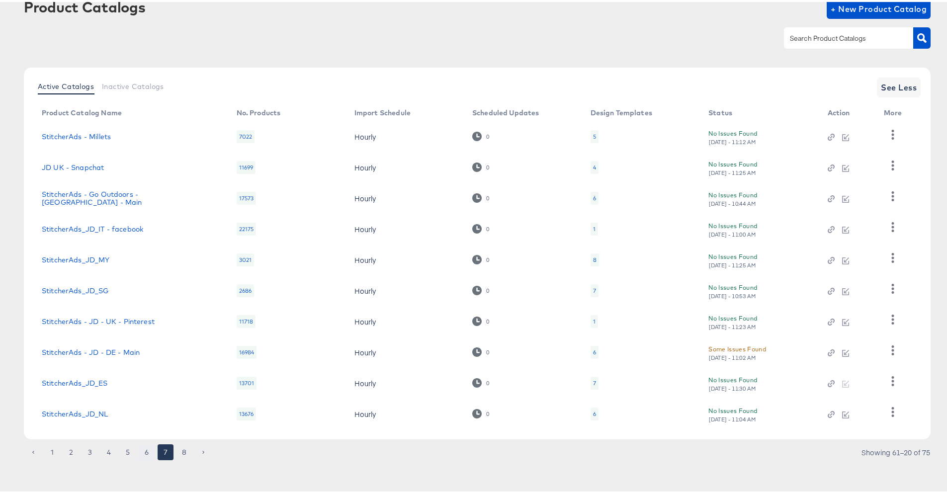
click at [142, 448] on button "6" at bounding box center [147, 450] width 16 height 16
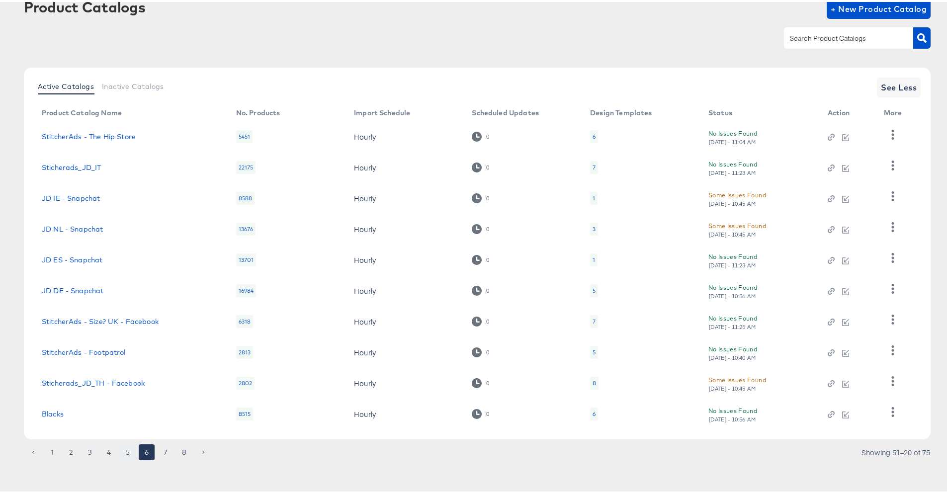
click at [120, 449] on button "5" at bounding box center [128, 450] width 16 height 16
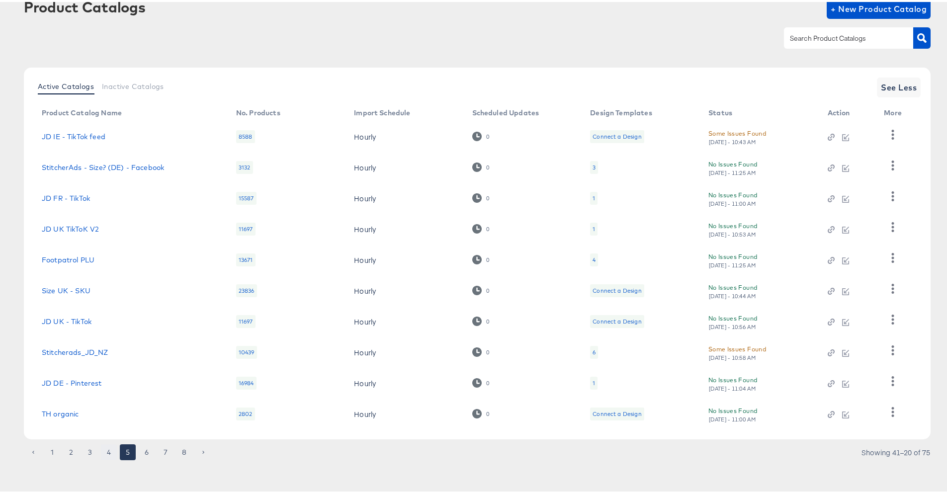
click at [109, 448] on button "4" at bounding box center [109, 450] width 16 height 16
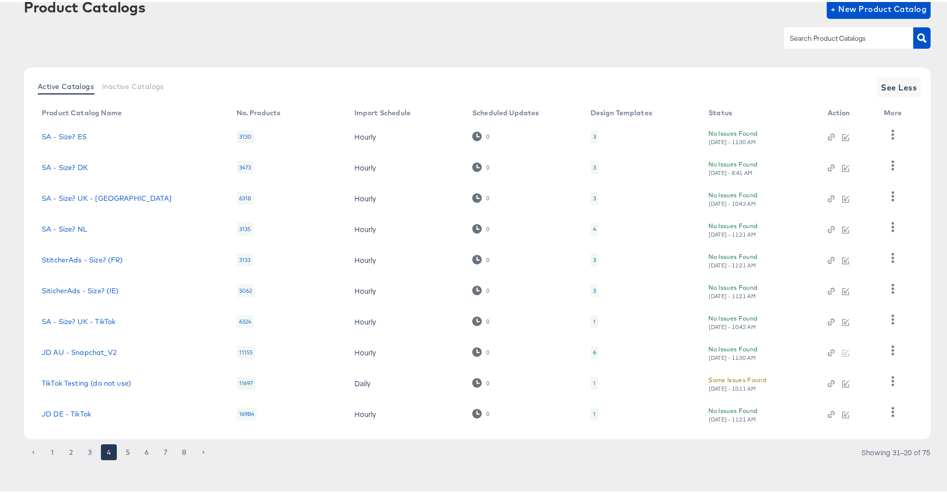
click at [92, 449] on button "3" at bounding box center [90, 450] width 16 height 16
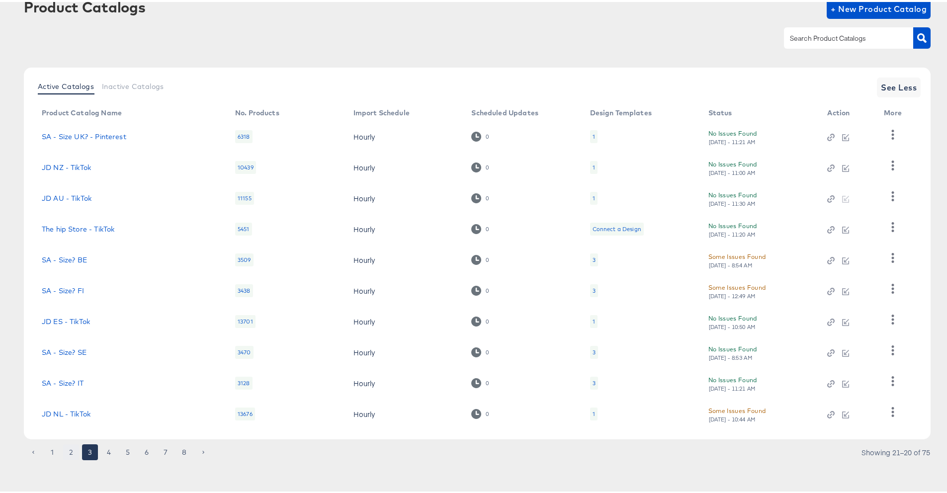
click at [73, 451] on button "2" at bounding box center [71, 450] width 16 height 16
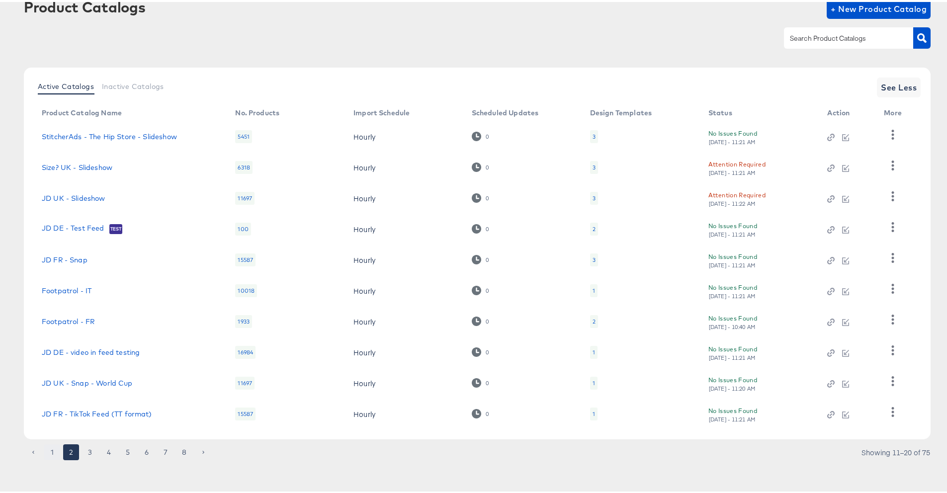
click at [50, 448] on button "1" at bounding box center [52, 450] width 16 height 16
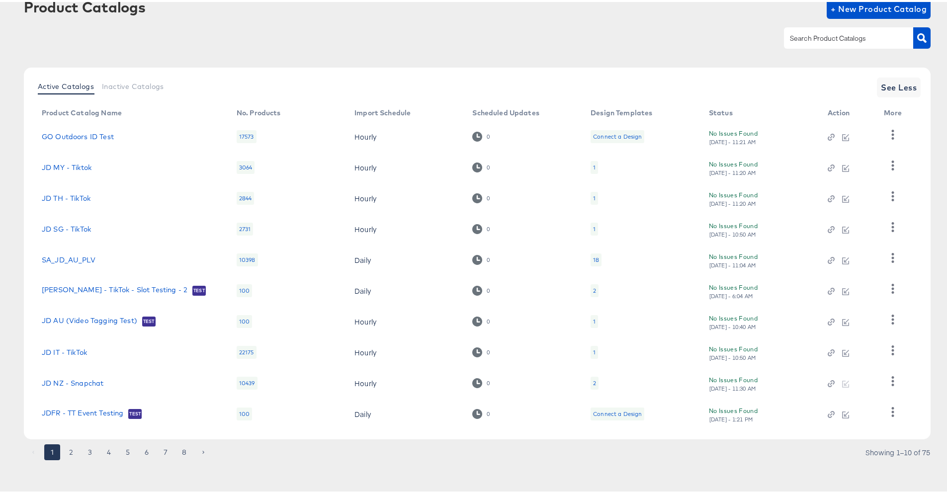
click at [796, 35] on input "text" at bounding box center [841, 36] width 106 height 11
paste input "Stitcherads_JD_NZ"
type input "Stitcherads_JD_NZ"
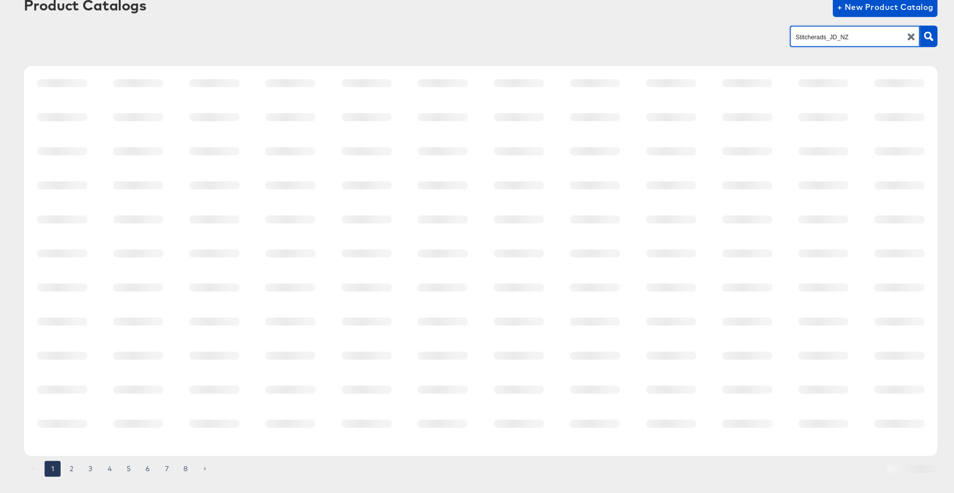
scroll to position [0, 0]
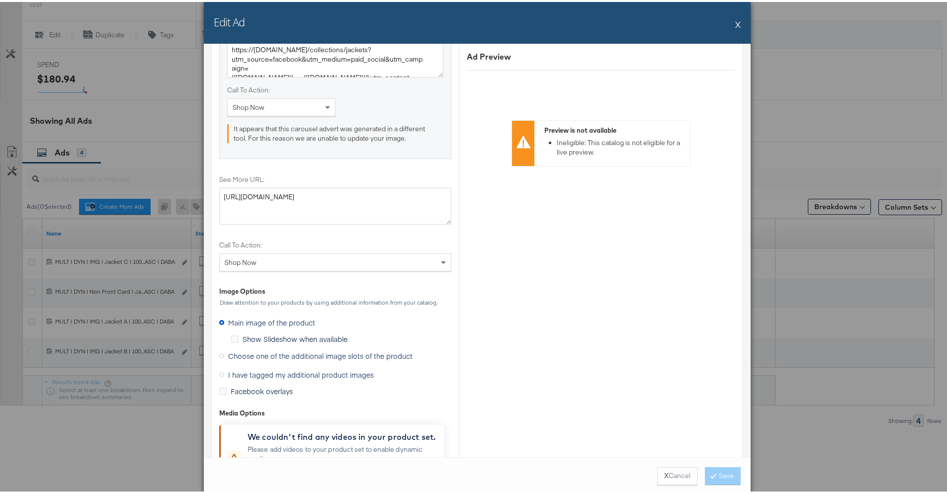
scroll to position [46, 0]
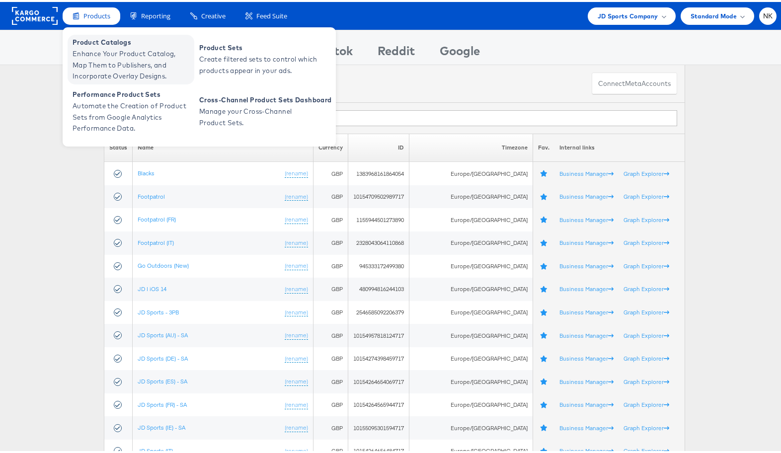
click at [91, 50] on span "Enhance Your Product Catalog, Map Them to Publishers, and Incorporate Overlay D…" at bounding box center [132, 63] width 119 height 34
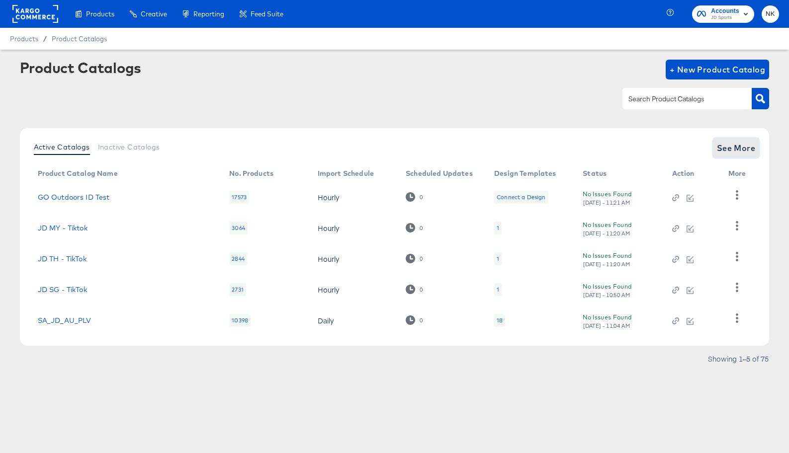
click at [741, 142] on span "See More" at bounding box center [735, 148] width 39 height 14
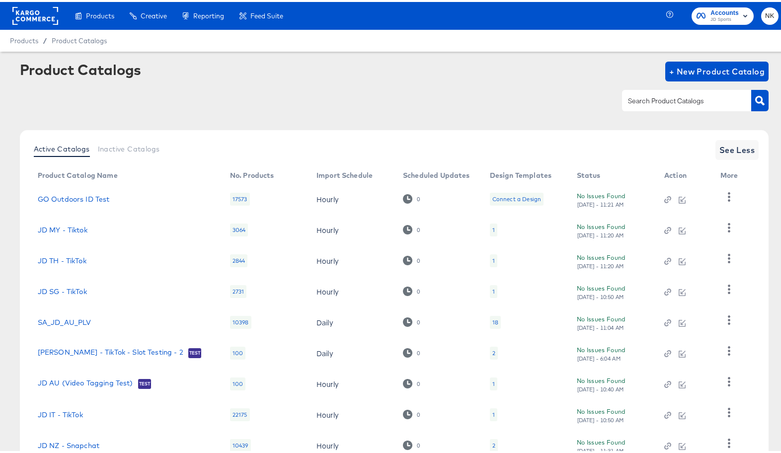
click at [670, 101] on input "text" at bounding box center [679, 98] width 106 height 11
drag, startPoint x: 594, startPoint y: 102, endPoint x: 580, endPoint y: 101, distance: 13.4
click at [580, 101] on div "au" at bounding box center [394, 98] width 749 height 22
click at [643, 107] on div "au" at bounding box center [686, 98] width 129 height 21
click at [637, 105] on div "au" at bounding box center [686, 98] width 129 height 21
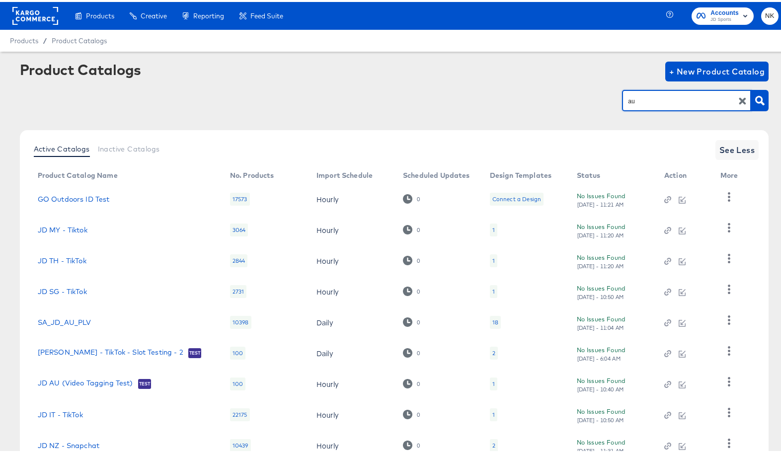
click at [637, 105] on div "au" at bounding box center [686, 98] width 129 height 21
click at [639, 102] on input "au" at bounding box center [679, 98] width 106 height 11
type input "a"
paste input "StitcherAds_JD_AU"
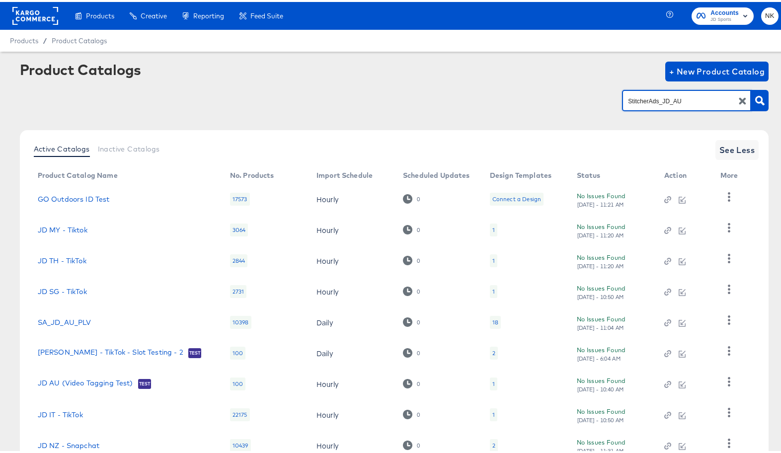
type input "StitcherAds_JD_AU"
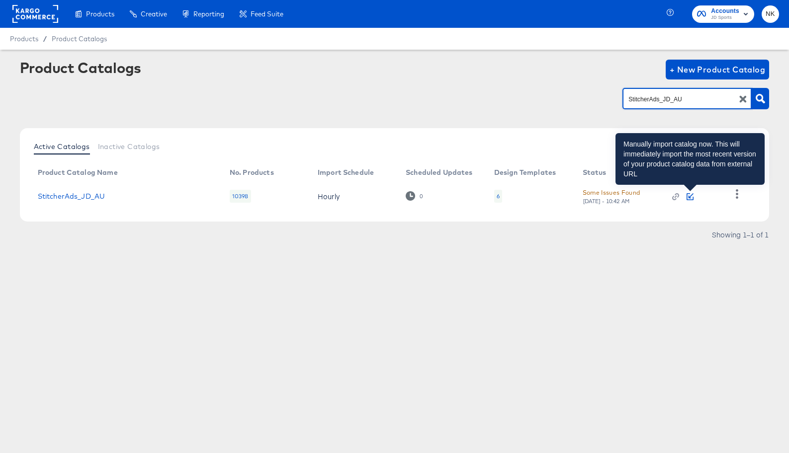
click at [686, 196] on icon "button" at bounding box center [689, 196] width 7 height 7
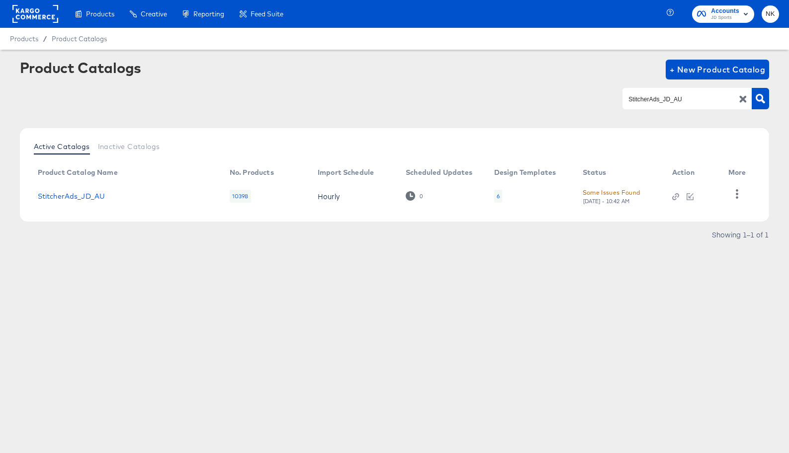
click at [244, 98] on div "StitcherAds_JD_AU" at bounding box center [394, 98] width 749 height 22
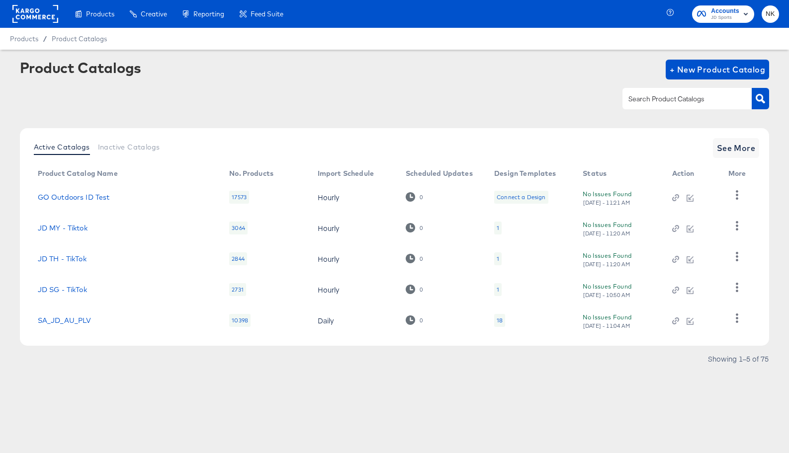
click at [706, 106] on div at bounding box center [686, 98] width 129 height 21
paste input "StitcherAds_JD_AU"
type input "StitcherAds_JD_AU"
click at [652, 99] on input "text" at bounding box center [679, 98] width 106 height 11
paste input "StitcherAds_JD_AU"
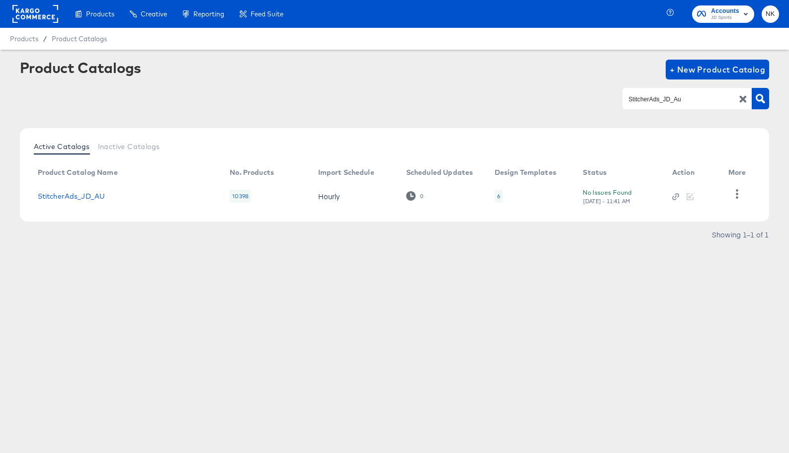
click at [518, 84] on div "Product Catalogs + New Product Catalog StitcherAds_JD_Au" at bounding box center [394, 90] width 749 height 61
click at [689, 103] on input "StitcherAds_JD_Au" at bounding box center [679, 98] width 106 height 11
click at [688, 104] on input "StitcherAds_JD_Au" at bounding box center [679, 98] width 106 height 11
click at [554, 102] on div "StitcherAds_JD_Au" at bounding box center [394, 98] width 749 height 22
click at [551, 71] on div "Product Catalogs + New Product Catalog" at bounding box center [394, 70] width 749 height 20
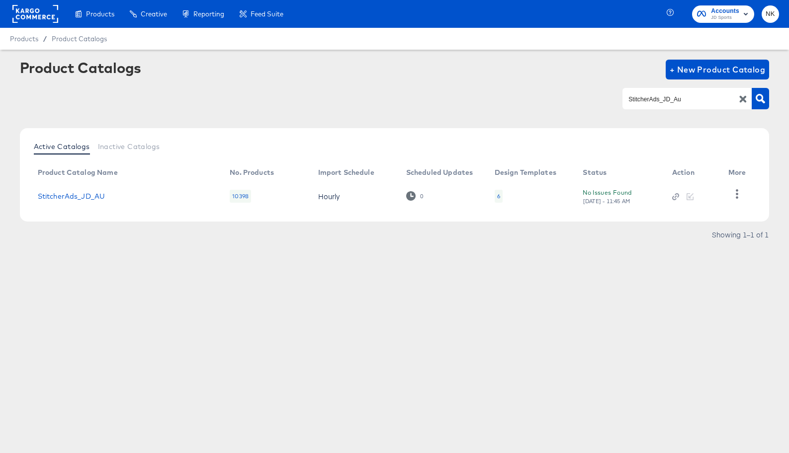
click at [700, 101] on input "StitcherAds_JD_Au" at bounding box center [679, 98] width 106 height 11
click at [699, 101] on input "StitcherAds_JD_Au" at bounding box center [679, 98] width 106 height 11
click at [687, 103] on input "StitcherAds_JD_Au" at bounding box center [679, 98] width 106 height 11
type input "StitcherAds_JD_Au"
drag, startPoint x: 721, startPoint y: 98, endPoint x: 575, endPoint y: 96, distance: 146.1
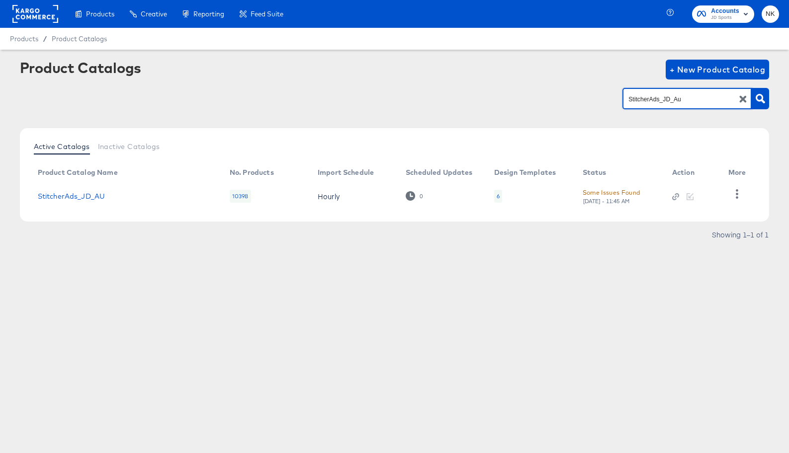
click at [575, 96] on div "StitcherAds_JD_Au" at bounding box center [394, 98] width 749 height 22
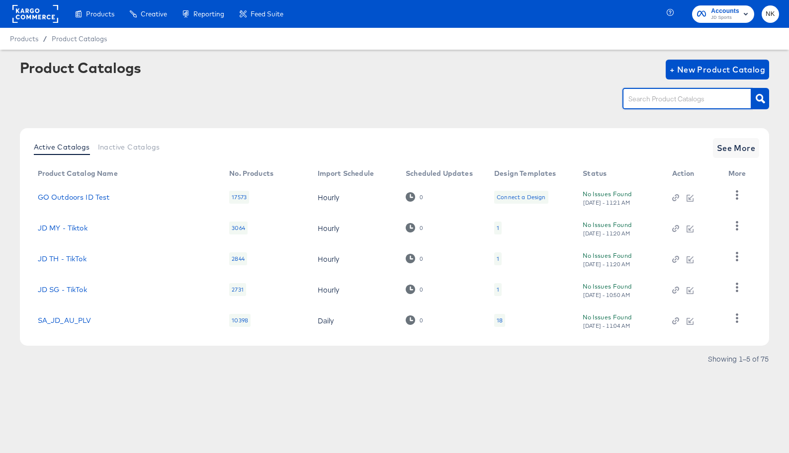
paste input "StitcherAds_JD_Au"
type input "StitcherAds_JD_Au"
click at [676, 105] on div at bounding box center [686, 98] width 129 height 21
paste input "StitcherAds_JD_Au"
type input "StitcherAds_JD_Au"
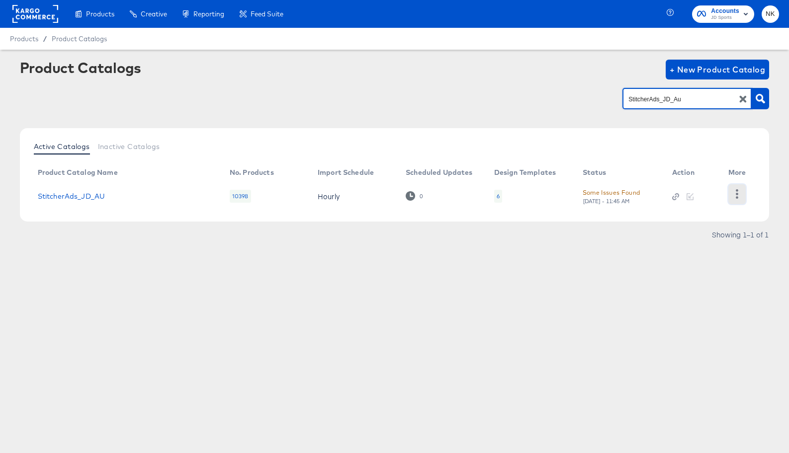
click at [741, 194] on icon "button" at bounding box center [736, 193] width 9 height 9
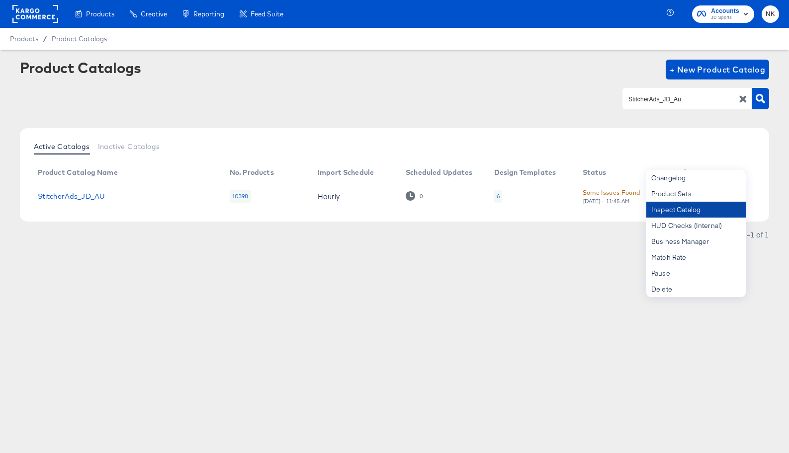
click at [660, 207] on div "Inspect Catalog" at bounding box center [695, 210] width 99 height 16
click at [478, 77] on div "Product Catalogs + New Product Catalog" at bounding box center [394, 70] width 749 height 20
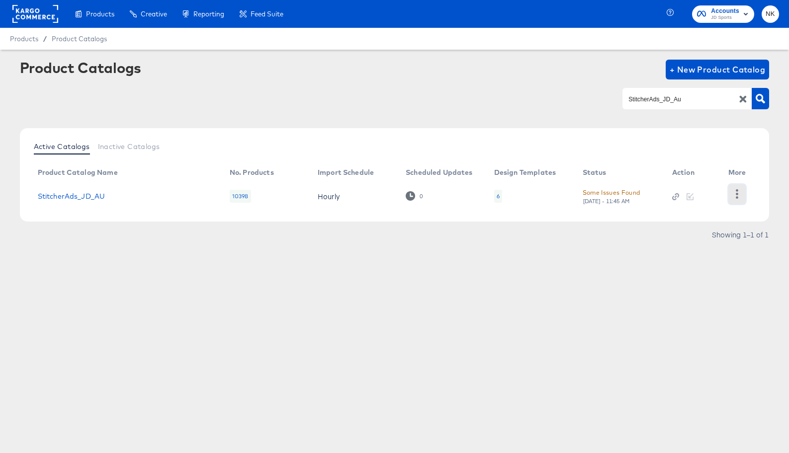
click at [732, 190] on icon "button" at bounding box center [736, 193] width 9 height 9
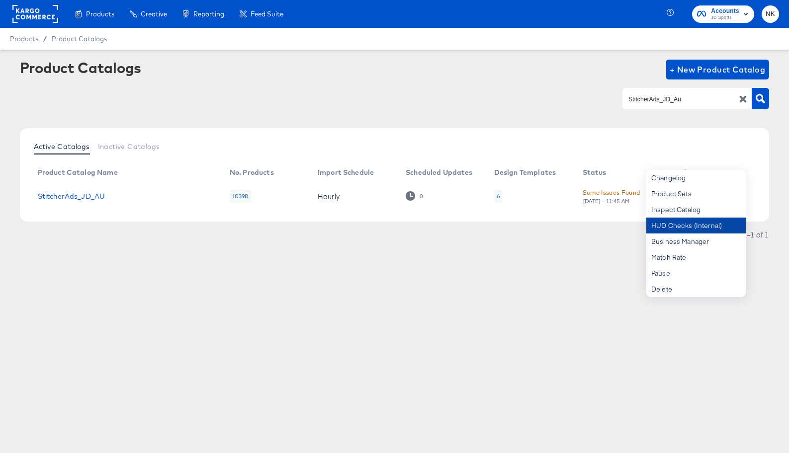
click at [717, 223] on div "HUD Checks (Internal)" at bounding box center [695, 226] width 99 height 16
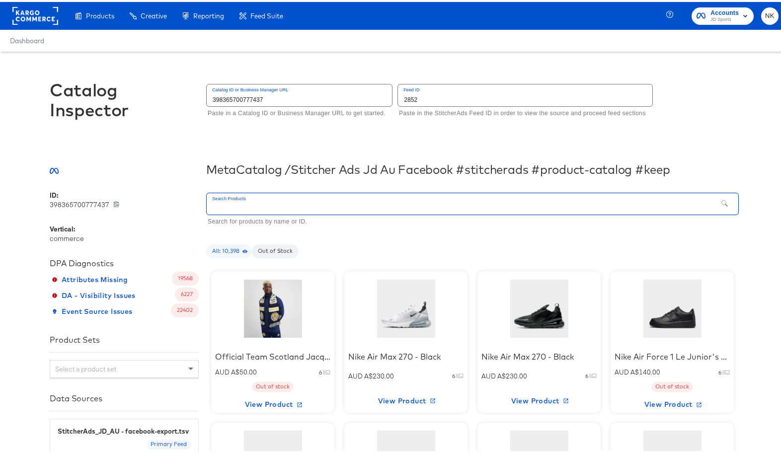
click at [352, 200] on input "text" at bounding box center [462, 201] width 511 height 21
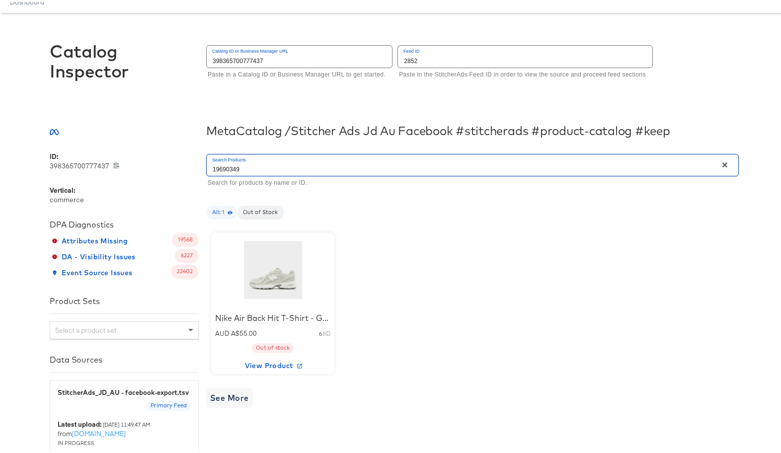
scroll to position [79, 0]
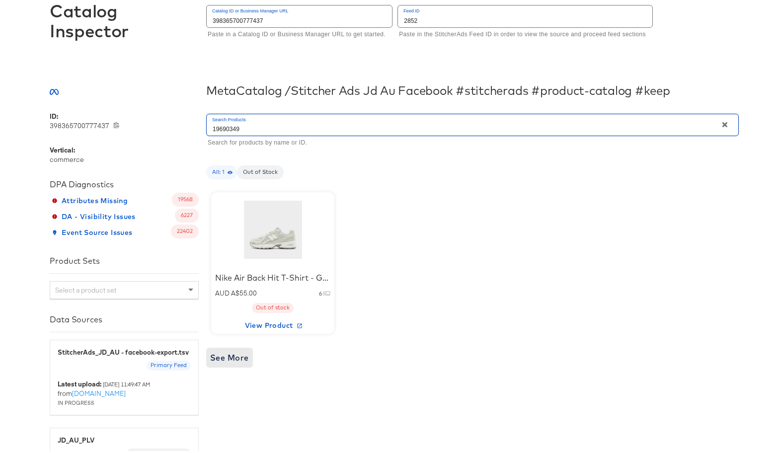
type input "19690349"
click at [247, 359] on span "See More" at bounding box center [229, 356] width 39 height 14
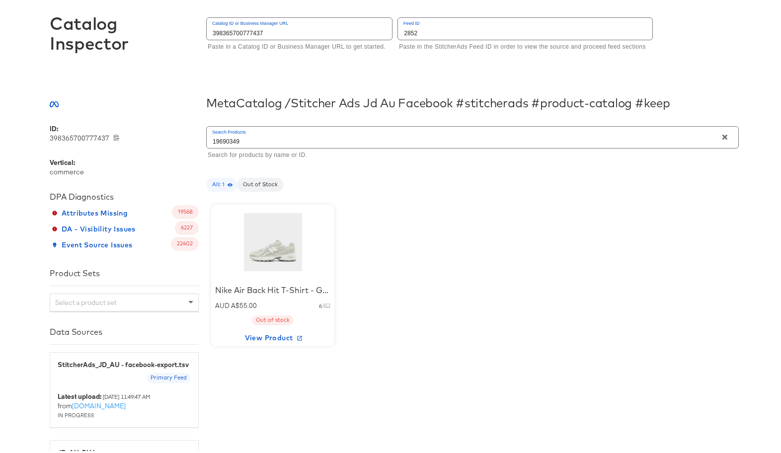
click at [275, 248] on div at bounding box center [273, 240] width 84 height 62
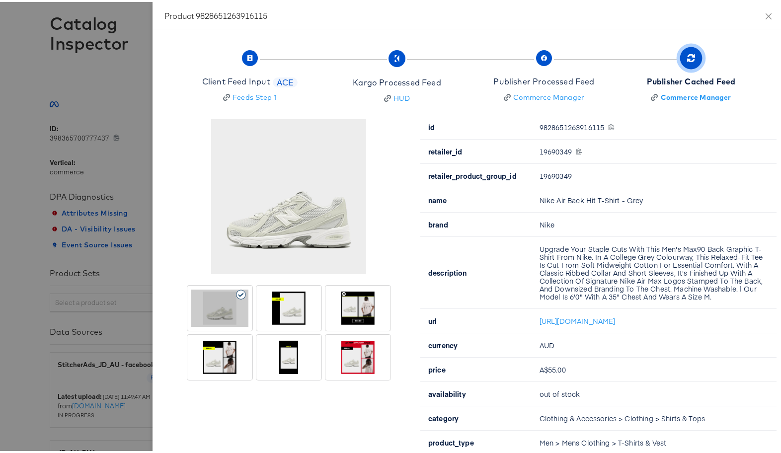
click at [311, 313] on div at bounding box center [288, 306] width 61 height 41
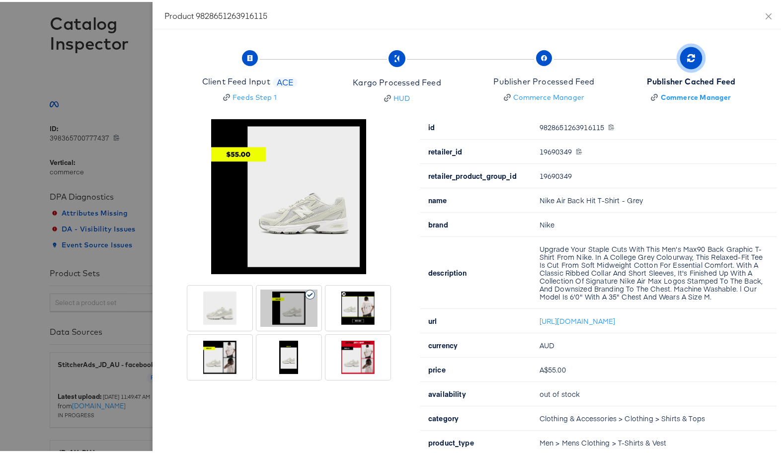
click at [338, 308] on div at bounding box center [357, 306] width 57 height 37
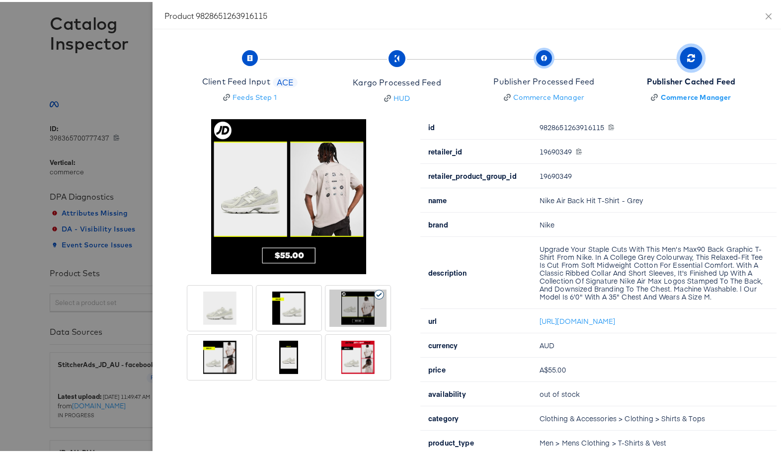
click at [527, 83] on div "Publisher Processed Feed" at bounding box center [543, 79] width 101 height 11
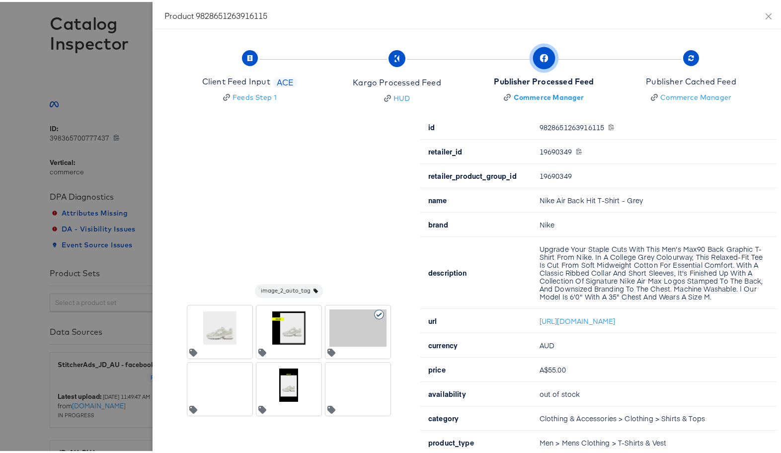
click at [229, 328] on div at bounding box center [219, 326] width 57 height 37
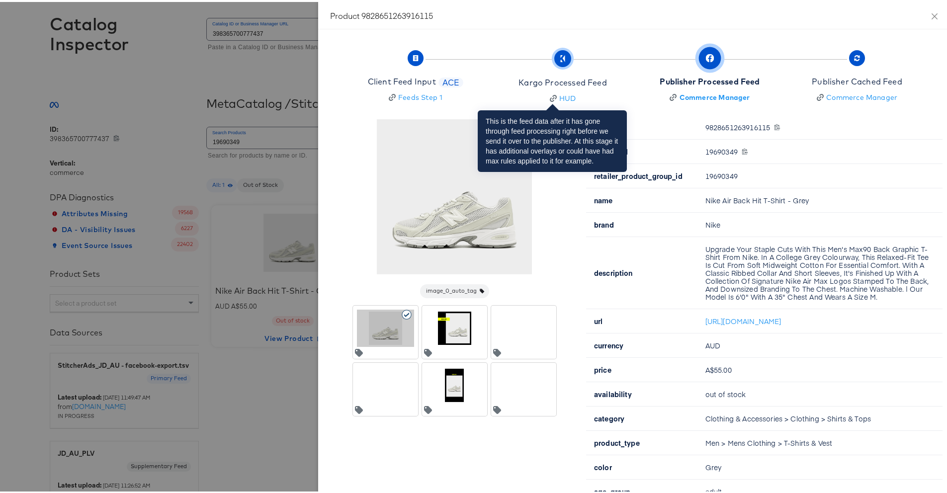
click at [574, 70] on span "Kargo Processed Feed HUD" at bounding box center [562, 76] width 88 height 50
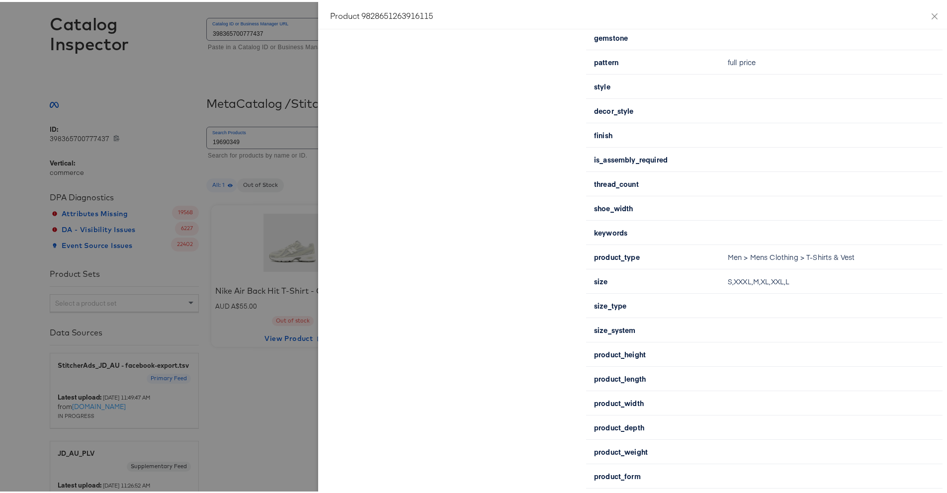
scroll to position [1263, 0]
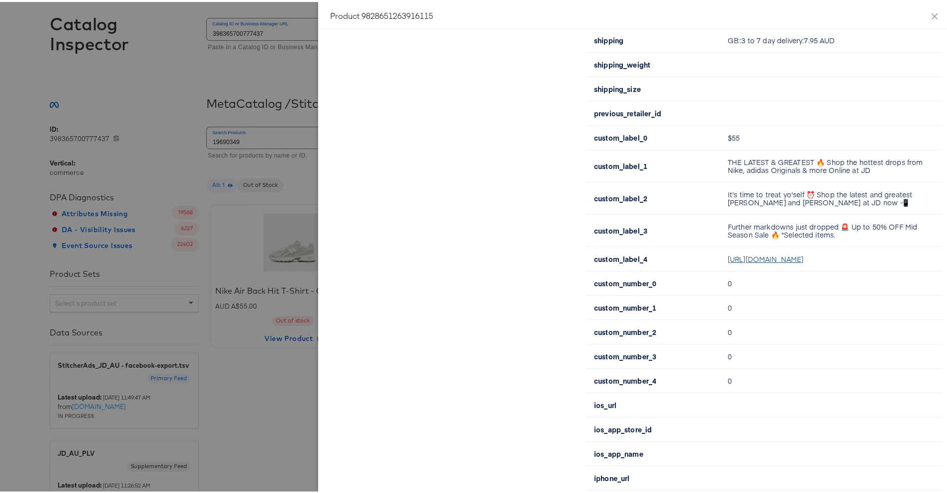
click at [788, 262] on link "https://i8.amplience.net/t/jpl/jd_product_list?plu=jd_ANZ0134935_c&v=2" at bounding box center [765, 257] width 76 height 10
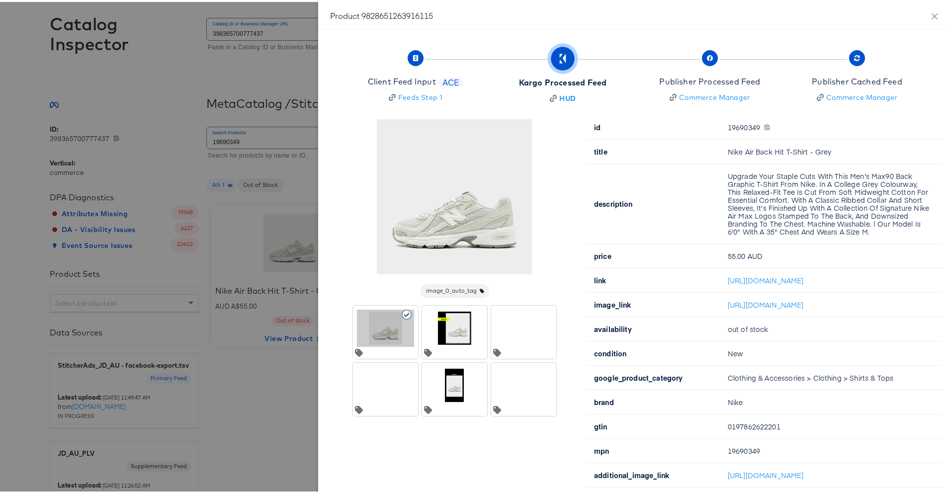
scroll to position [12, 0]
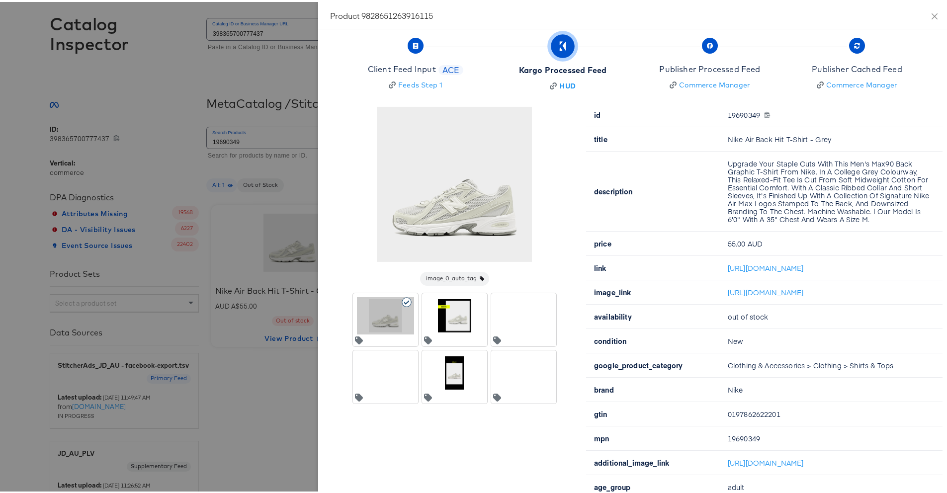
click at [426, 317] on div at bounding box center [454, 313] width 57 height 37
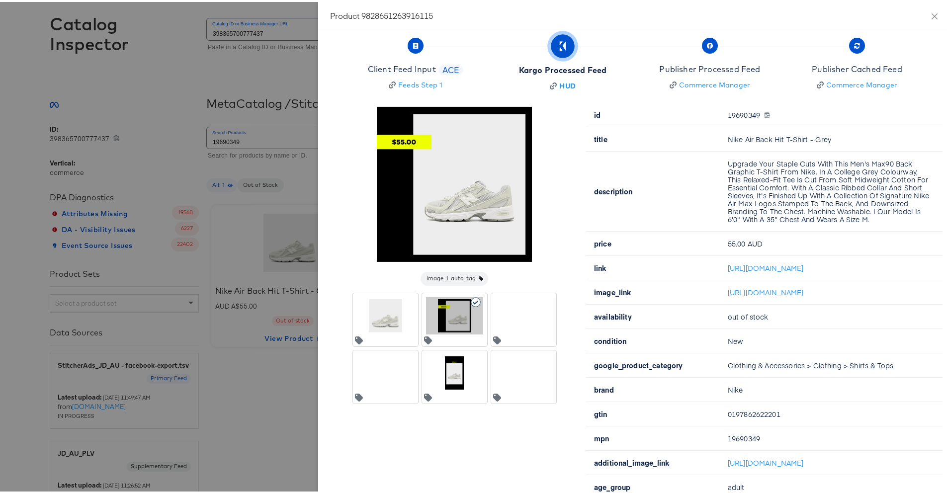
click at [514, 313] on div at bounding box center [523, 313] width 57 height 37
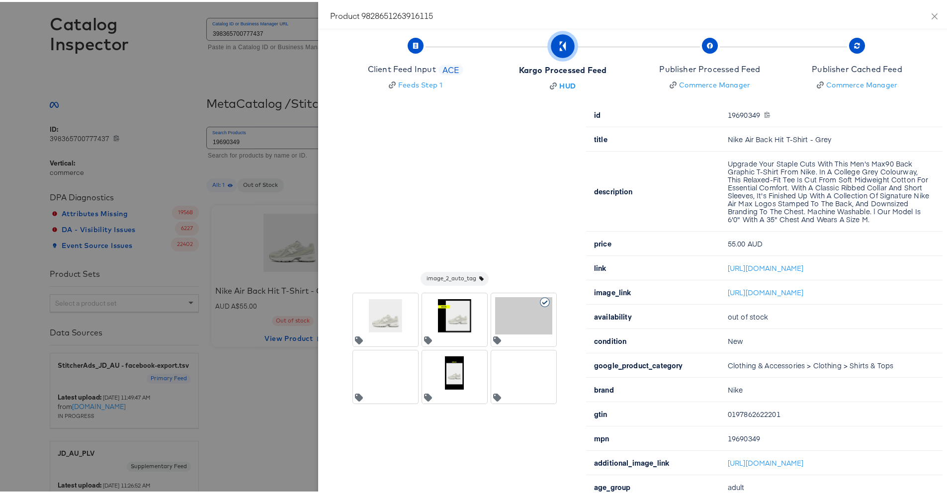
click at [508, 367] on div at bounding box center [523, 370] width 57 height 37
click at [471, 374] on div at bounding box center [454, 370] width 57 height 37
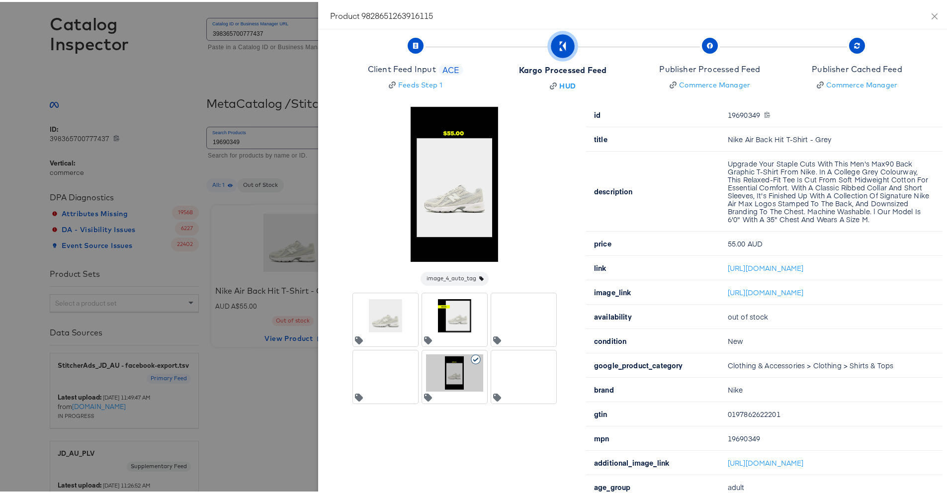
click at [394, 379] on div at bounding box center [385, 370] width 57 height 37
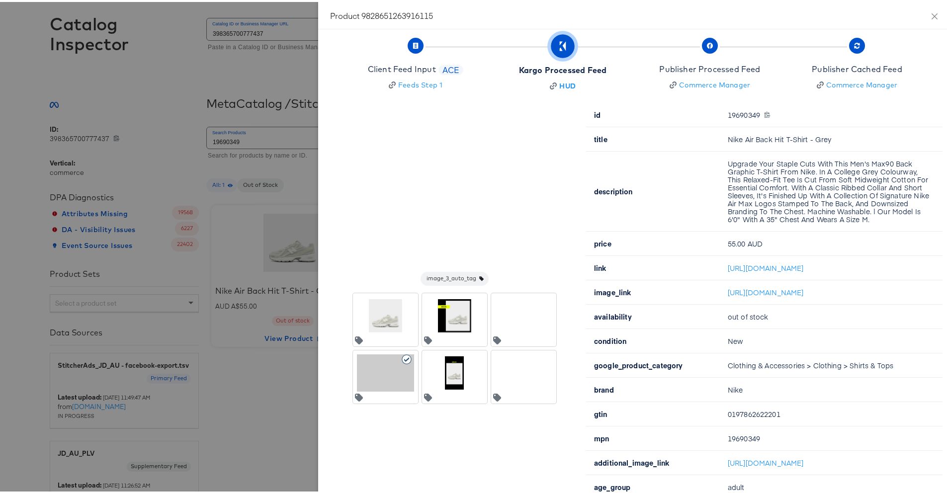
click at [393, 325] on div at bounding box center [385, 313] width 57 height 37
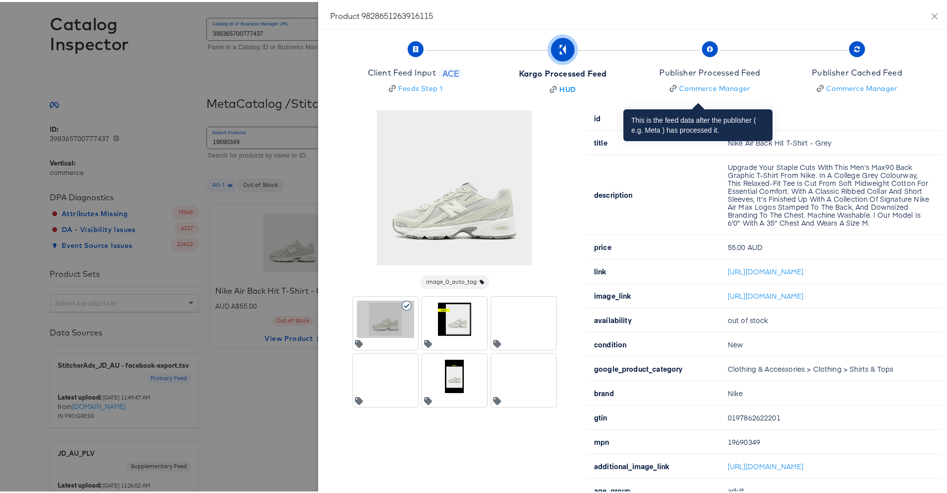
scroll to position [0, 0]
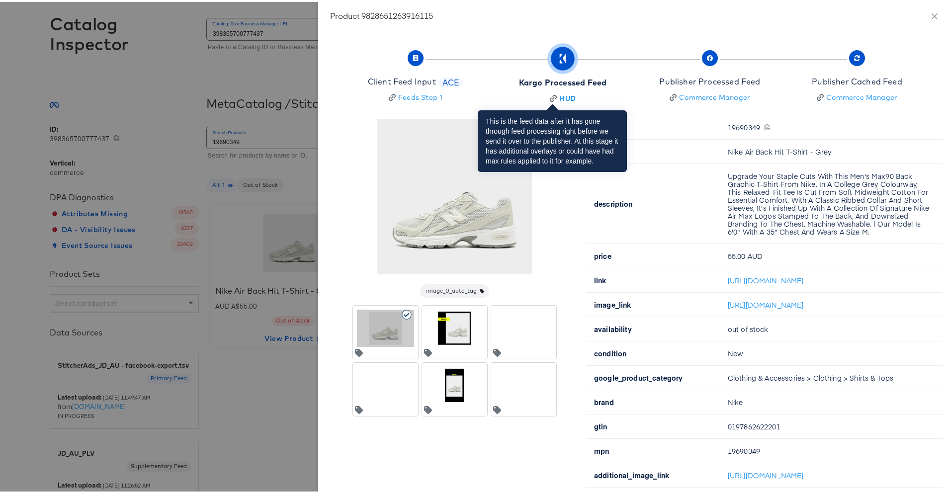
click at [573, 53] on span "Kargo Processed Feed HUD" at bounding box center [562, 76] width 87 height 50
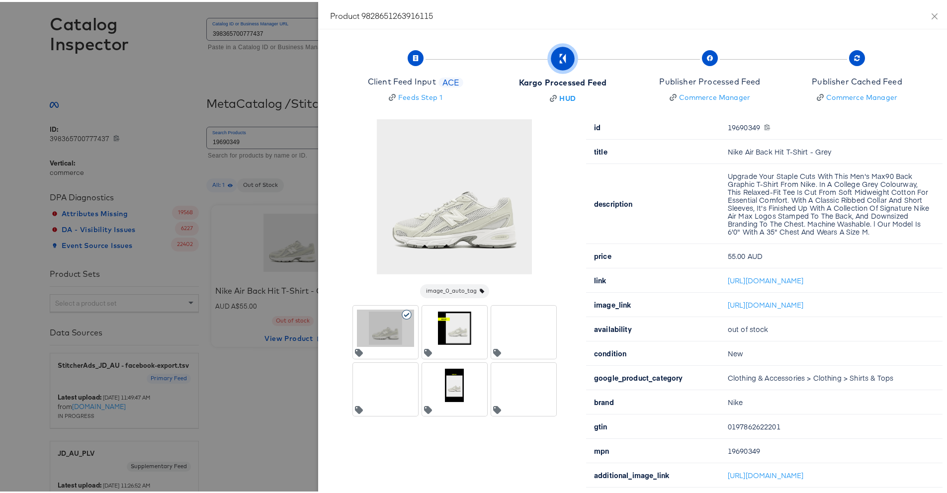
click at [379, 341] on div at bounding box center [385, 326] width 57 height 37
click at [433, 335] on div at bounding box center [454, 326] width 57 height 37
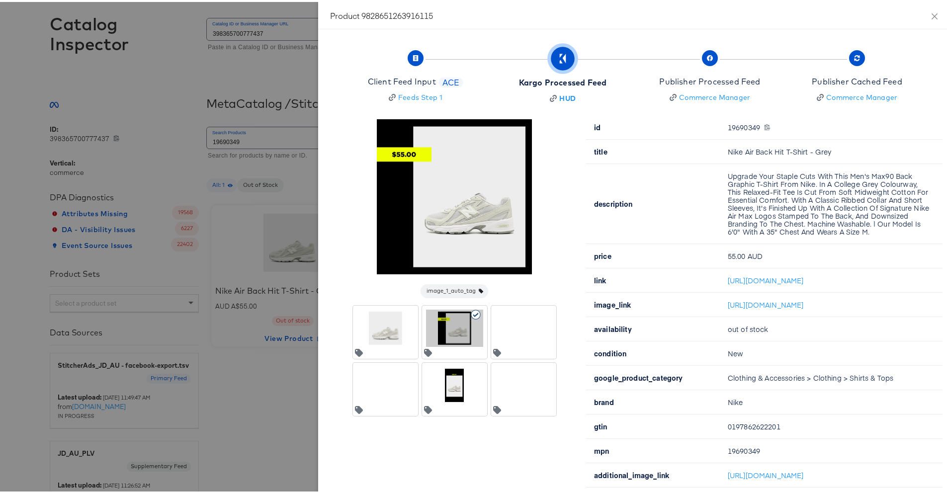
click at [495, 331] on div at bounding box center [523, 326] width 57 height 37
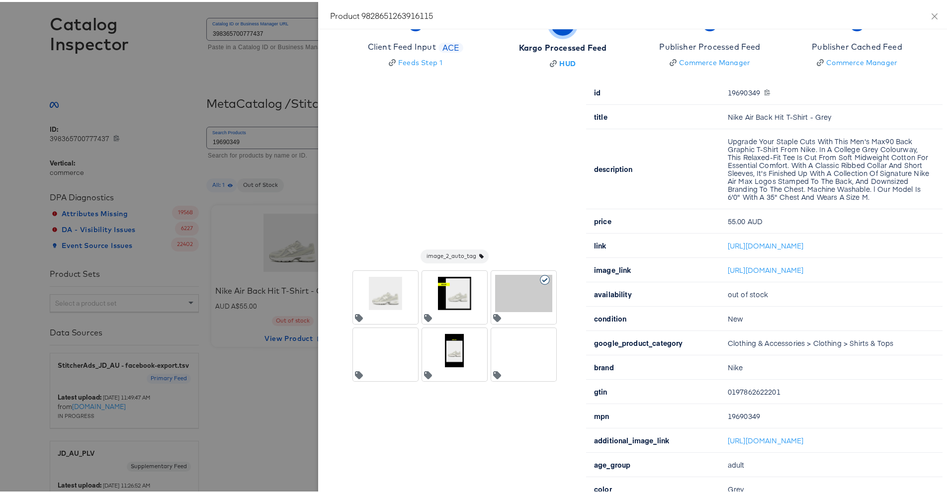
scroll to position [60, 0]
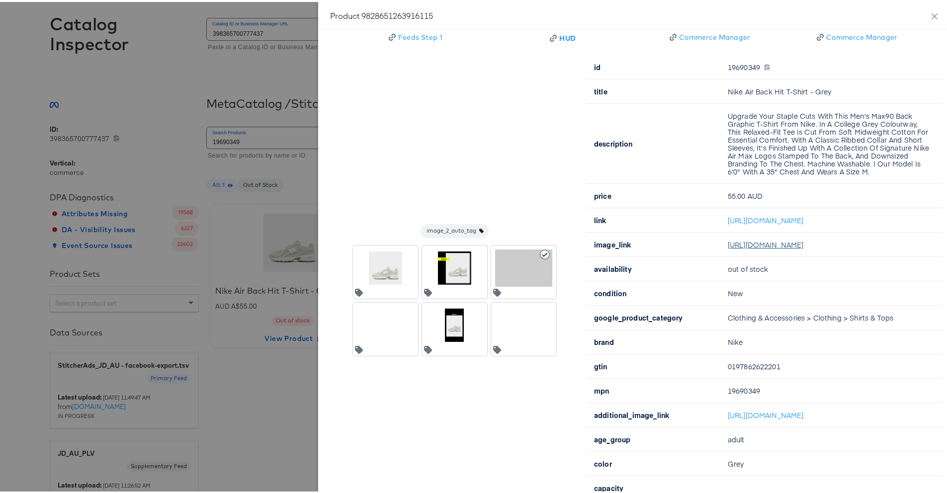
click at [738, 247] on link "https://redirect.stitcherads.io/redirect?url=aHR0cHM6Ly9pOC5hbXBsaWVuY2UubmV0L3…" at bounding box center [765, 243] width 76 height 10
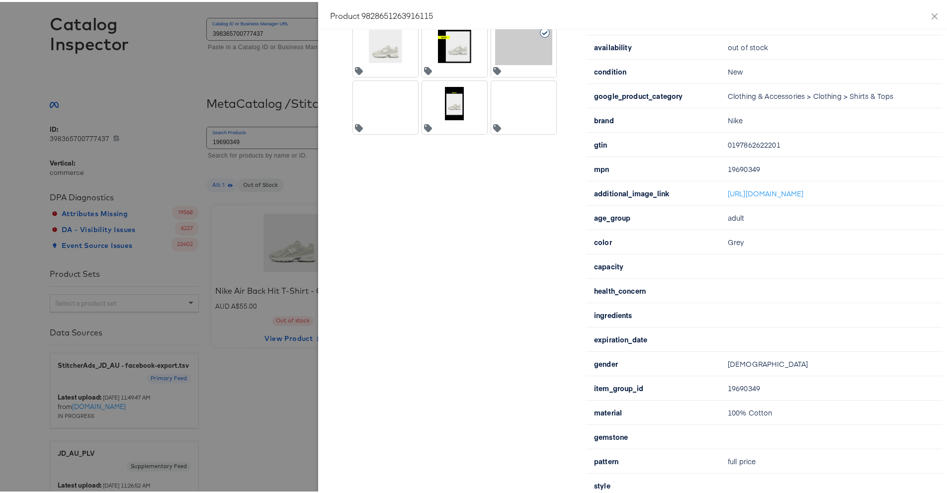
scroll to position [328, 0]
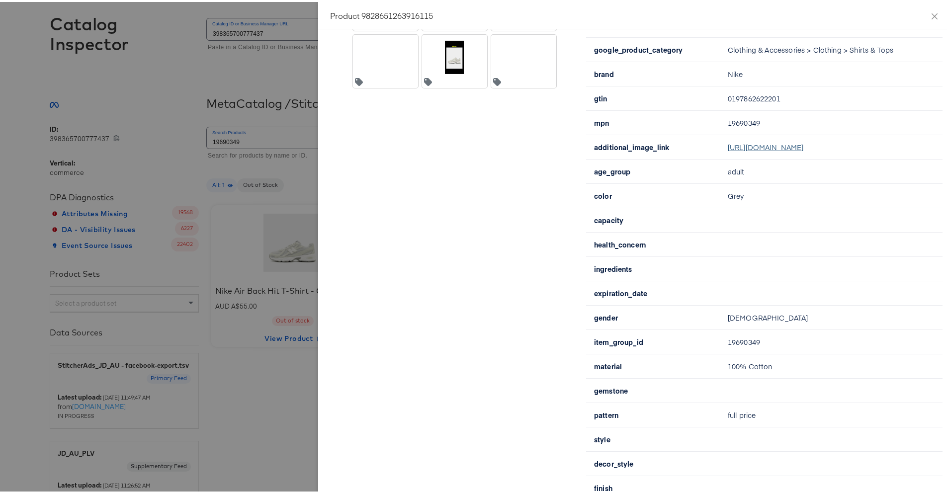
click at [728, 150] on link "https://redirect.stitcherads.io/redirect?url=aHR0cHM6Ly9pOC5hbXBsaWVuY2UubmV0L3…" at bounding box center [765, 145] width 76 height 10
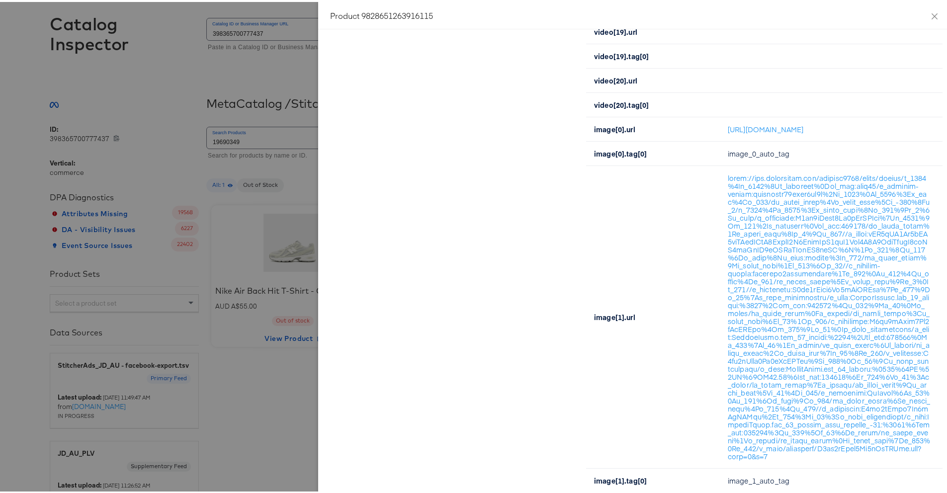
scroll to position [3268, 0]
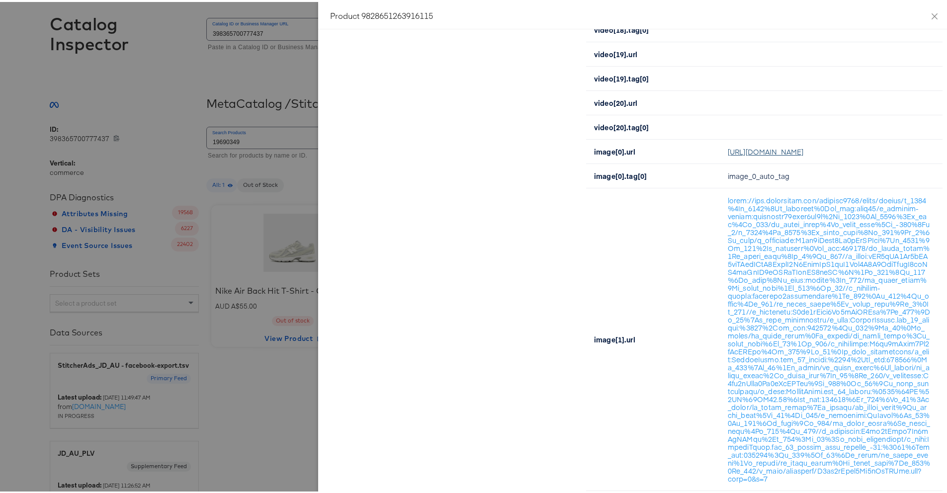
click at [735, 155] on link "https://res.cloudinary.com/company2294/image/upload/w_1080%2Ch_1080%2Ce_coloriz…" at bounding box center [765, 150] width 76 height 10
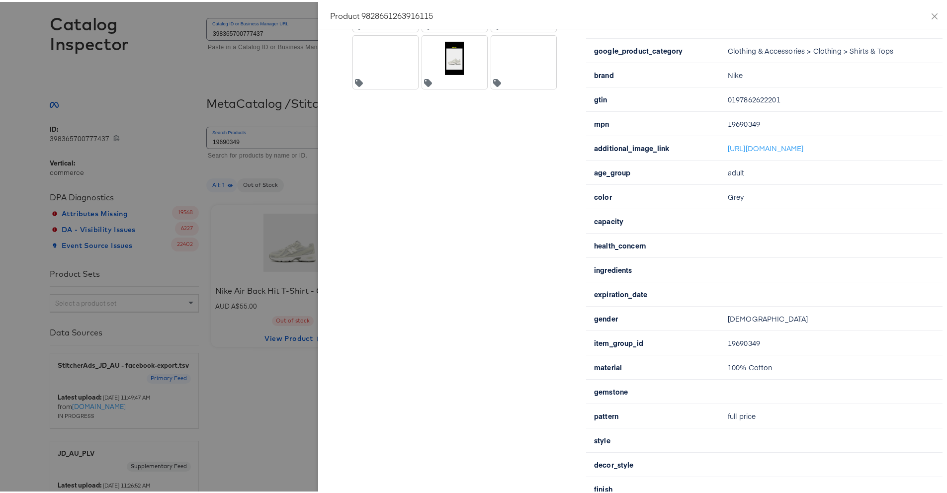
scroll to position [98, 0]
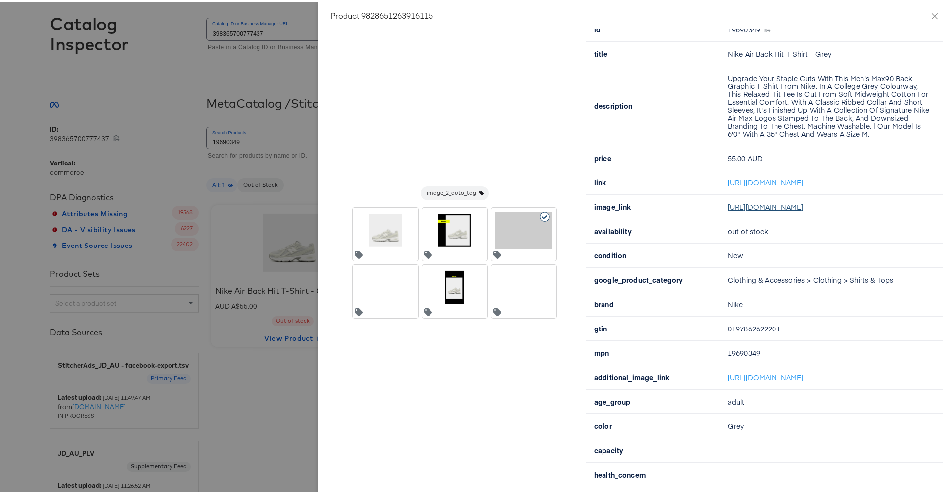
click at [734, 210] on link "https://redirect.stitcherads.io/redirect?url=aHR0cHM6Ly9pOC5hbXBsaWVuY2UubmV0L3…" at bounding box center [765, 205] width 76 height 10
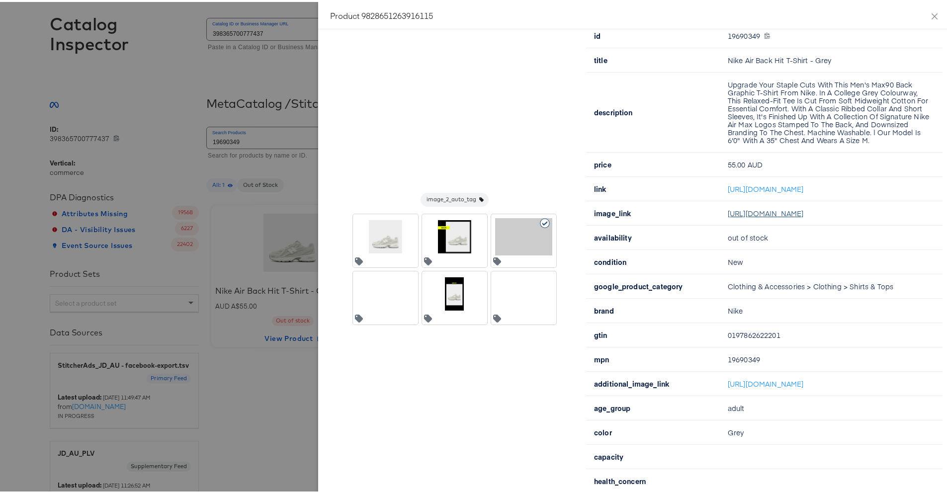
scroll to position [0, 0]
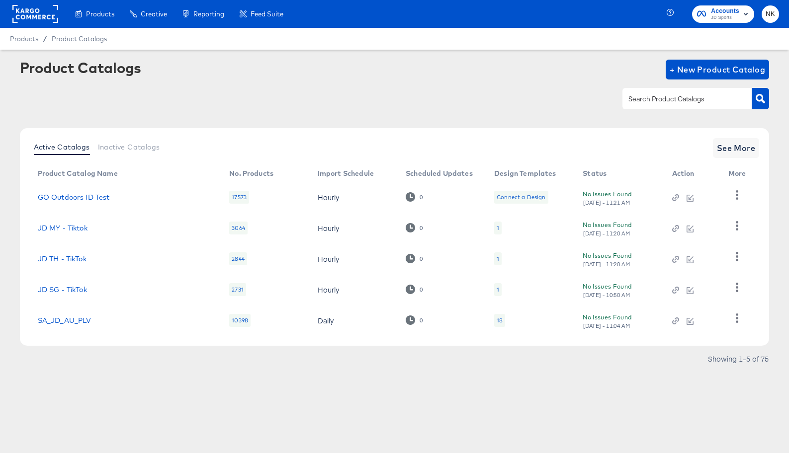
click at [642, 101] on input "text" at bounding box center [679, 98] width 106 height 11
paste input "StitcherAds_JD_Au"
type input "StitcherAds_JD_Au"
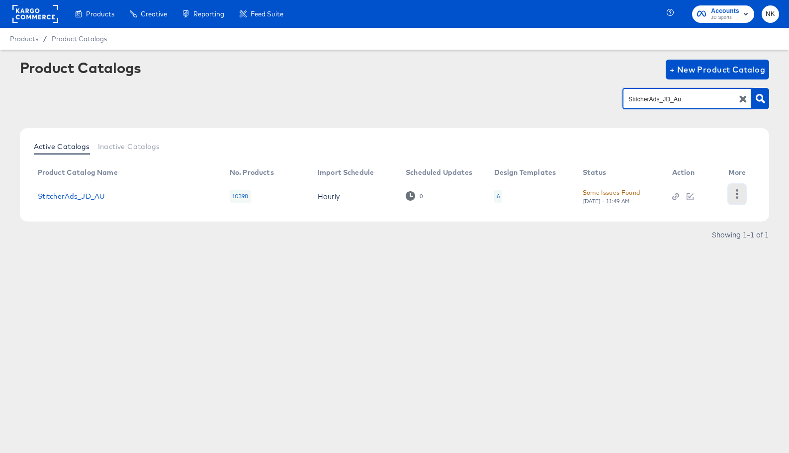
click at [743, 196] on button "button" at bounding box center [736, 194] width 17 height 20
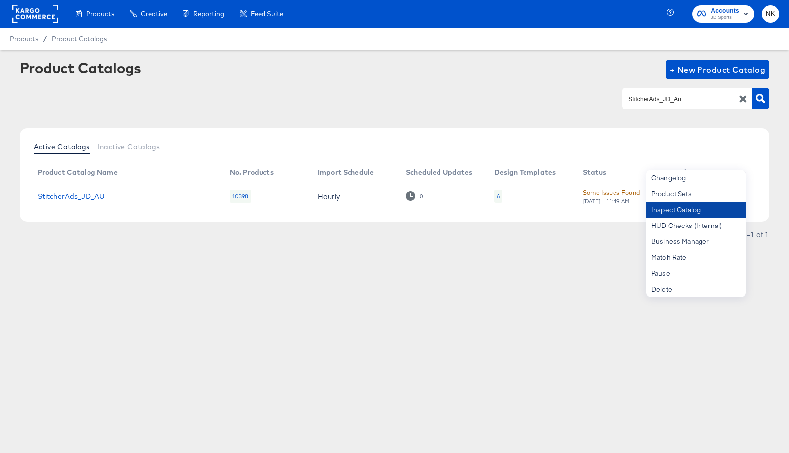
click at [718, 215] on div "Inspect Catalog" at bounding box center [695, 210] width 99 height 16
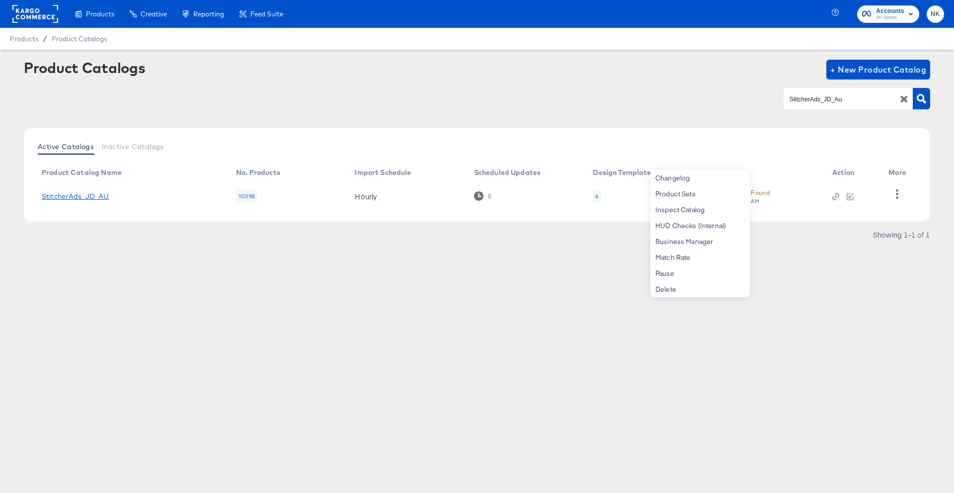
click at [91, 196] on link "StitcherAds_JD_AU" at bounding box center [76, 196] width 68 height 8
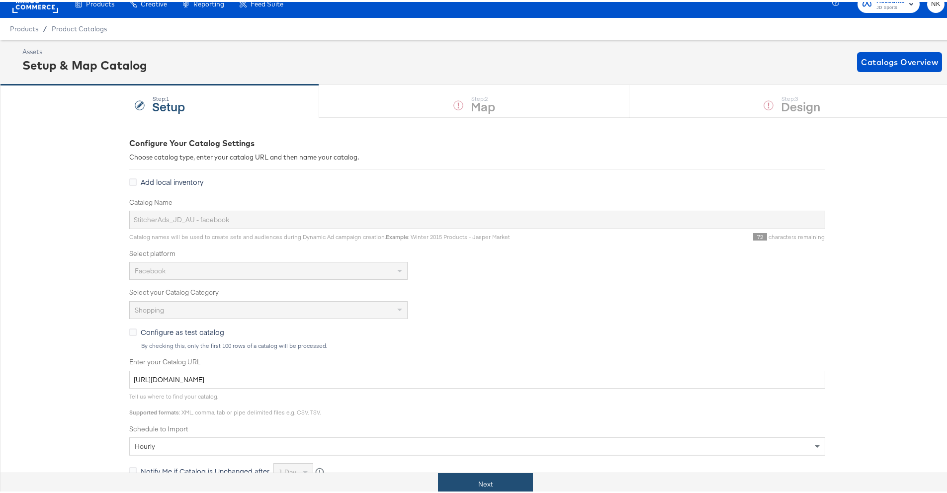
scroll to position [18, 0]
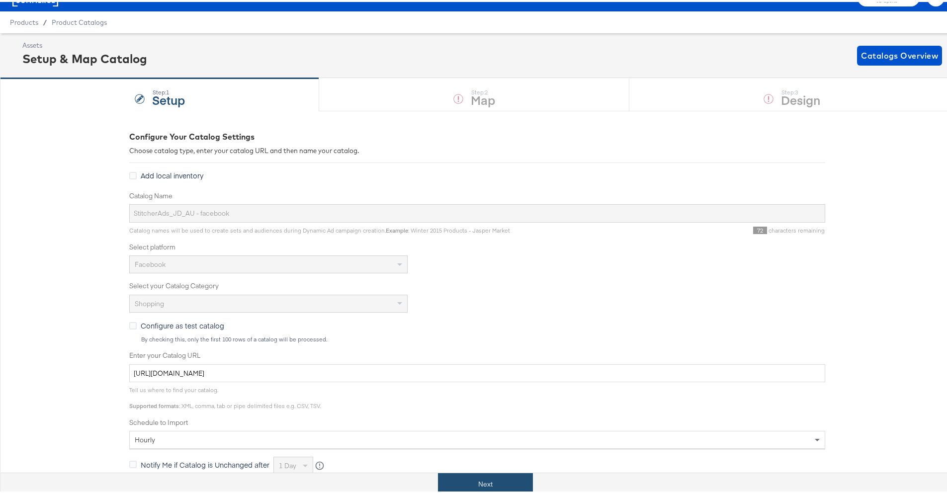
click at [468, 453] on button "Next" at bounding box center [485, 482] width 95 height 22
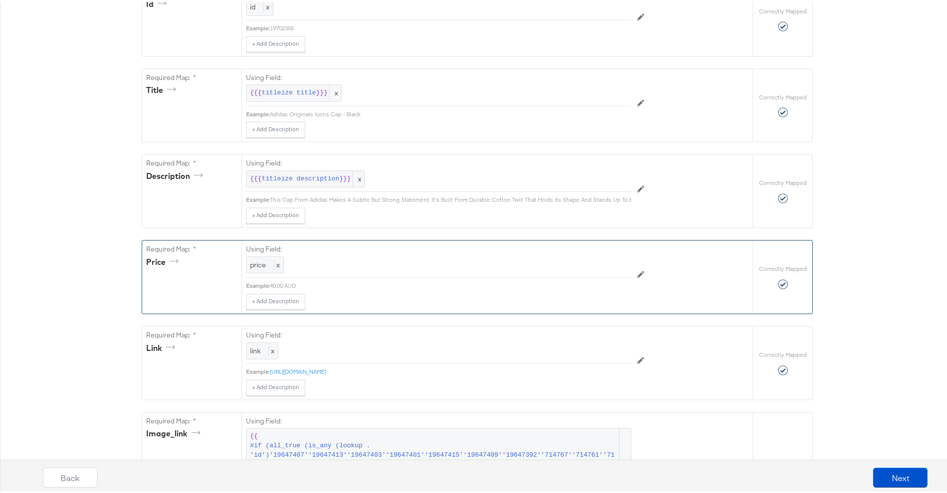
scroll to position [525, 0]
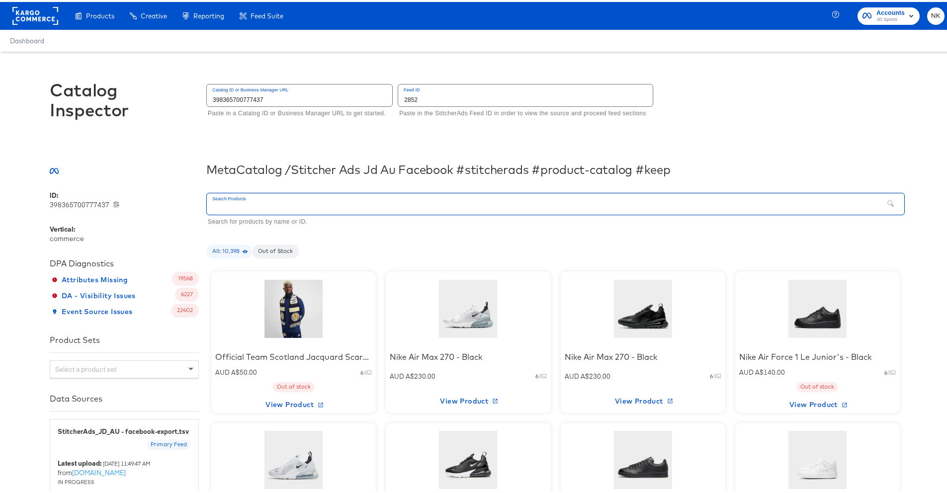
click at [328, 202] on input "text" at bounding box center [545, 201] width 676 height 21
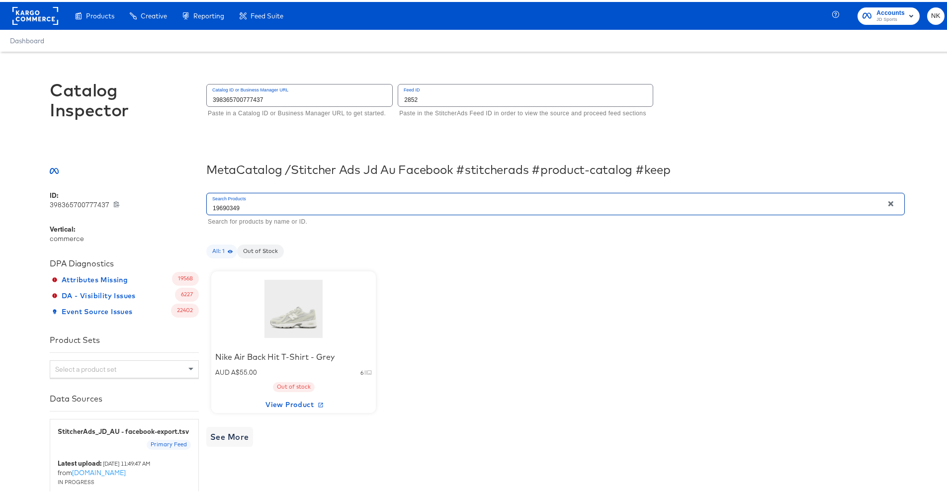
type input "19690349"
click at [307, 301] on div at bounding box center [293, 307] width 84 height 62
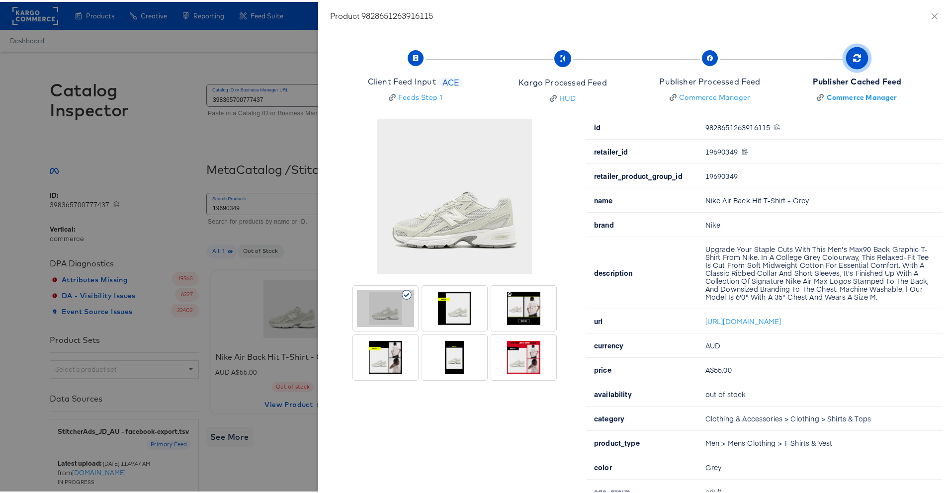
scroll to position [344, 0]
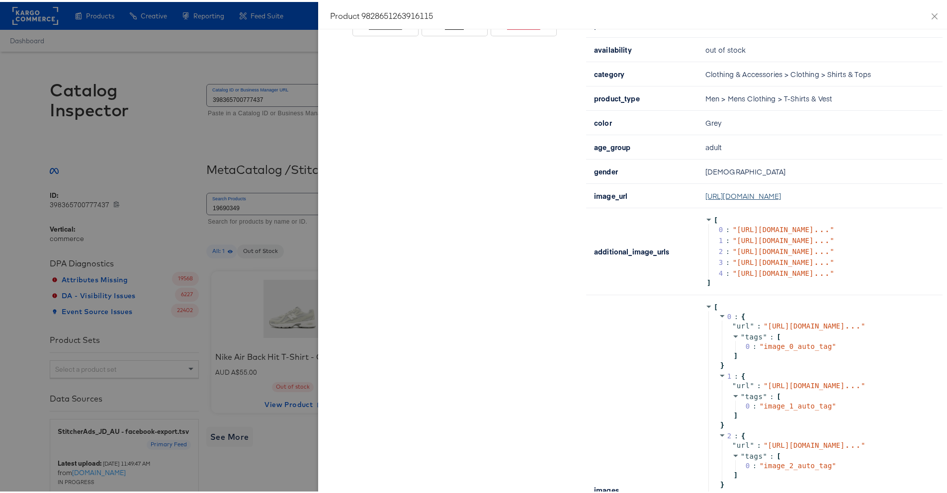
click at [741, 199] on link "https://res.cloudinary.com/company2294/image/upload/w_1080%2Ch_1080%2Ce_coloriz…" at bounding box center [743, 194] width 76 height 10
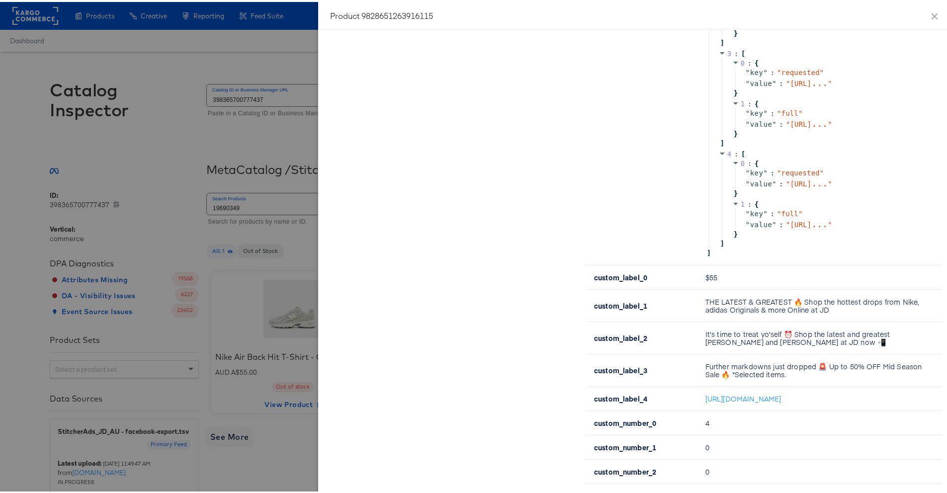
scroll to position [1863, 0]
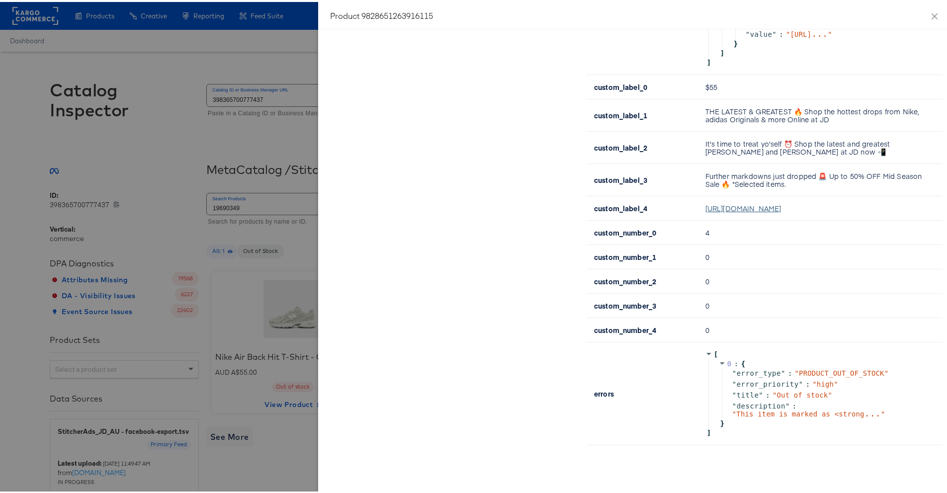
click at [713, 209] on link "https://i8.amplience.net/t/jpl/jd_product_list?plu=jd_ANZ0134935_c&v=2" at bounding box center [743, 206] width 76 height 10
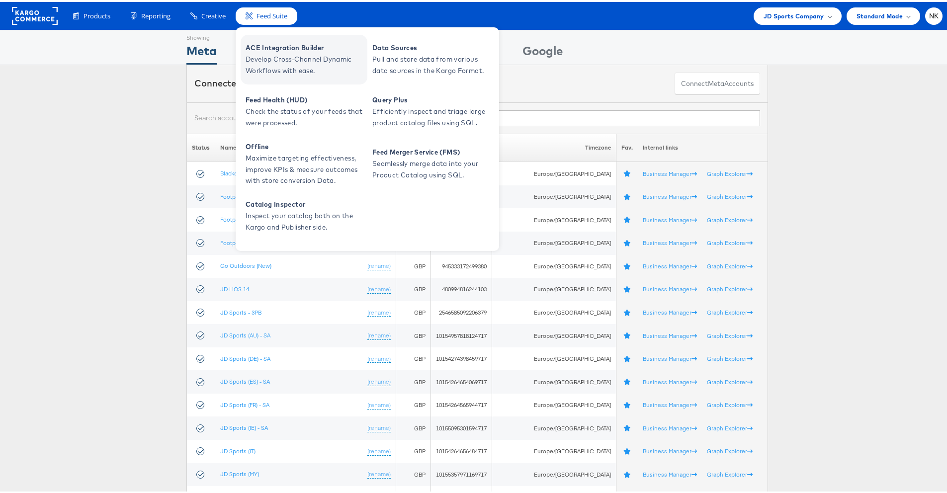
click at [265, 65] on span "Develop Cross-Channel Dynamic Workflows with ease." at bounding box center [304, 63] width 119 height 23
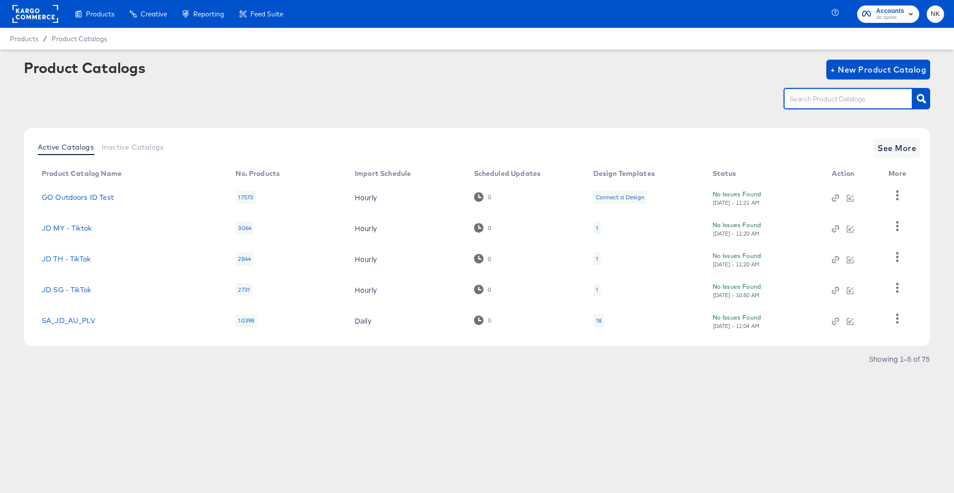
click at [823, 103] on input "text" at bounding box center [841, 98] width 106 height 11
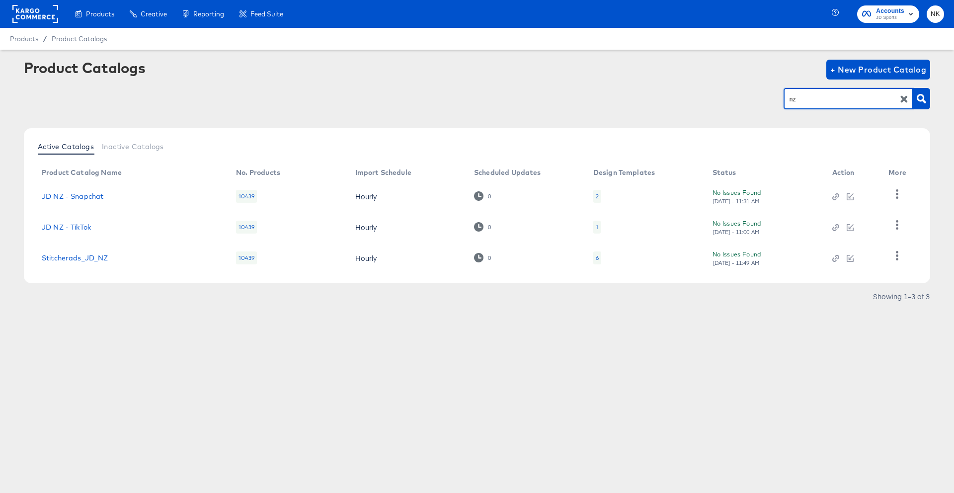
type input "n"
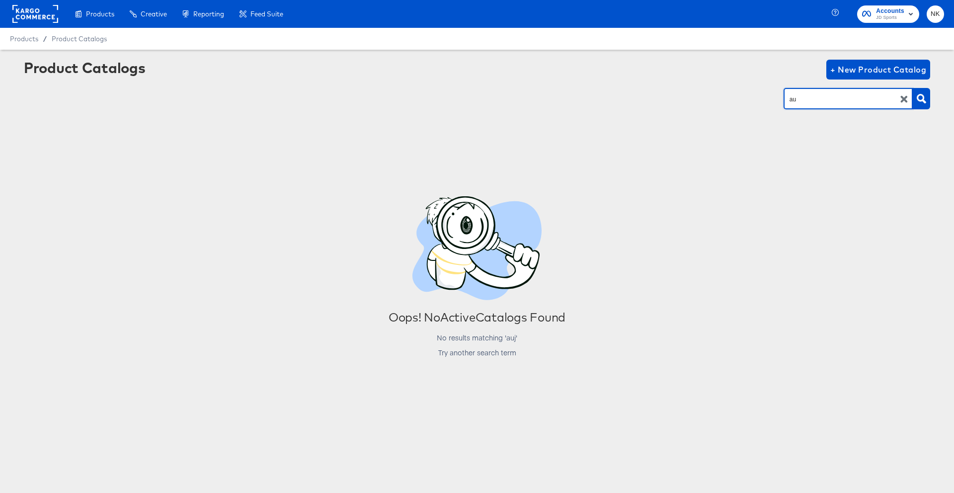
type input "au"
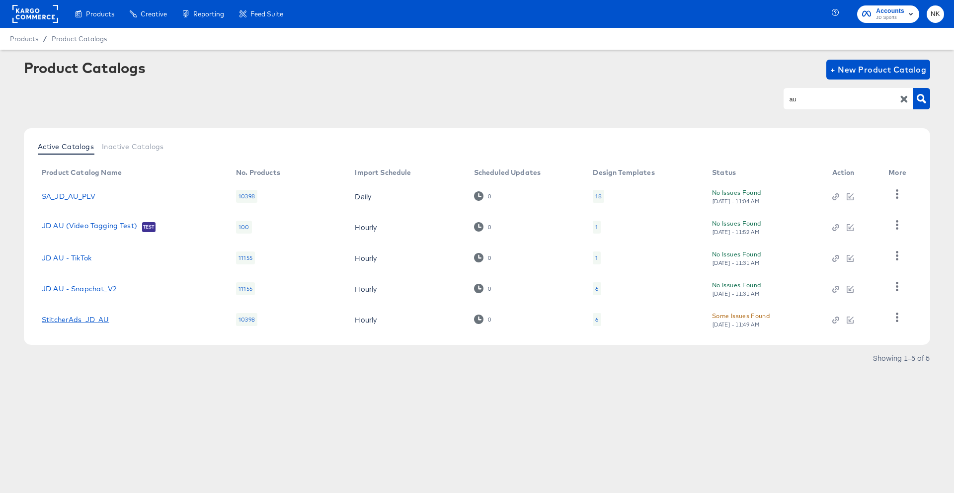
click at [56, 322] on link "StitcherAds_JD_AU" at bounding box center [76, 320] width 68 height 8
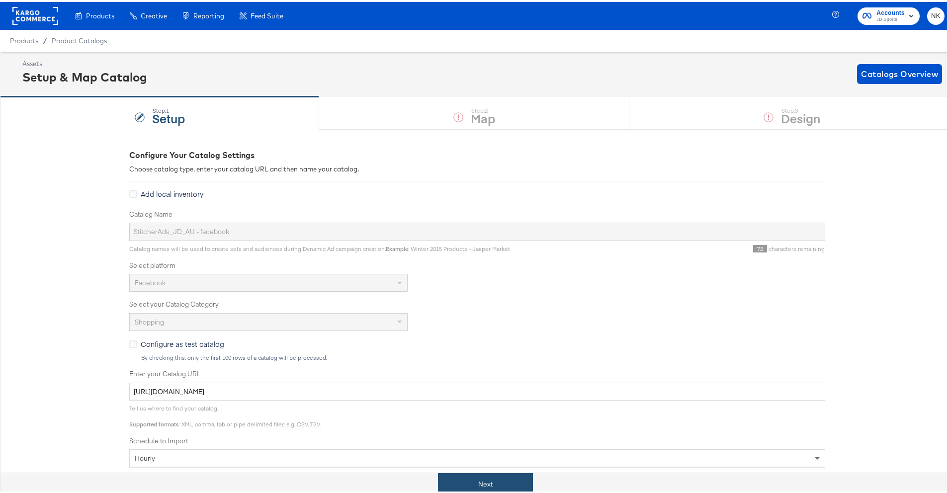
click at [487, 475] on button "Next" at bounding box center [485, 482] width 95 height 22
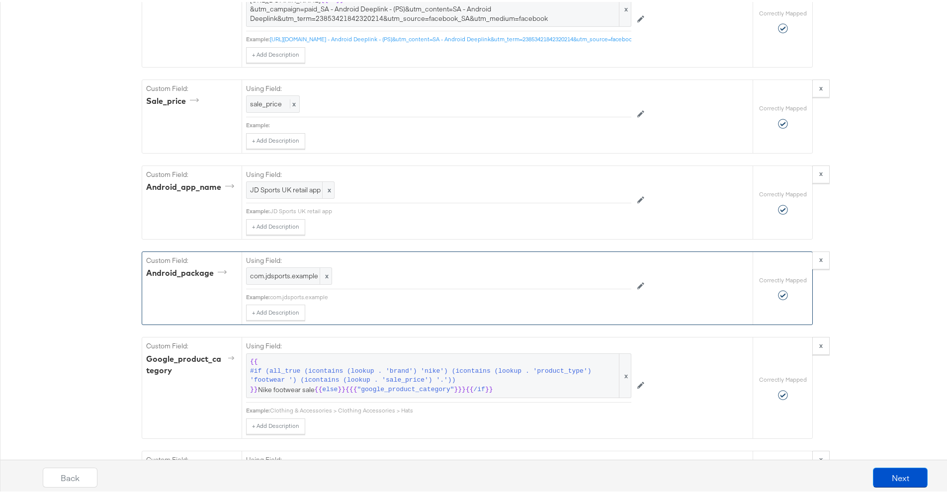
scroll to position [2097, 0]
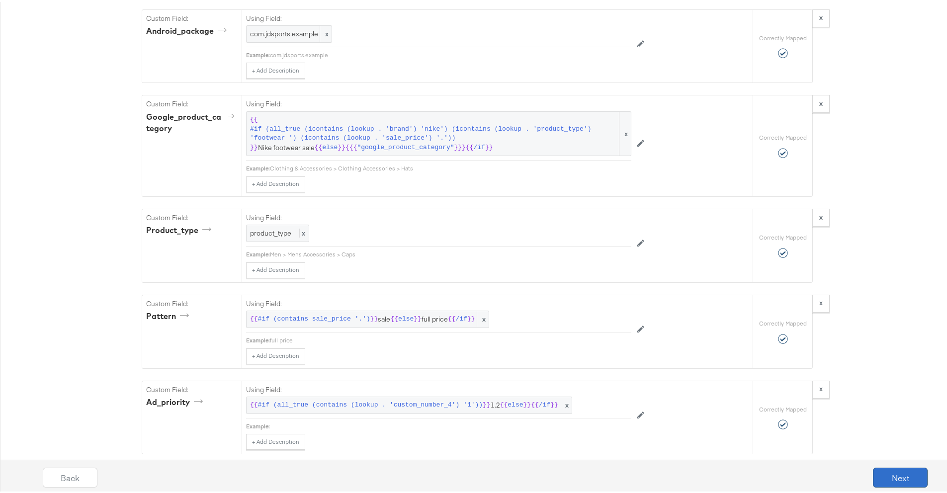
click at [875, 476] on button "Next" at bounding box center [900, 476] width 55 height 20
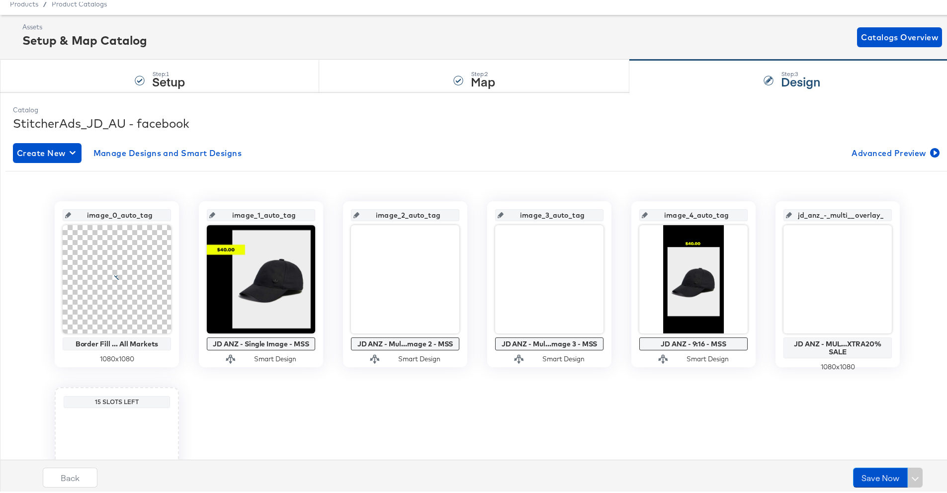
scroll to position [50, 0]
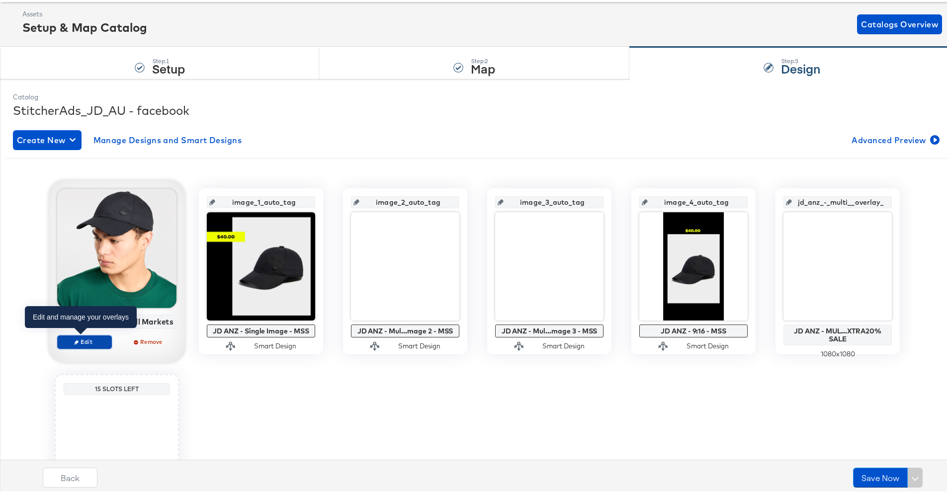
click at [90, 336] on span "Edit" at bounding box center [85, 339] width 46 height 7
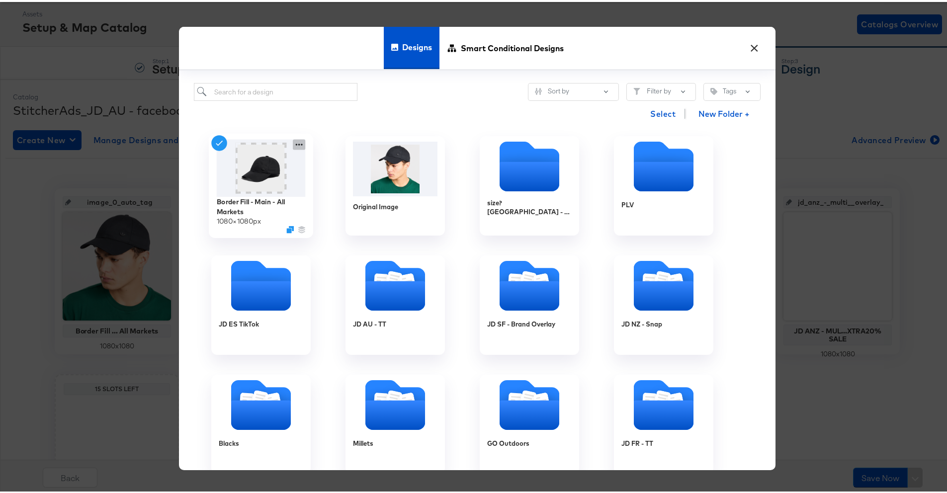
click at [295, 146] on icon at bounding box center [299, 142] width 12 height 10
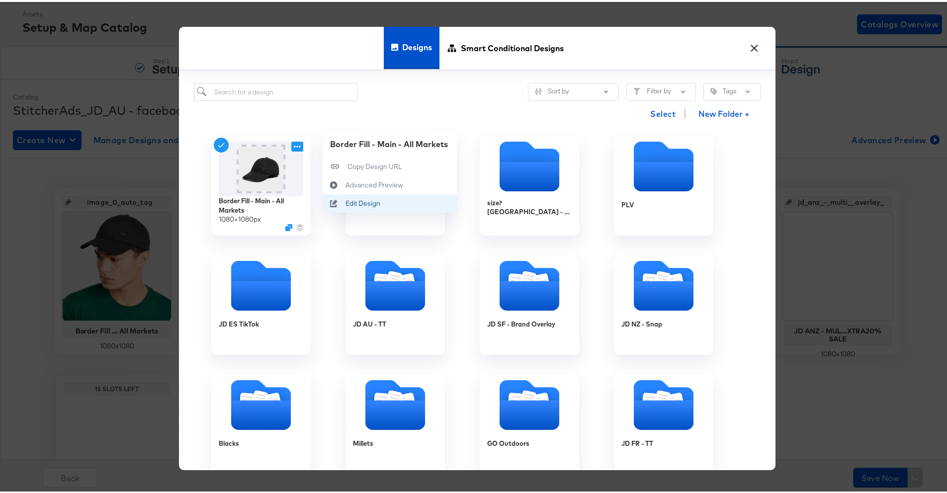
click at [345, 201] on div "Edit Design Edit Design" at bounding box center [345, 201] width 0 height 0
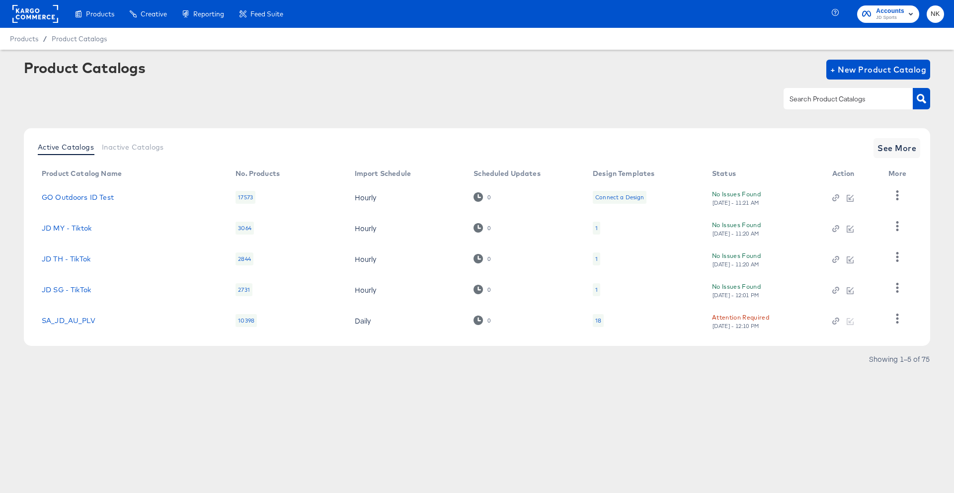
drag, startPoint x: 467, startPoint y: 65, endPoint x: 477, endPoint y: 62, distance: 11.0
click at [469, 65] on div "Product Catalogs + New Product Catalog" at bounding box center [477, 70] width 906 height 20
click at [807, 98] on input "text" at bounding box center [841, 98] width 106 height 11
paste input "image_link_cachebuster"
type input "image_link_cachebuster"
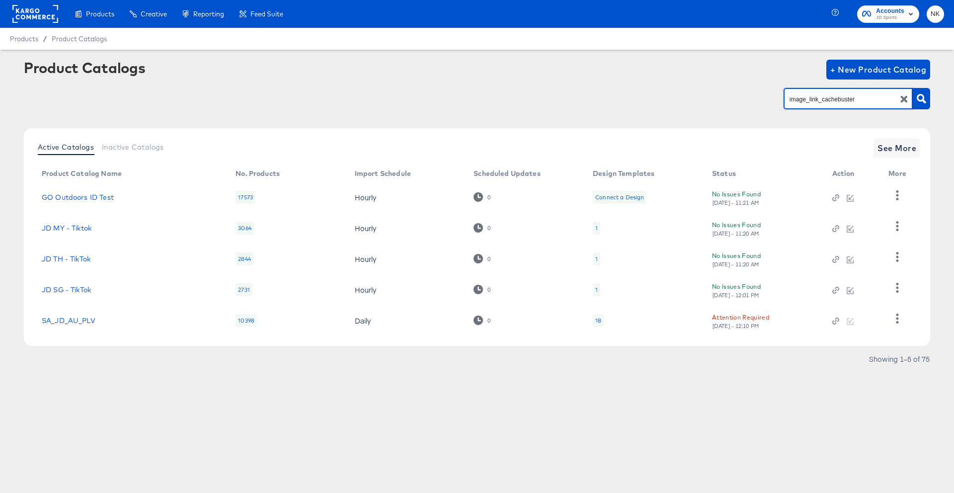
drag, startPoint x: 862, startPoint y: 97, endPoint x: 766, endPoint y: 87, distance: 96.4
click at [775, 99] on div "image_link_cachebuster" at bounding box center [477, 98] width 906 height 22
type input "au"
click at [107, 322] on link "StitcherAds_JD_AU" at bounding box center [76, 320] width 68 height 8
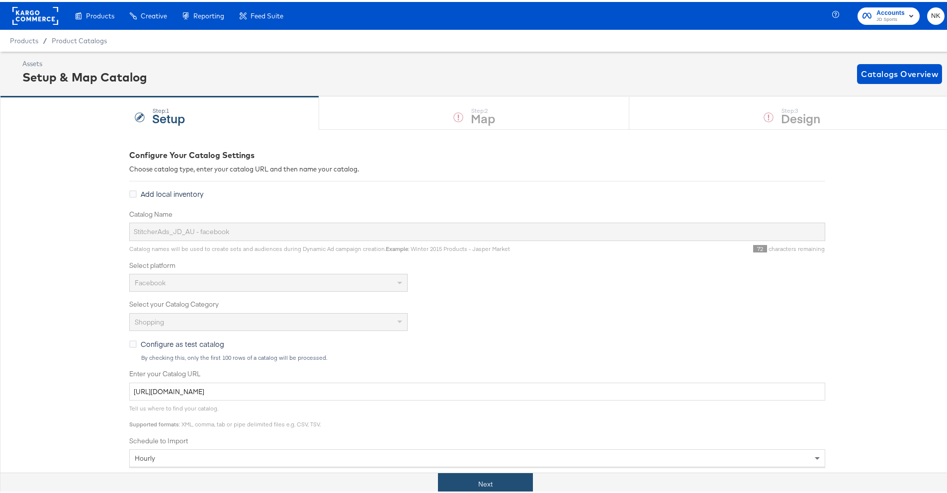
click at [492, 476] on button "Next" at bounding box center [485, 482] width 95 height 22
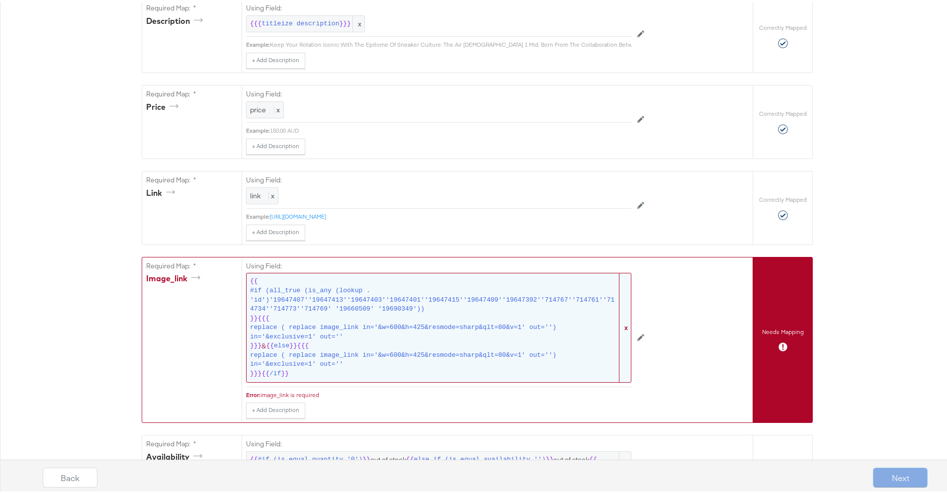
scroll to position [418, 0]
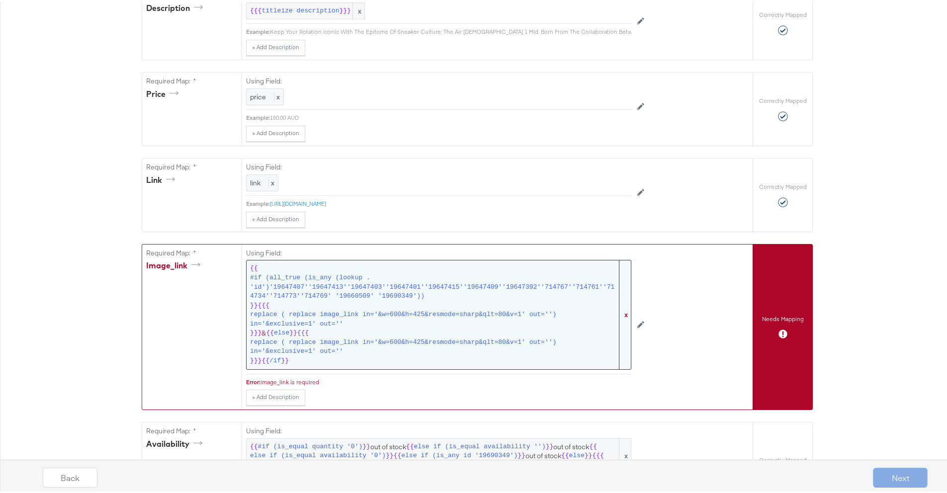
click at [307, 353] on span "replace ( replace image_link in='&w=600&h=425&resmode=sharp&qlt=80&v=1' out='')…" at bounding box center [433, 345] width 367 height 18
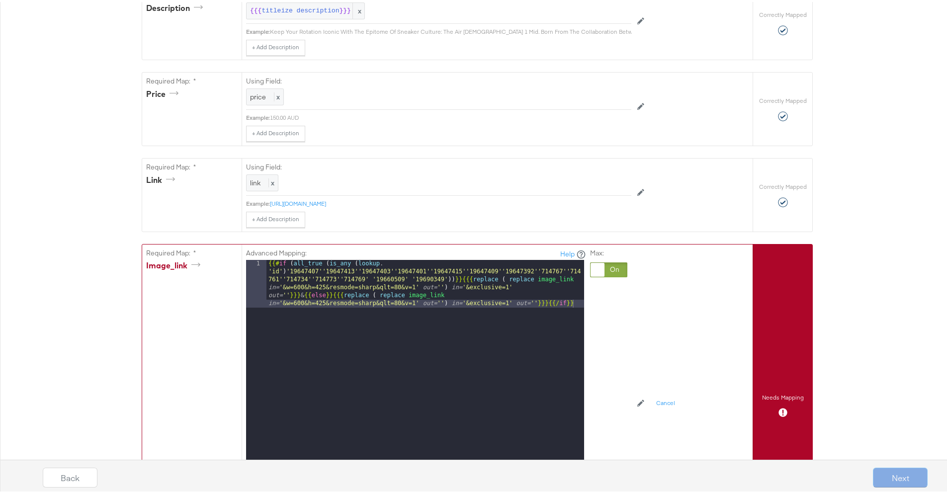
scroll to position [458, 0]
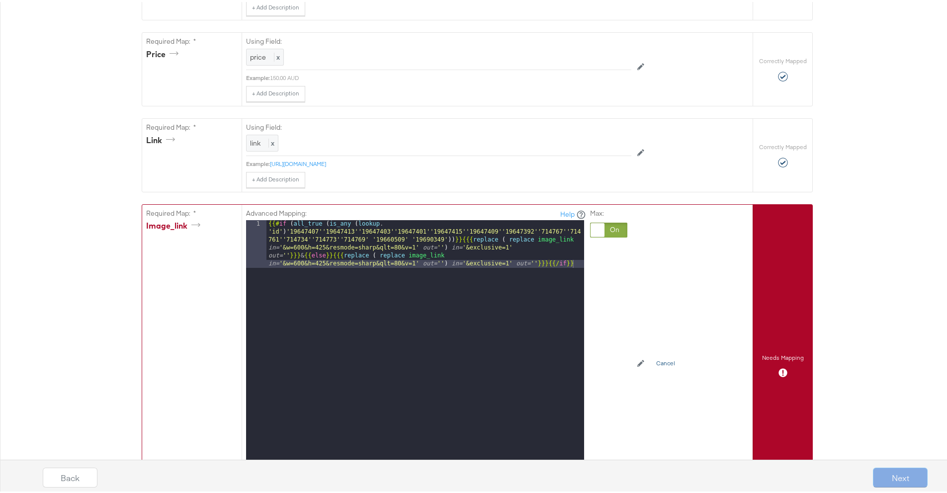
click at [671, 370] on button "Cancel" at bounding box center [665, 362] width 31 height 16
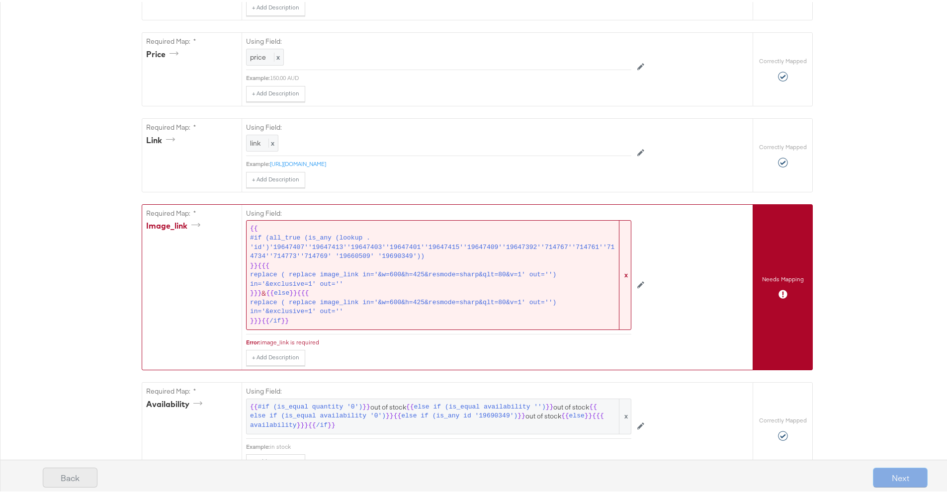
click at [89, 470] on button "Back" at bounding box center [70, 476] width 55 height 20
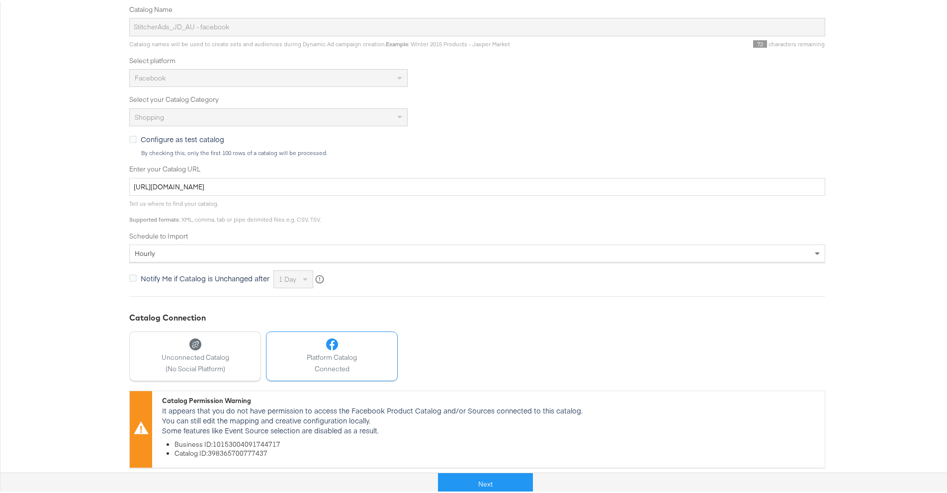
scroll to position [0, 0]
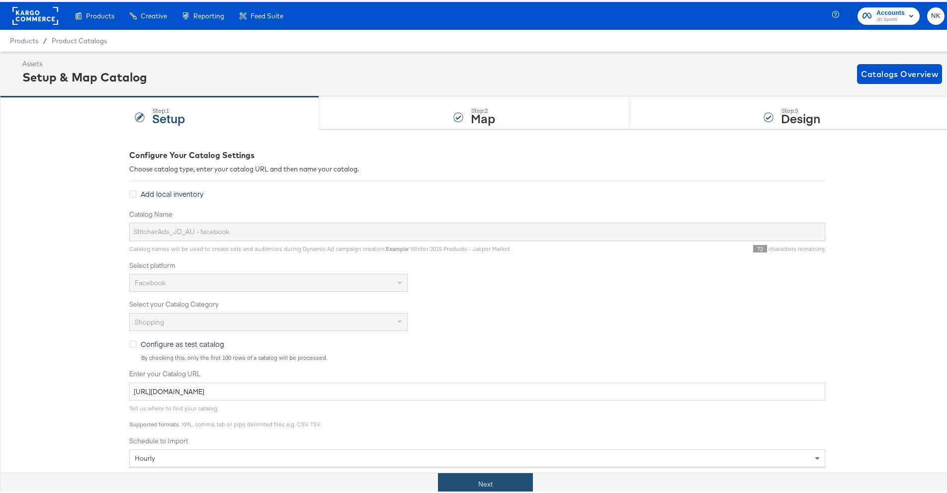
click at [514, 480] on button "Next" at bounding box center [485, 482] width 95 height 22
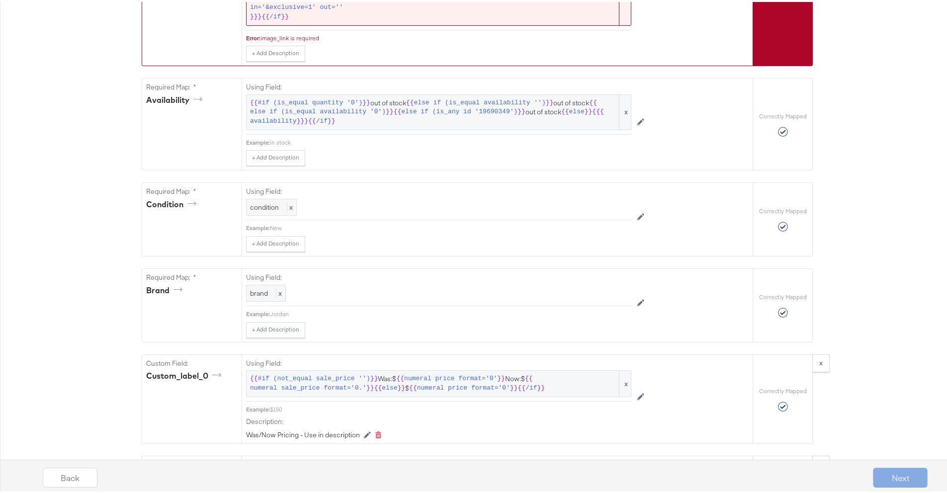
scroll to position [591, 0]
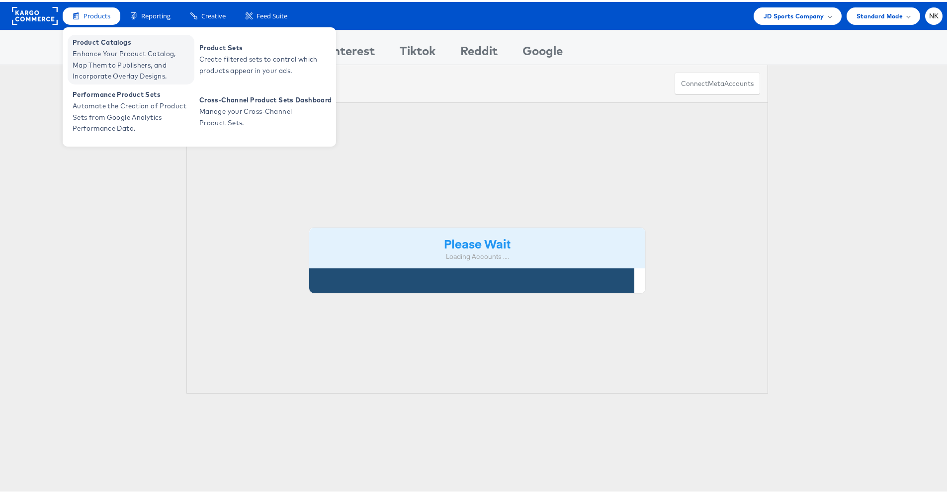
click at [96, 39] on span "Product Catalogs" at bounding box center [132, 40] width 119 height 11
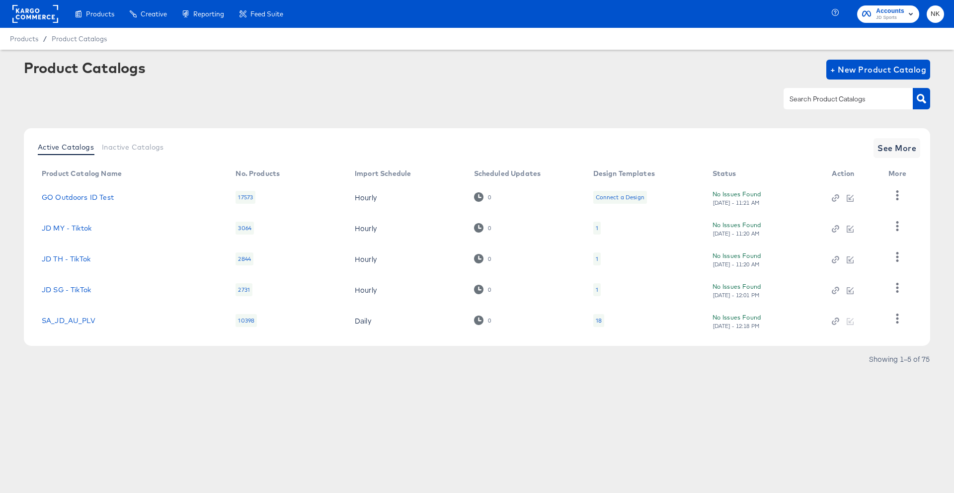
click at [810, 107] on div at bounding box center [848, 98] width 129 height 21
type input "au"
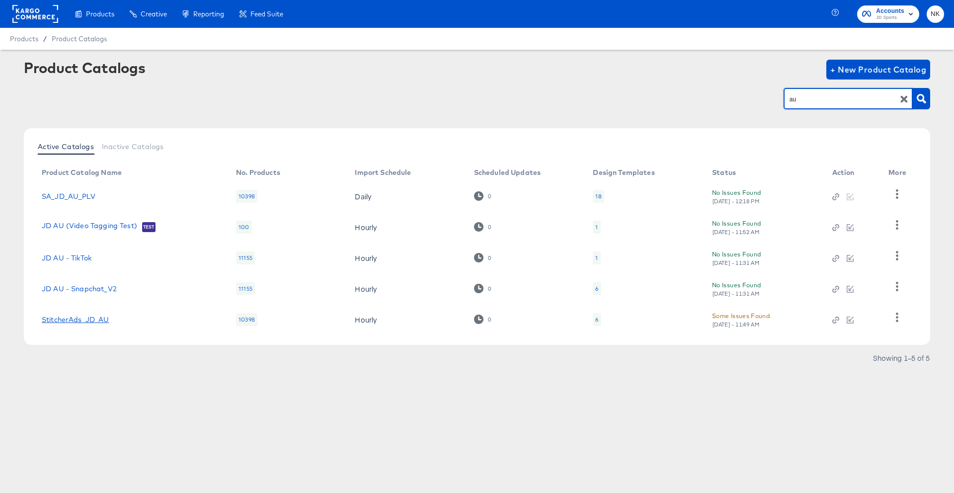
click at [80, 318] on link "StitcherAds_JD_AU" at bounding box center [76, 320] width 68 height 8
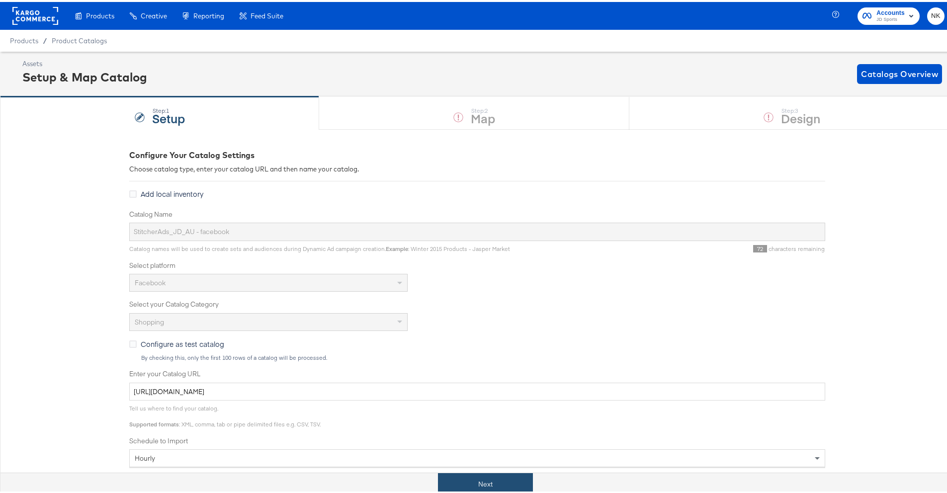
click at [493, 471] on button "Next" at bounding box center [485, 482] width 95 height 22
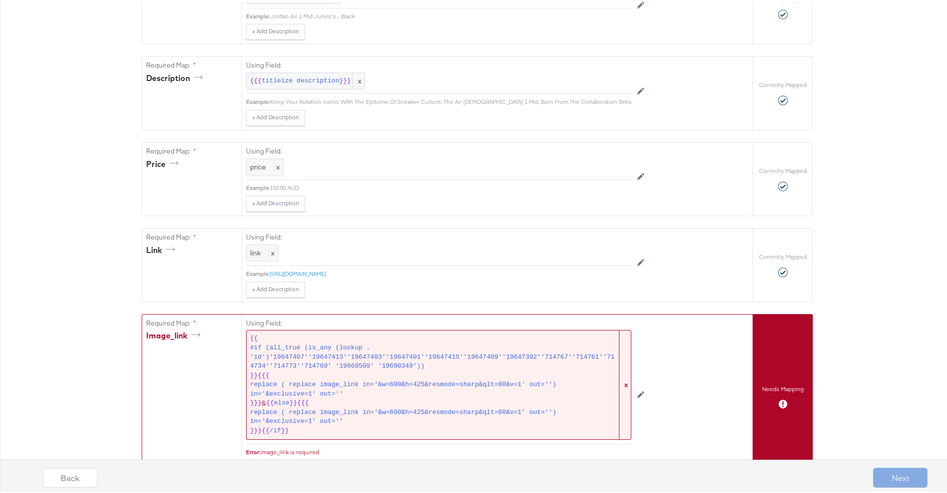
scroll to position [520, 0]
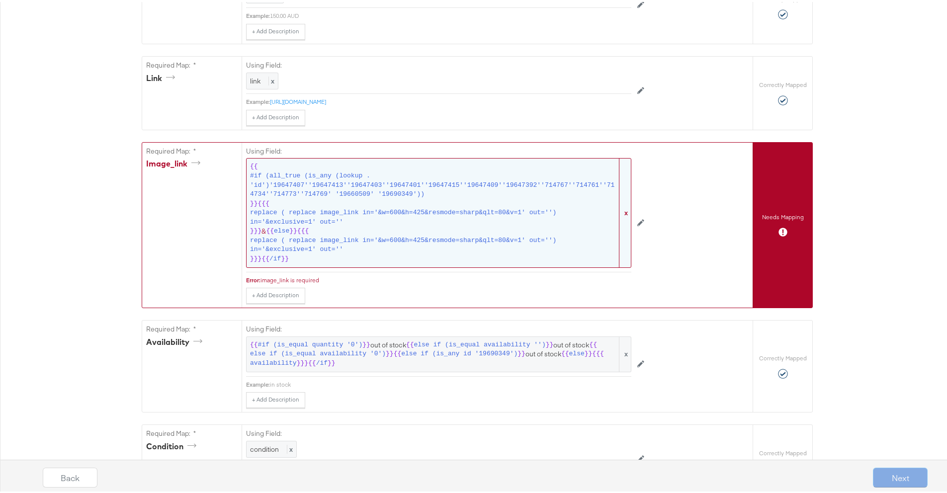
click at [620, 226] on span "x" at bounding box center [625, 211] width 12 height 108
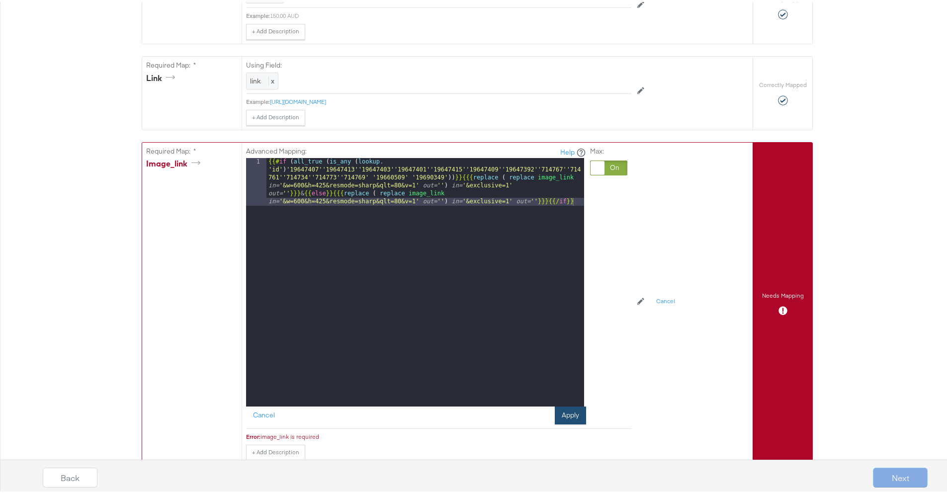
click at [570, 422] on button "Apply" at bounding box center [570, 413] width 31 height 18
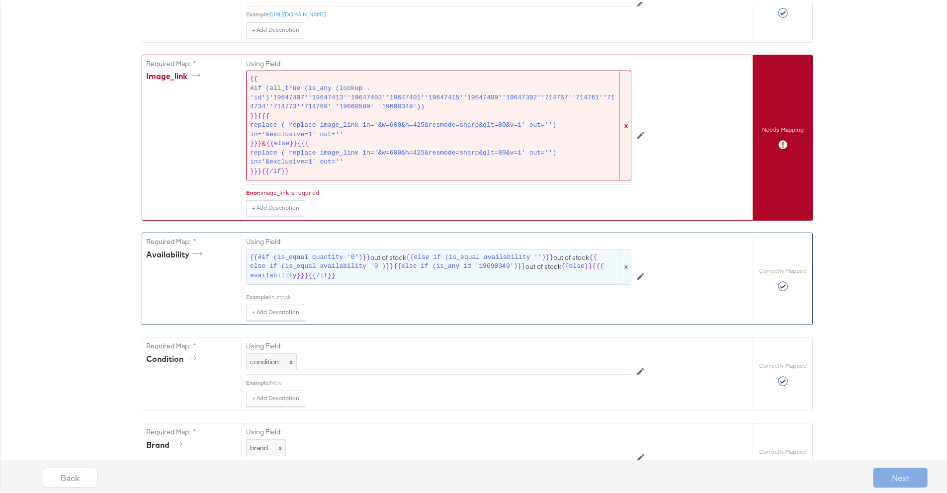
scroll to position [556, 0]
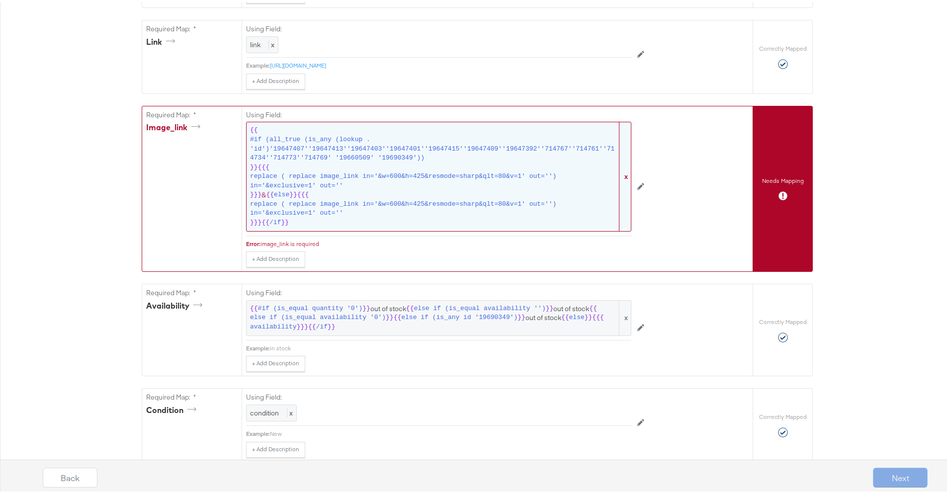
click at [622, 194] on span "x" at bounding box center [625, 174] width 12 height 108
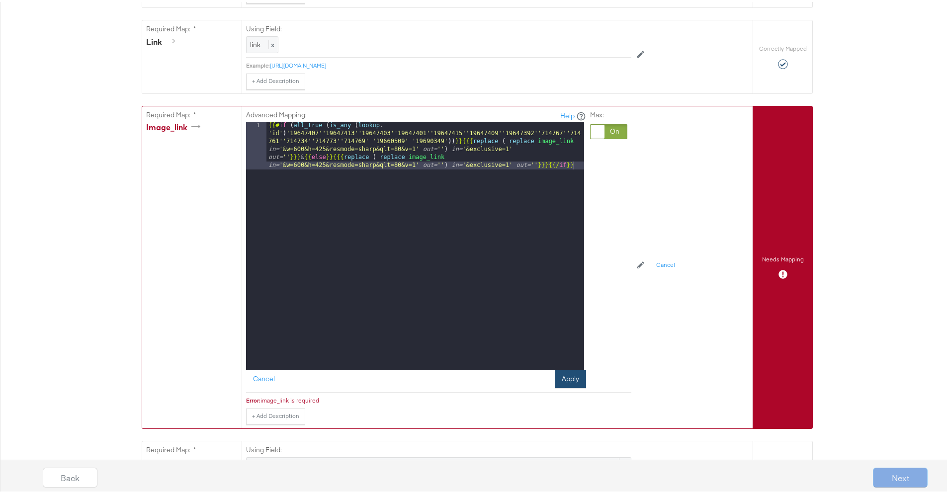
click at [565, 386] on button "Apply" at bounding box center [570, 377] width 31 height 18
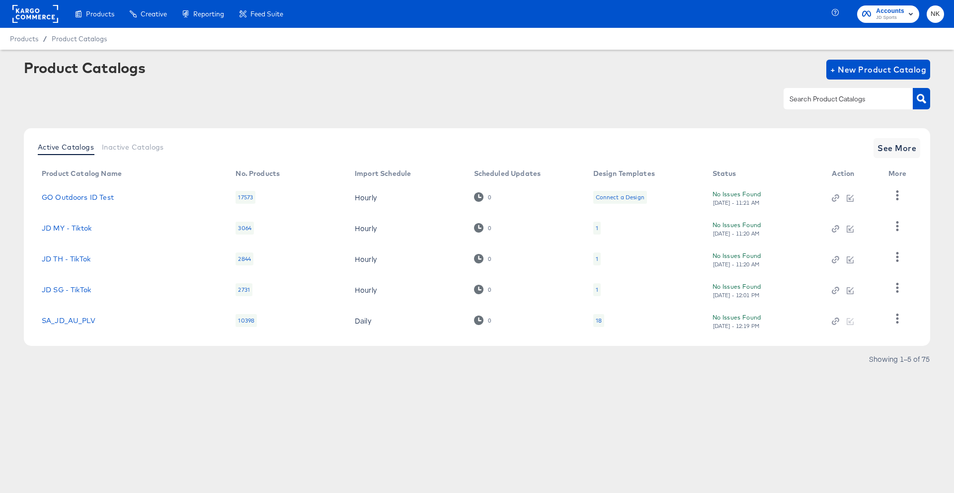
click at [828, 105] on div at bounding box center [848, 98] width 129 height 21
type input "au"
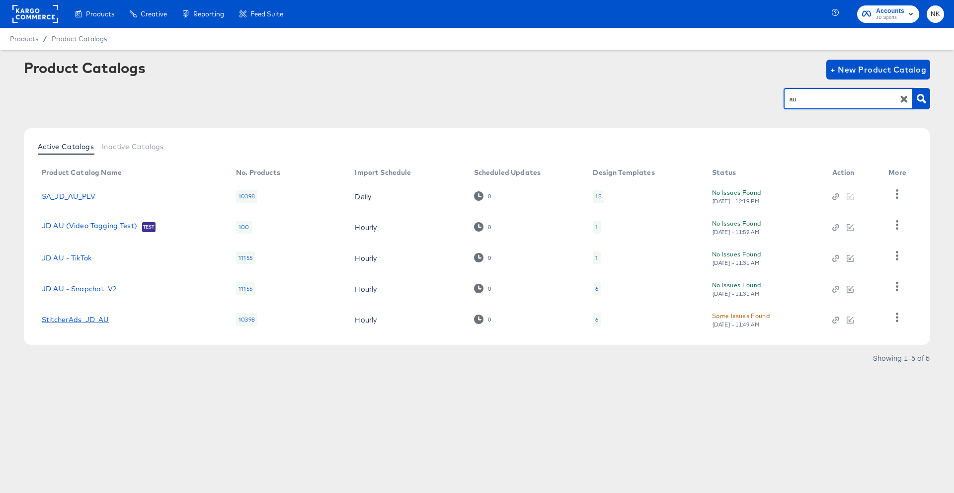
click at [86, 321] on link "StitcherAds_JD_AU" at bounding box center [76, 320] width 68 height 8
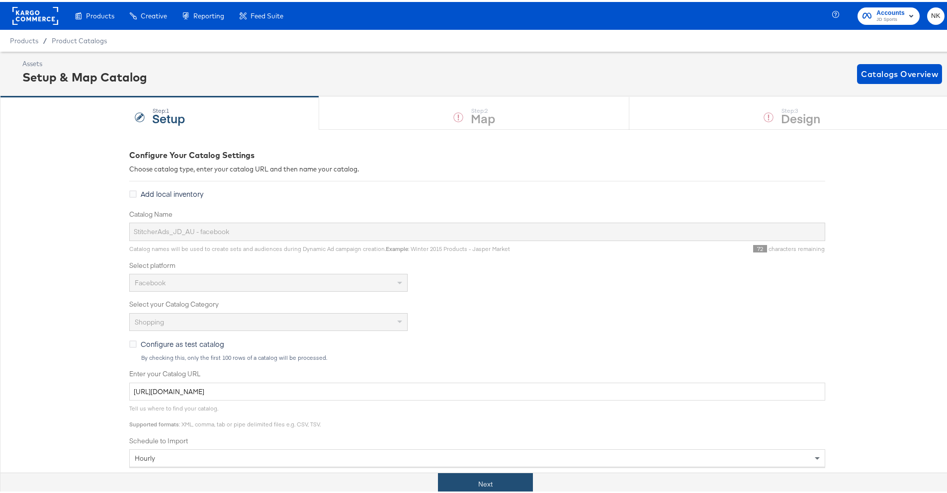
click at [503, 479] on button "Next" at bounding box center [485, 482] width 95 height 22
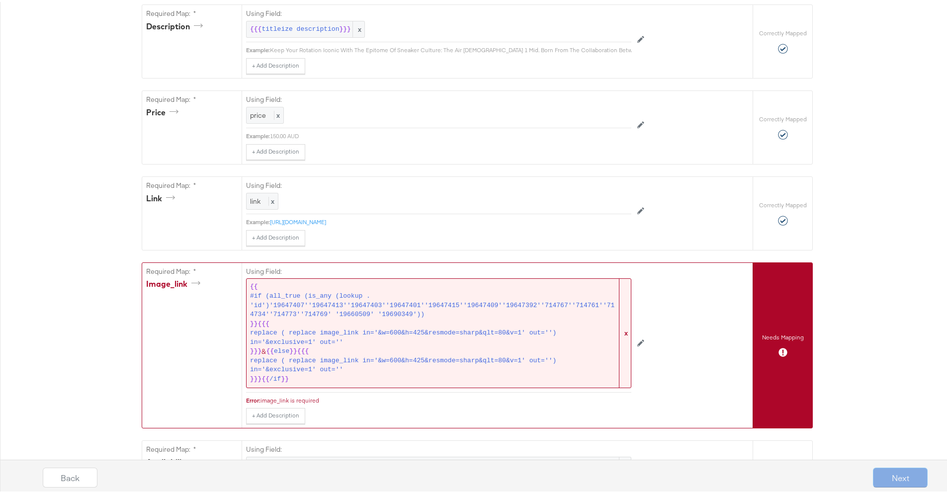
scroll to position [661, 0]
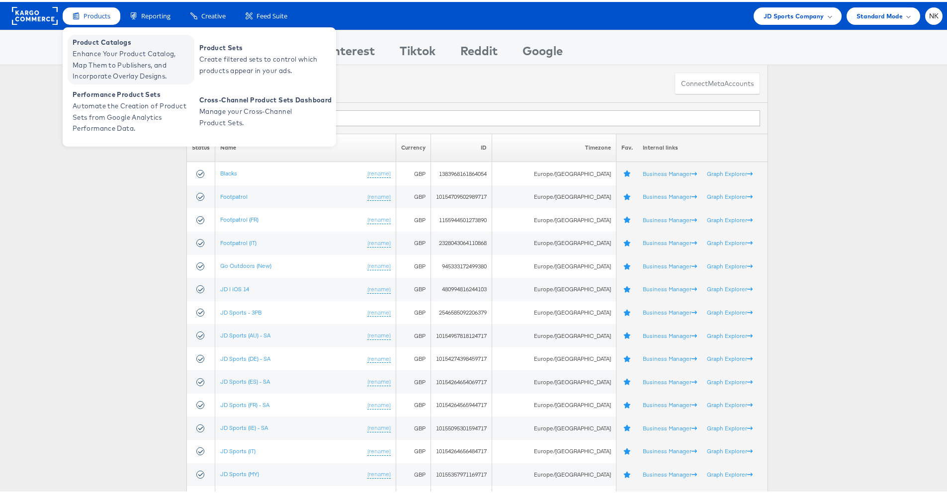
click at [94, 48] on span "Enhance Your Product Catalog, Map Them to Publishers, and Incorporate Overlay D…" at bounding box center [132, 63] width 119 height 34
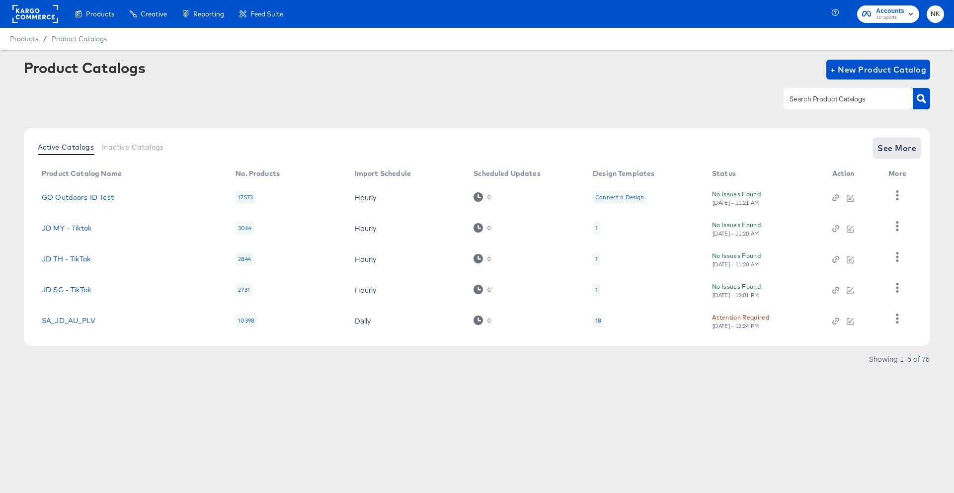
click at [880, 149] on span "See More" at bounding box center [896, 148] width 39 height 14
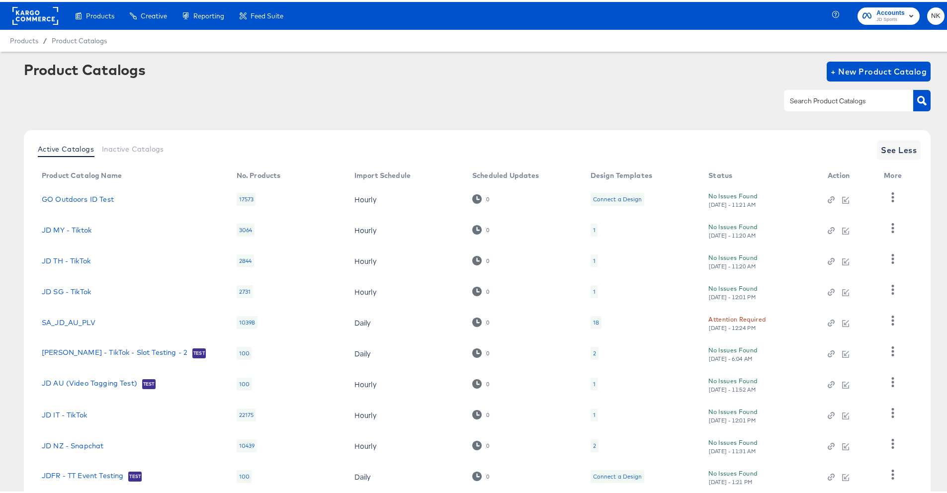
scroll to position [63, 0]
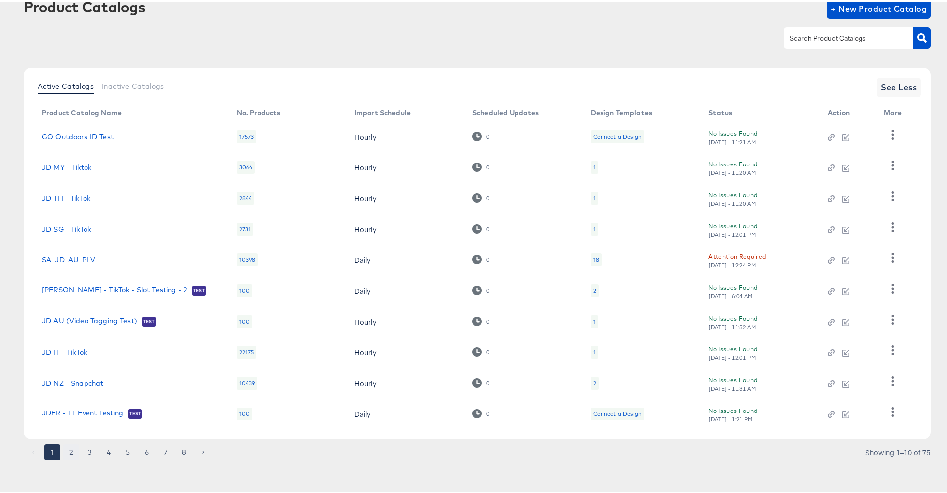
click at [70, 447] on button "2" at bounding box center [71, 450] width 16 height 16
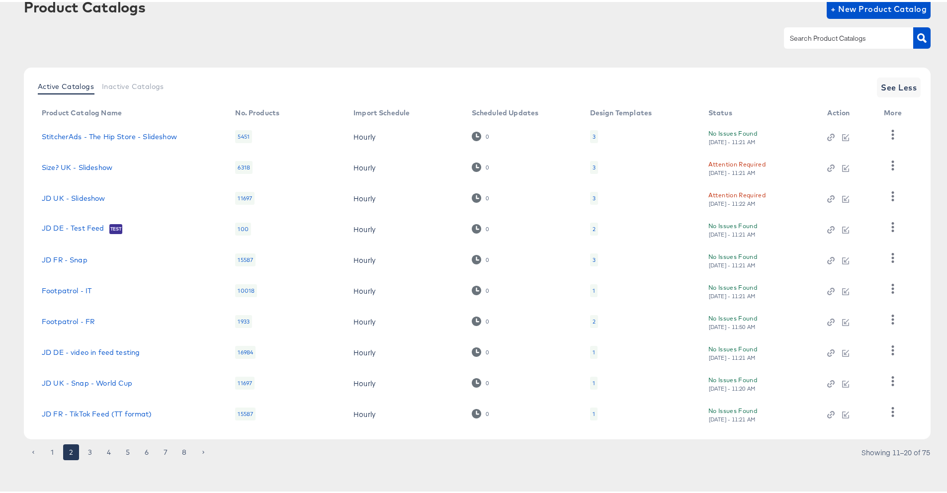
click at [830, 40] on input "text" at bounding box center [841, 36] width 106 height 11
paste input "image_link_cachebuster"
type input "image_link_cachebuster"
drag, startPoint x: 850, startPoint y: 35, endPoint x: 681, endPoint y: 40, distance: 168.5
click at [681, 40] on div "image_link_cachebuster" at bounding box center [477, 36] width 906 height 22
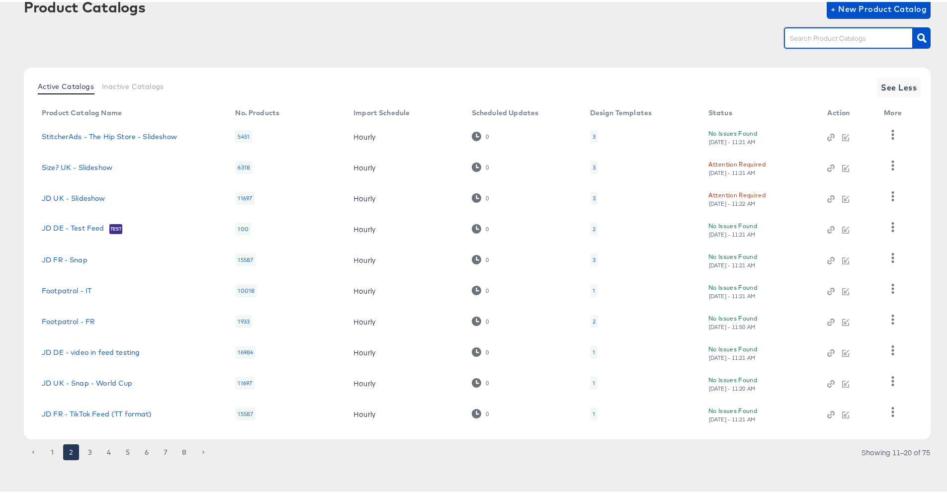
click at [795, 35] on input "text" at bounding box center [841, 36] width 106 height 11
type input "au"
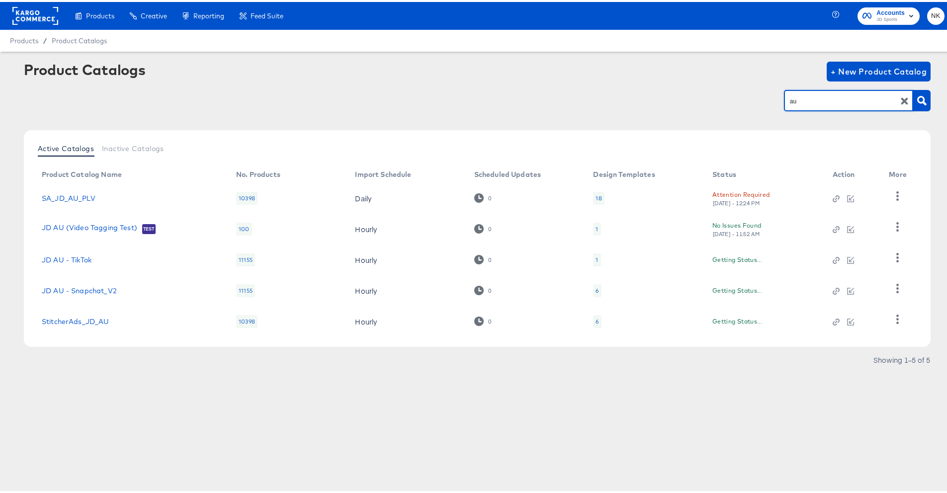
scroll to position [0, 0]
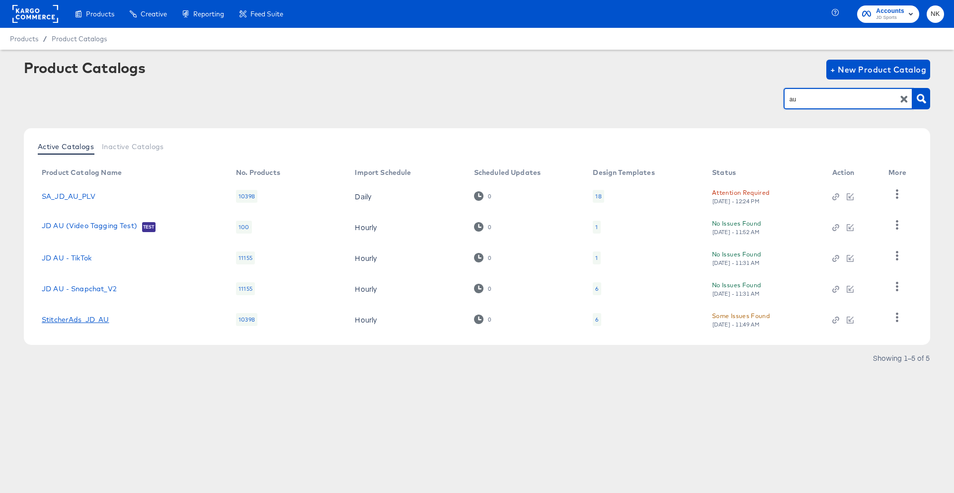
click at [88, 318] on link "StitcherAds_JD_AU" at bounding box center [76, 320] width 68 height 8
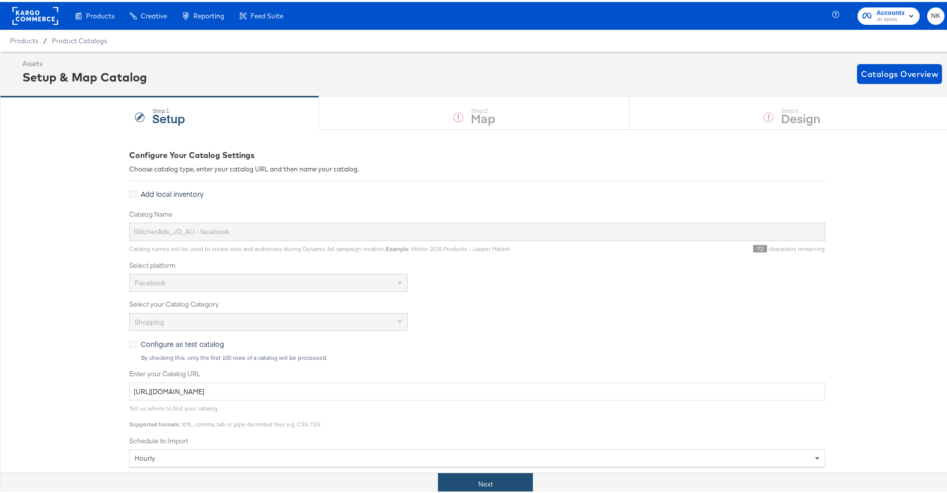
click at [504, 484] on button "Next" at bounding box center [485, 482] width 95 height 22
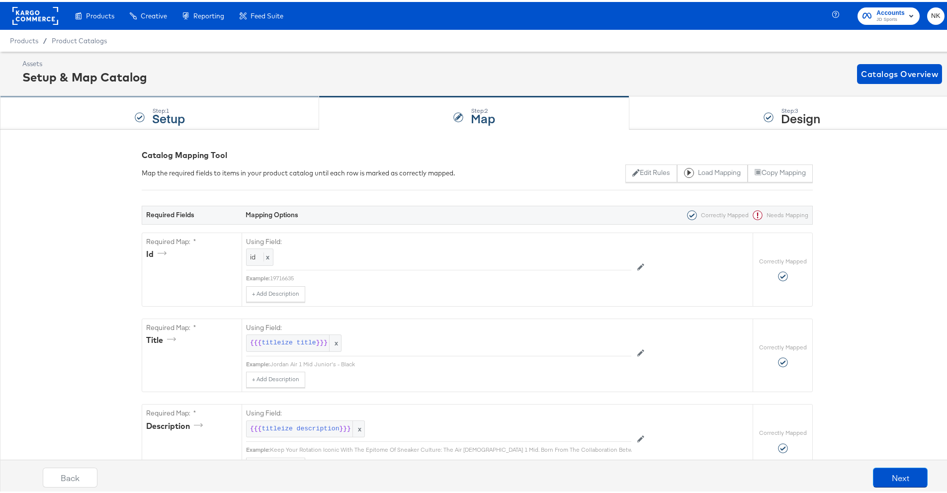
click at [244, 117] on div "Step: 1 Setup" at bounding box center [159, 111] width 319 height 33
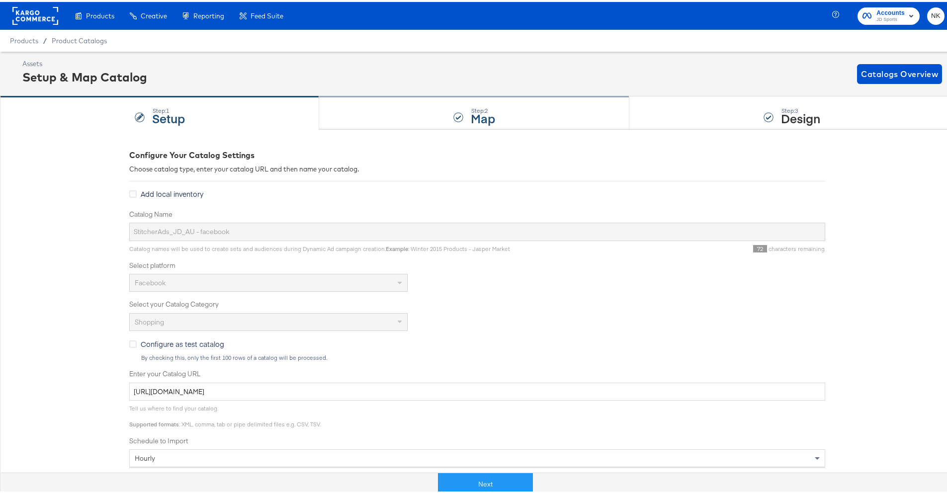
click at [344, 120] on div "Step: 2 Map" at bounding box center [474, 111] width 310 height 33
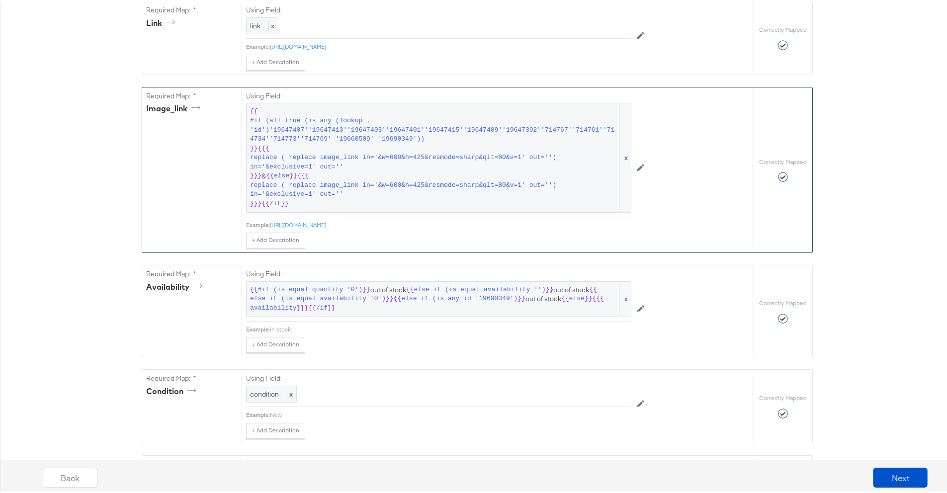
scroll to position [581, 0]
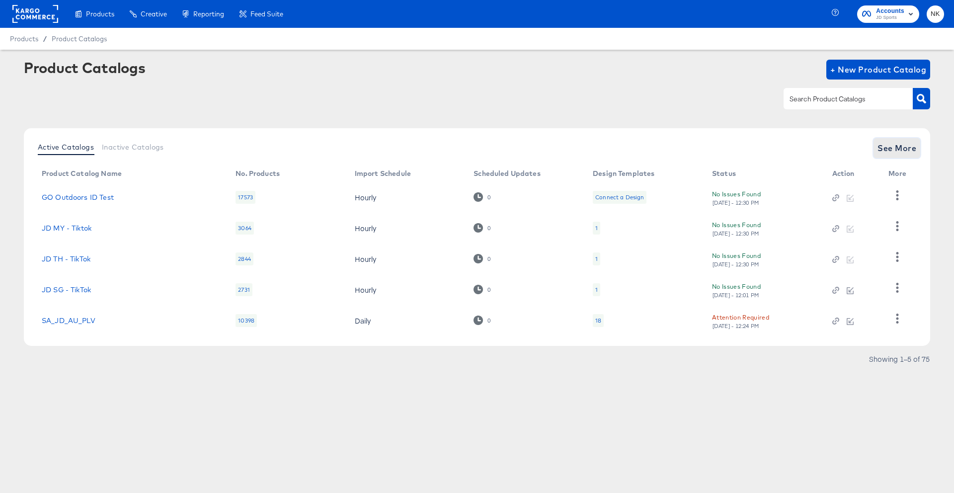
click at [916, 151] on button "See More" at bounding box center [897, 148] width 47 height 20
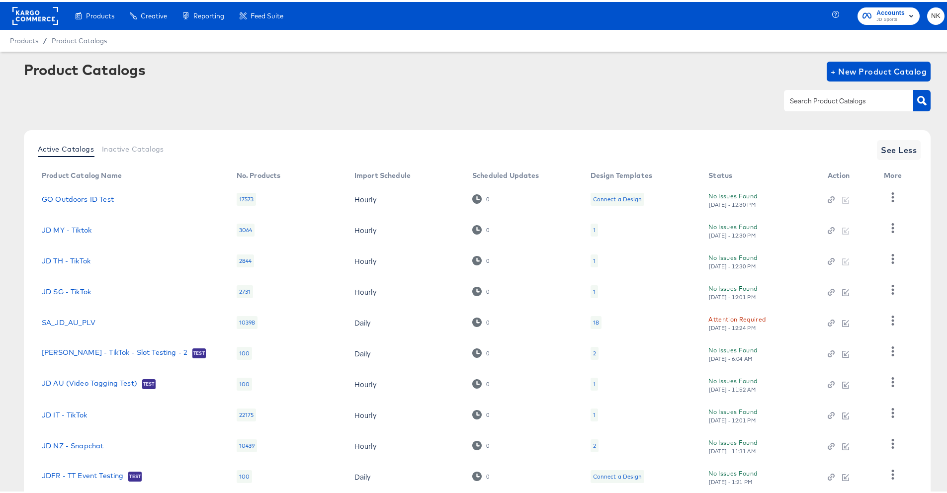
scroll to position [63, 0]
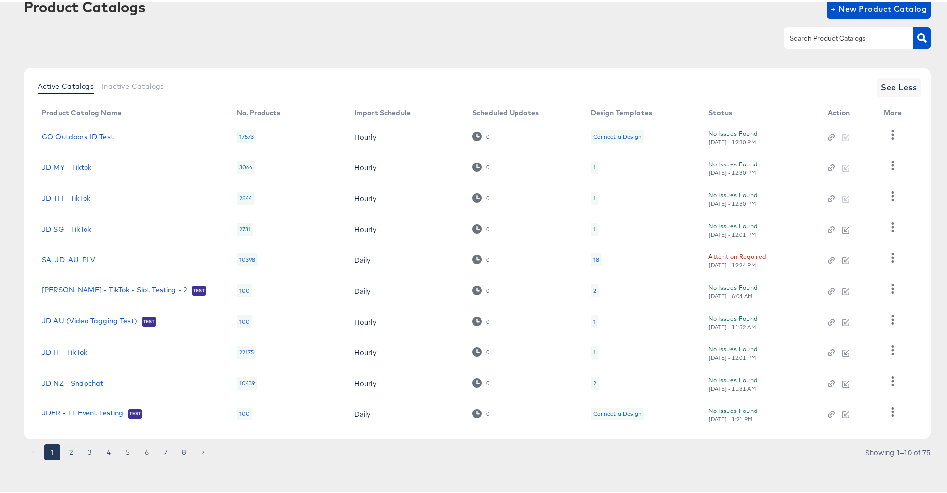
click at [70, 451] on button "2" at bounding box center [71, 450] width 16 height 16
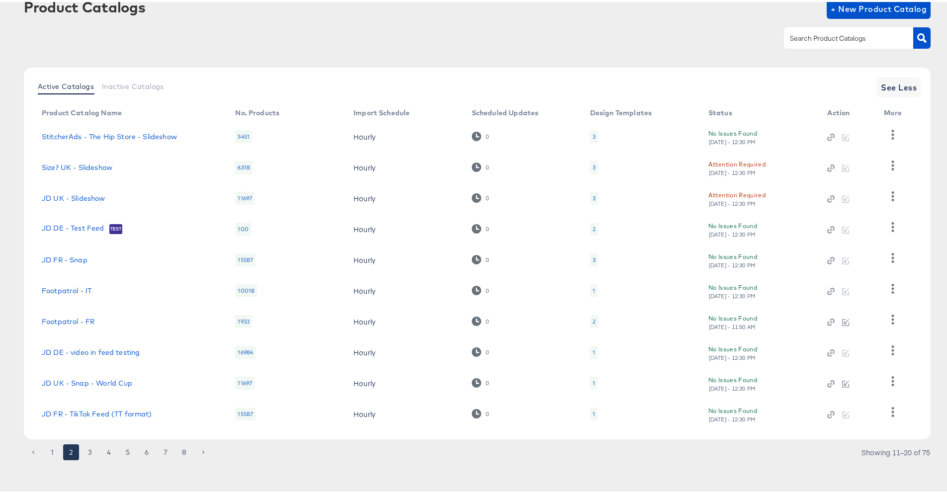
click at [797, 36] on input "text" at bounding box center [841, 36] width 106 height 11
type input "au"
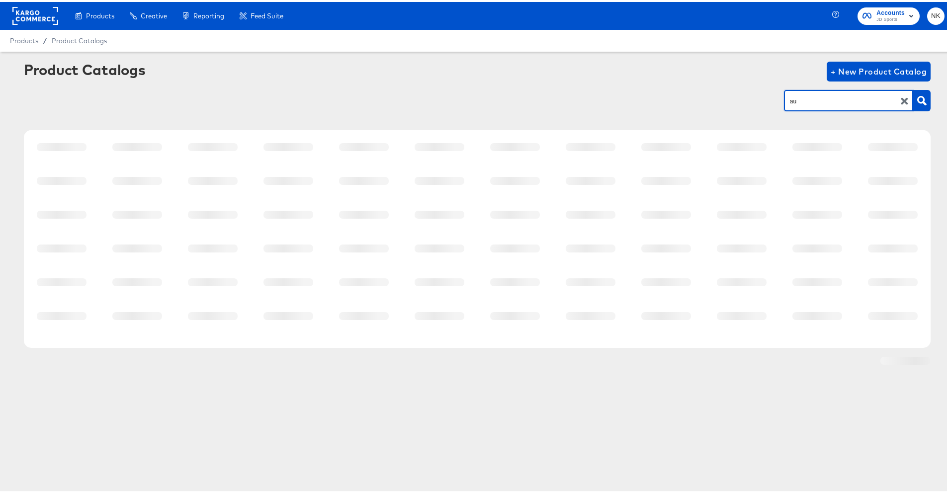
scroll to position [0, 0]
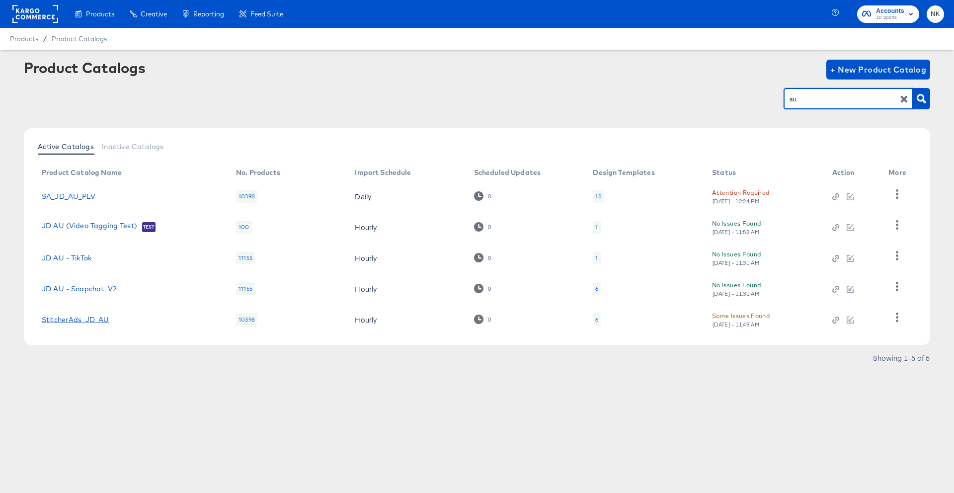
click at [98, 316] on link "StitcherAds_JD_AU" at bounding box center [76, 320] width 68 height 8
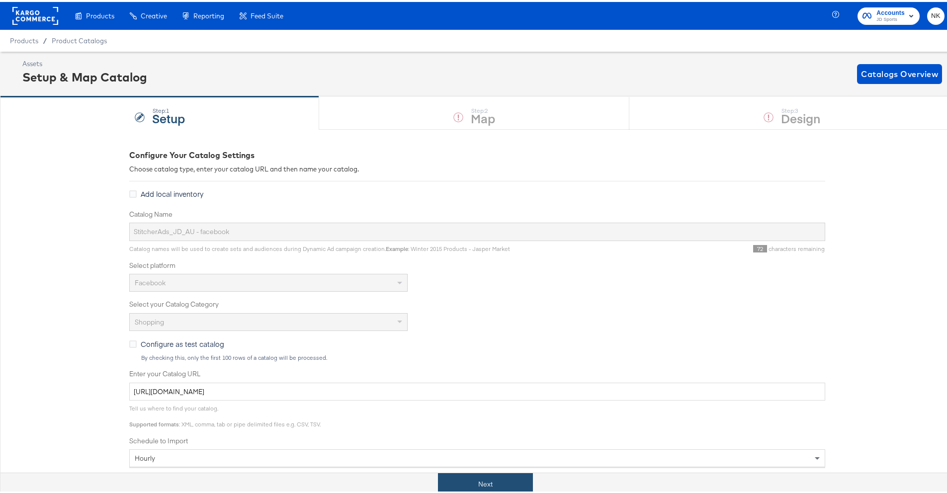
click at [491, 477] on button "Next" at bounding box center [485, 482] width 95 height 22
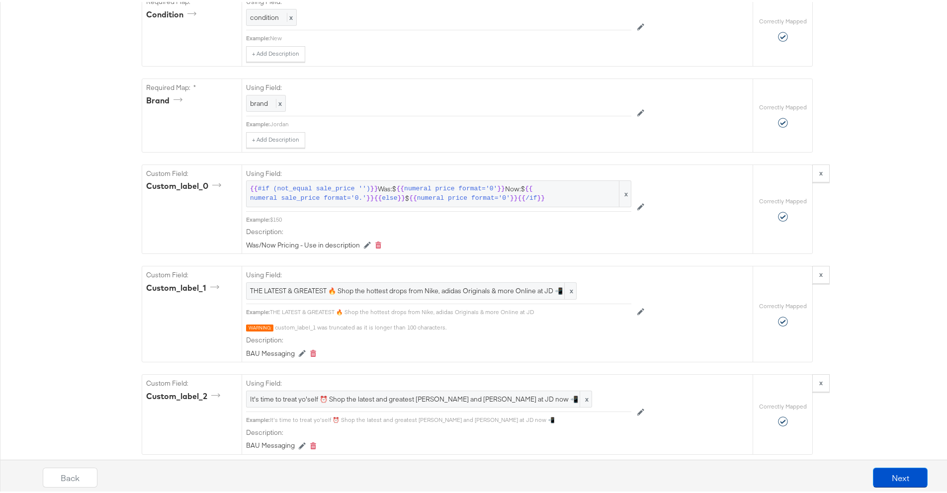
scroll to position [900, 0]
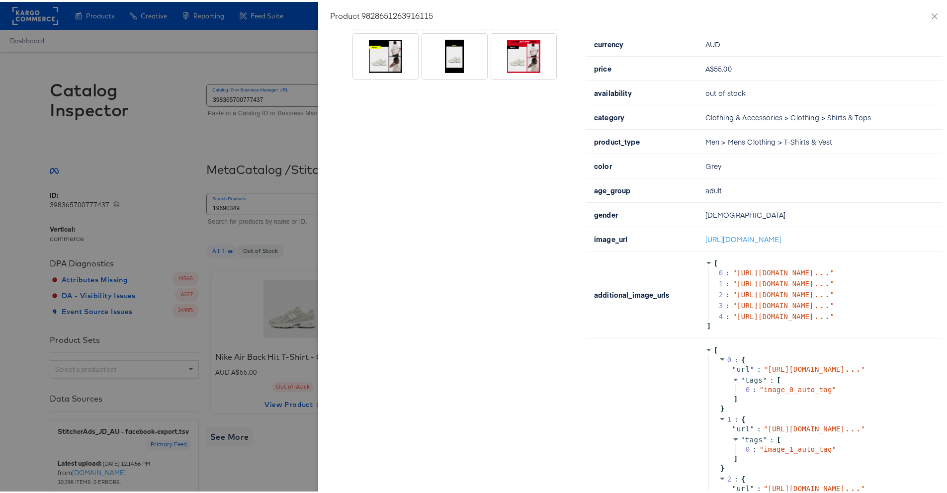
scroll to position [352, 0]
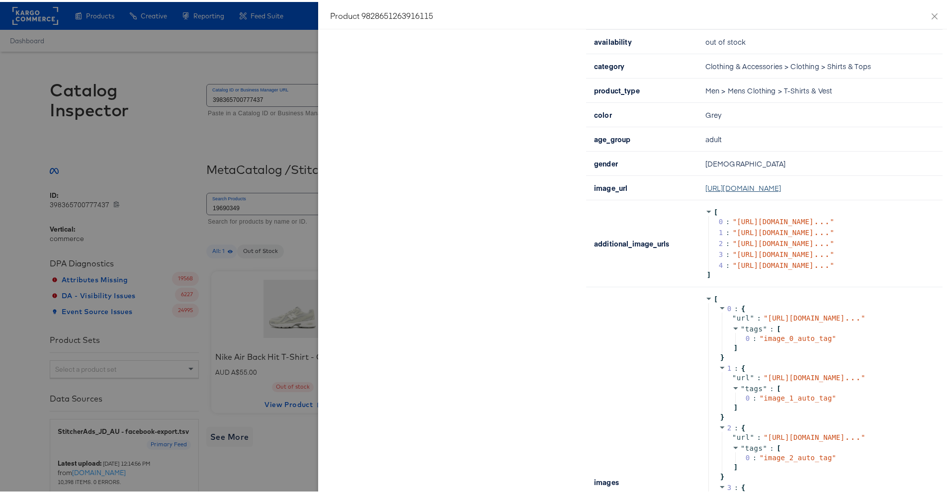
click at [773, 191] on link "[URL][DOMAIN_NAME]" at bounding box center [743, 186] width 76 height 10
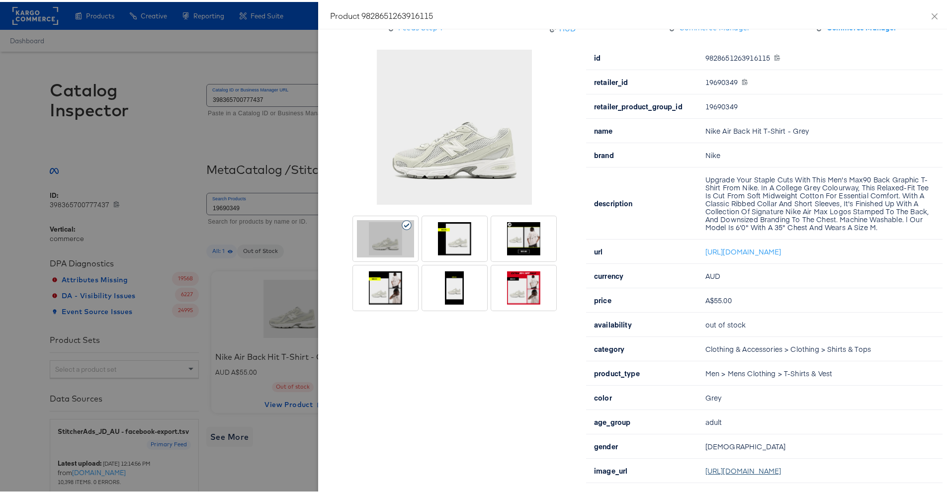
scroll to position [18, 0]
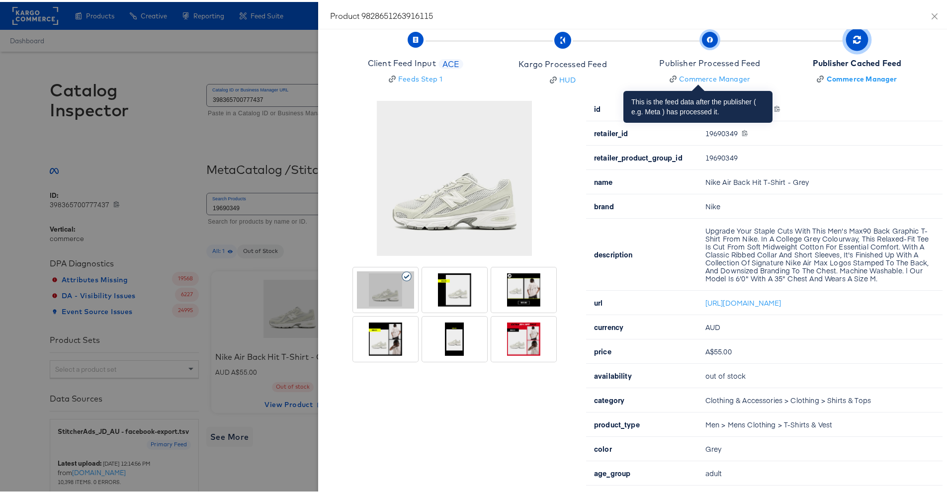
click at [719, 50] on span "Publisher Processed Feed Commerce Manager" at bounding box center [709, 57] width 101 height 49
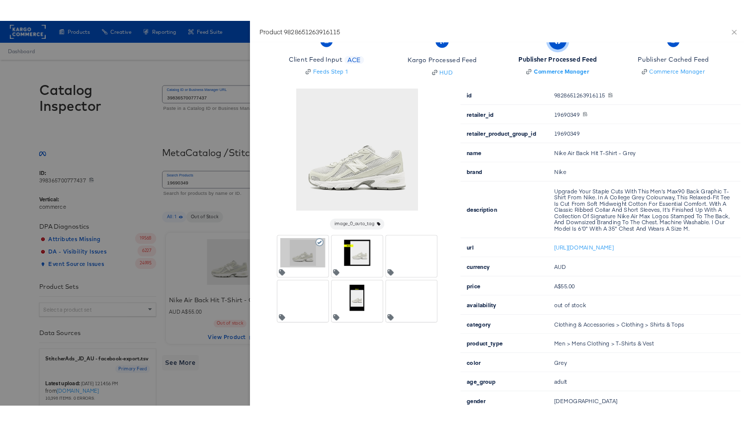
scroll to position [0, 0]
